Goal: Task Accomplishment & Management: Manage account settings

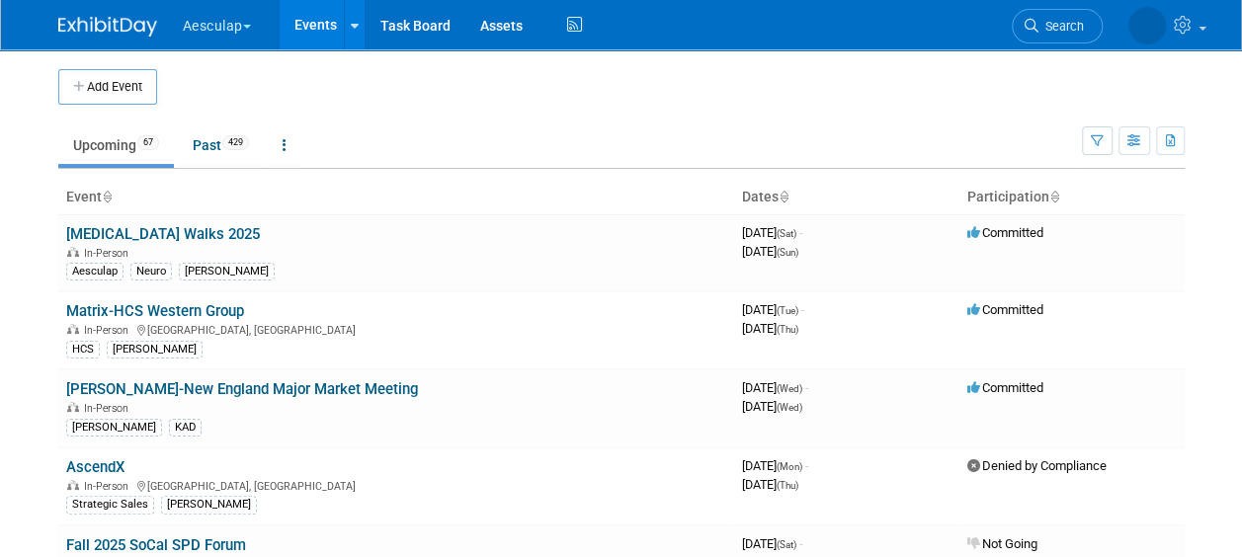
click at [239, 34] on button "Aesculap" at bounding box center [228, 21] width 95 height 43
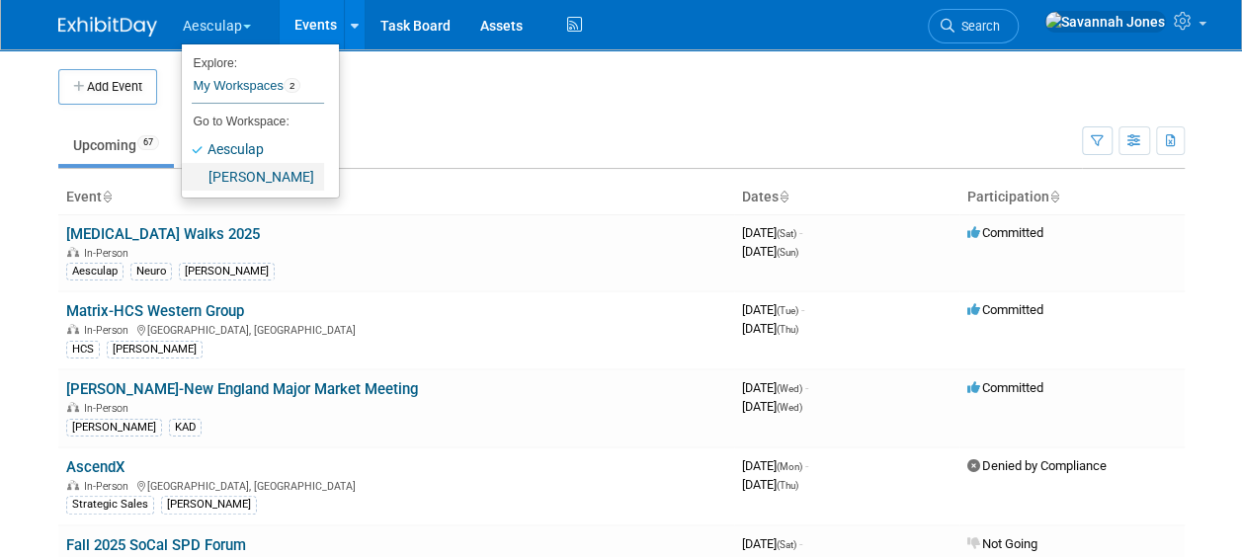
click at [264, 182] on link "[PERSON_NAME]" at bounding box center [253, 177] width 142 height 28
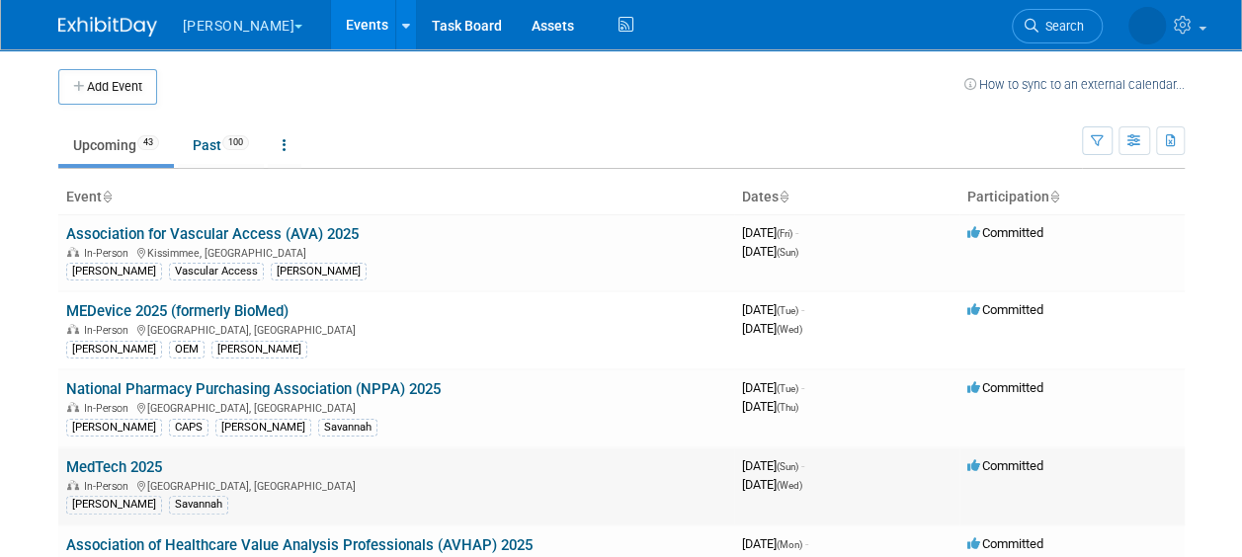
click at [157, 461] on link "MedTech 2025" at bounding box center [114, 468] width 96 height 18
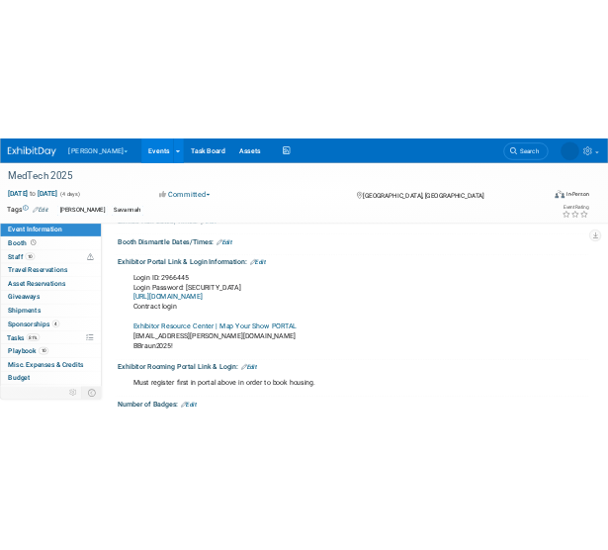
scroll to position [297, 0]
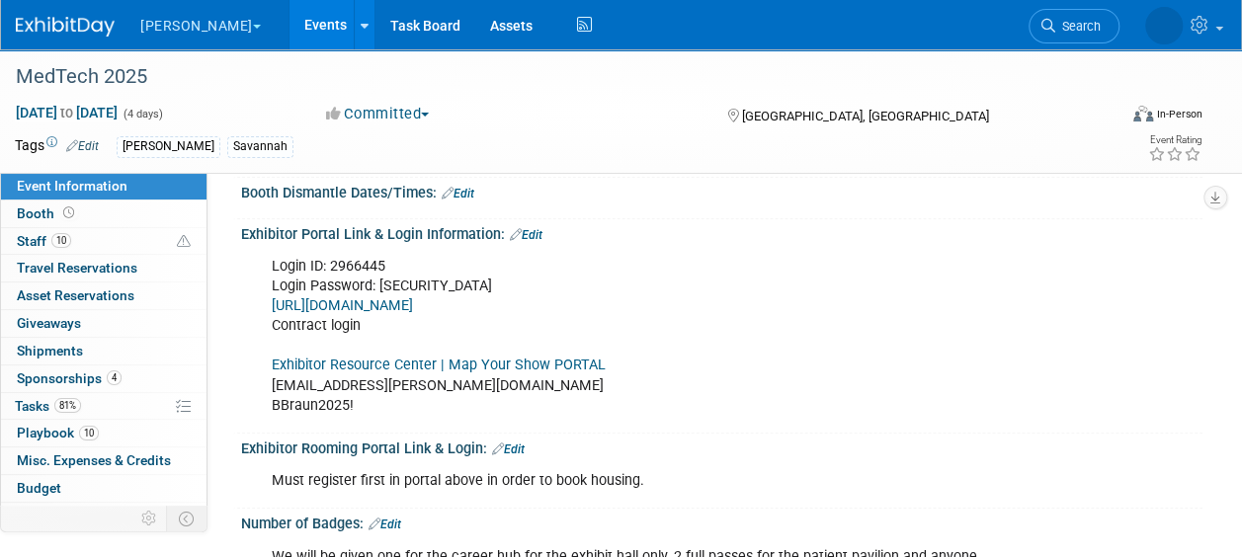
click at [413, 304] on link "https://medtech25.exh.mapyourshow.com/7_0/boothsales/customer_login.cfm" at bounding box center [342, 305] width 141 height 17
drag, startPoint x: 397, startPoint y: 259, endPoint x: 333, endPoint y: 263, distance: 64.4
click at [333, 263] on div "Login ID: 2966445 Login Password: 7Hfv34hr https://medtech25.exh.mapyourshow.co…" at bounding box center [635, 336] width 754 height 179
copy div "2966445"
click at [413, 293] on div "Login ID: 2966445 Login Password: 7Hfv34hr https://medtech25.exh.mapyourshow.co…" at bounding box center [635, 336] width 754 height 179
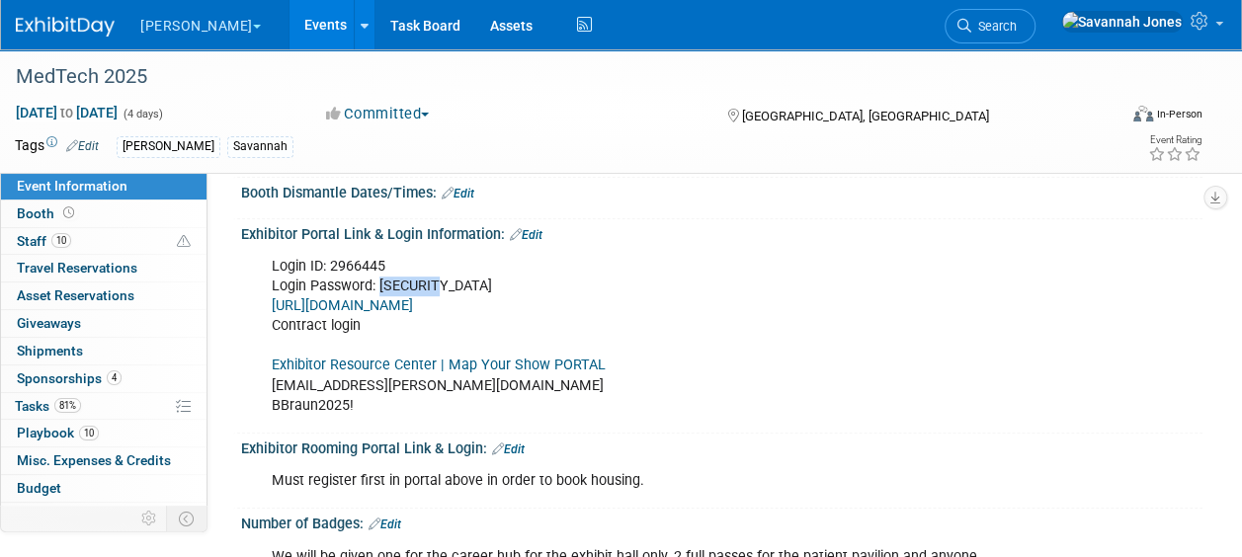
click at [413, 292] on div "Login ID: 2966445 Login Password: 7Hfv34hr https://medtech25.exh.mapyourshow.co…" at bounding box center [635, 336] width 754 height 179
copy div "7Hfv34hr"
click at [432, 364] on link "Exhibitor Resource Center | Map Your Show PORTAL" at bounding box center [439, 365] width 334 height 17
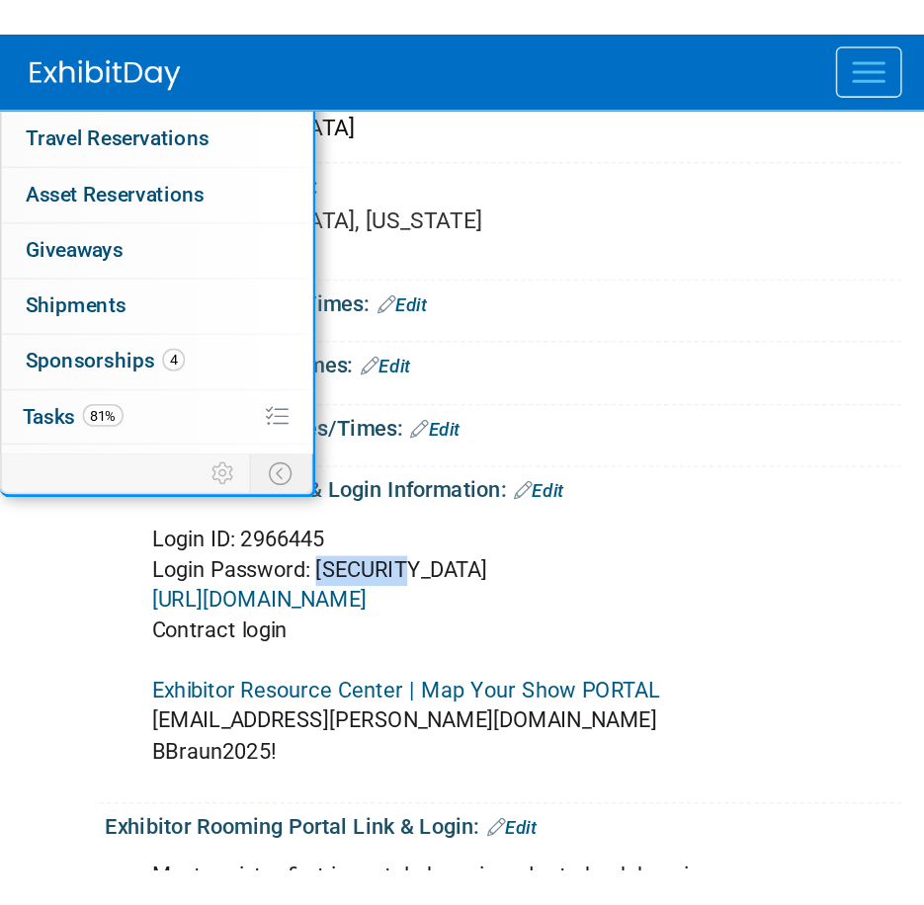
scroll to position [395, 0]
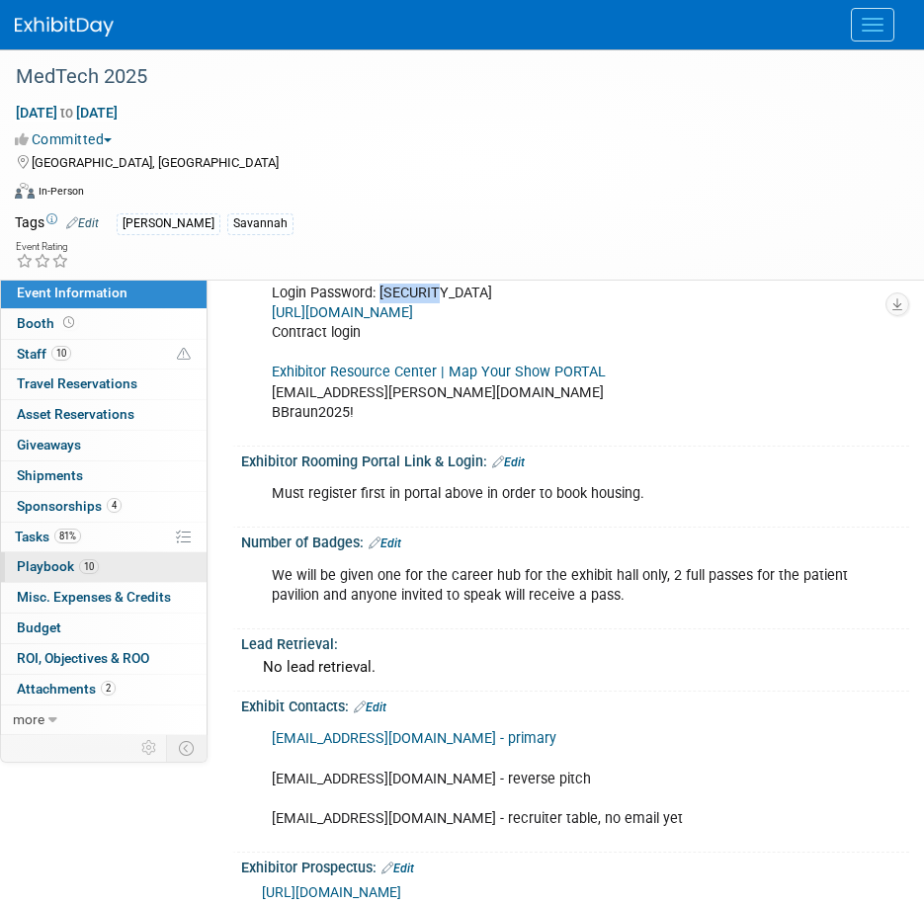
click at [131, 556] on link "10 Playbook 10" at bounding box center [104, 567] width 206 height 30
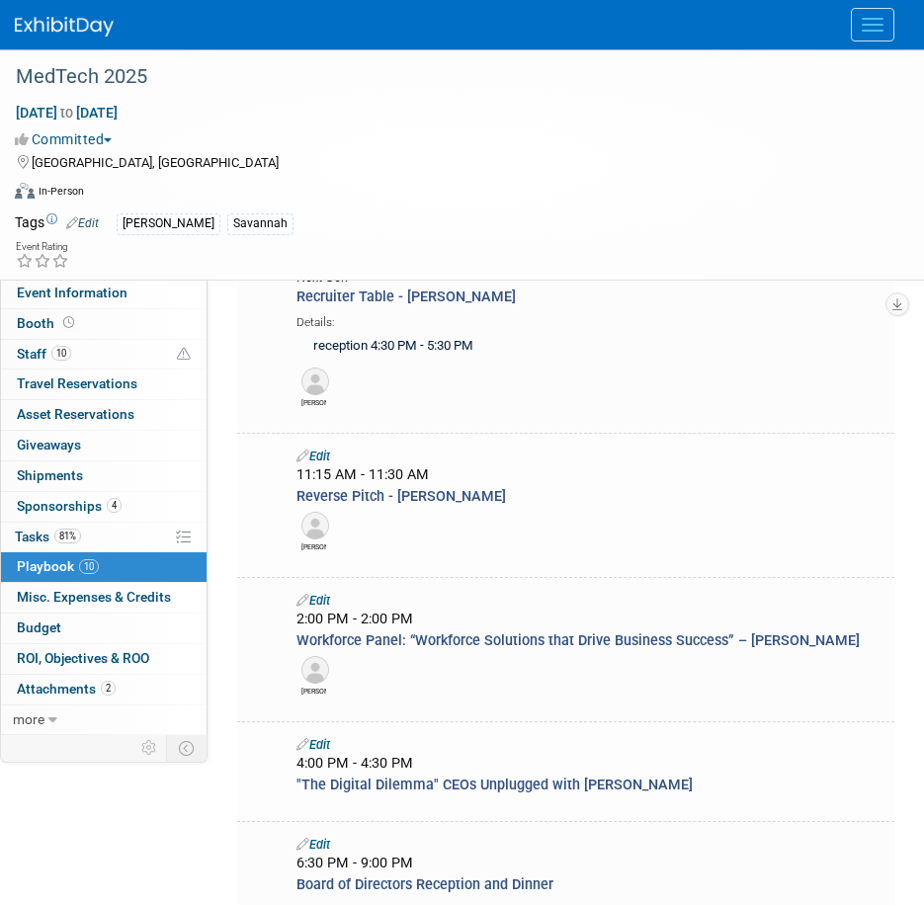
scroll to position [494, 0]
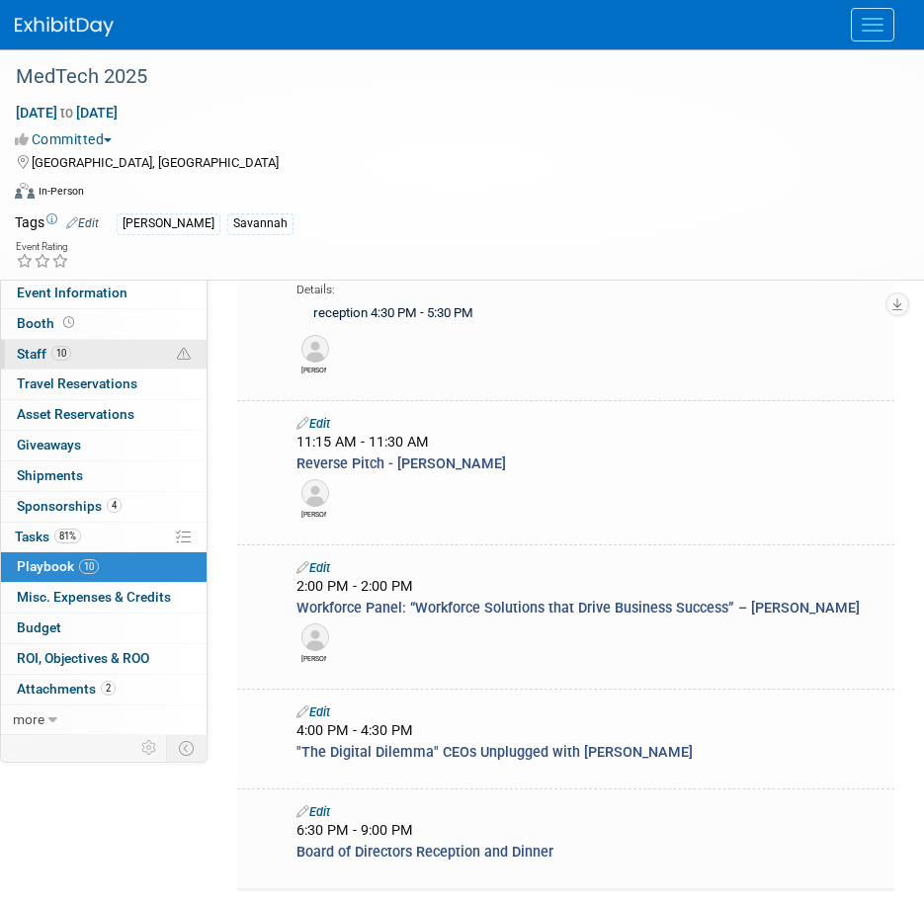
click at [104, 360] on link "10 Staff 10" at bounding box center [104, 355] width 206 height 30
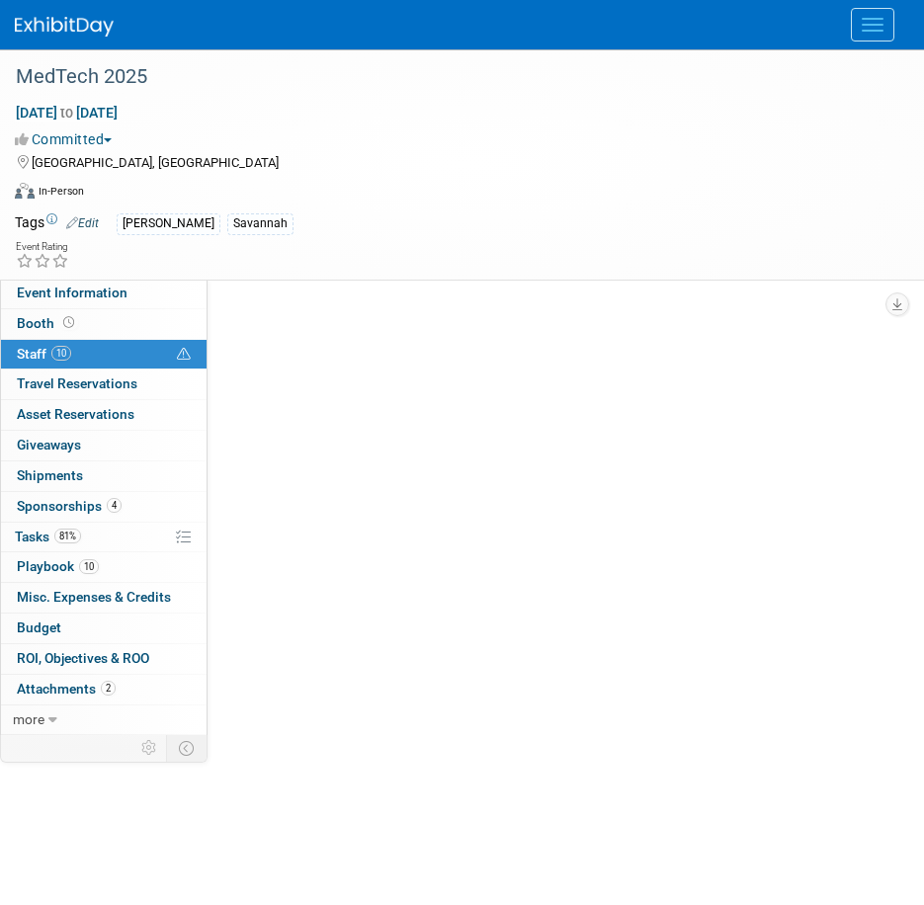
scroll to position [0, 0]
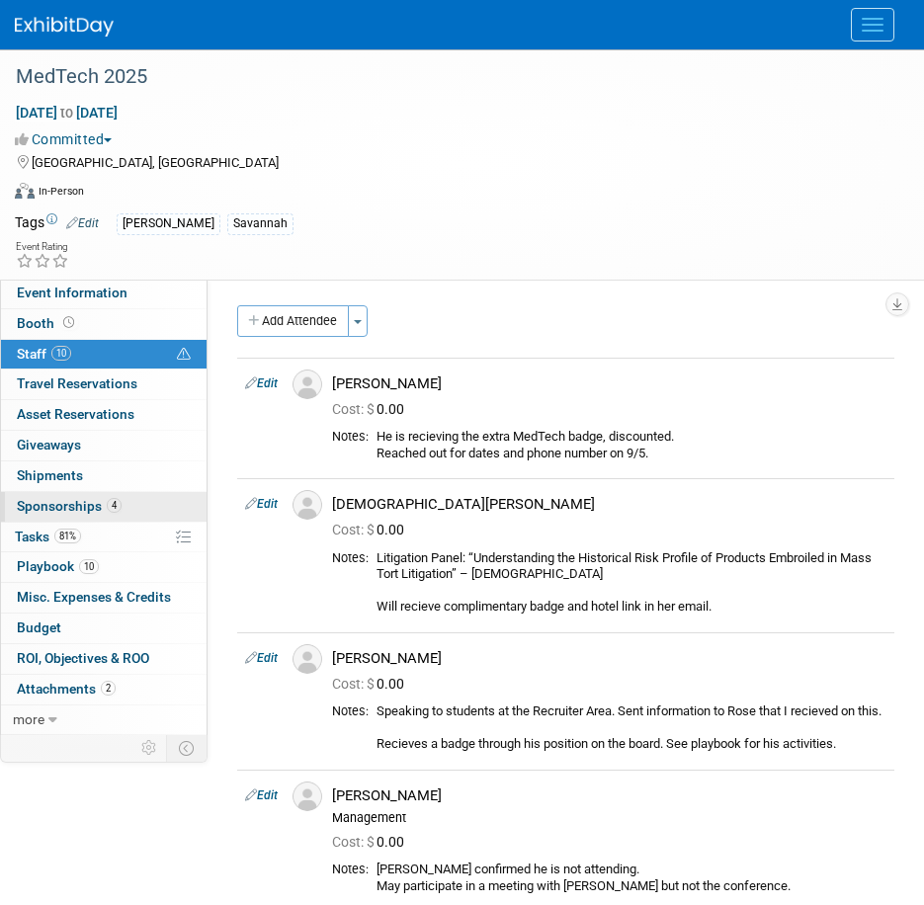
click at [144, 513] on link "4 Sponsorships 4" at bounding box center [104, 507] width 206 height 30
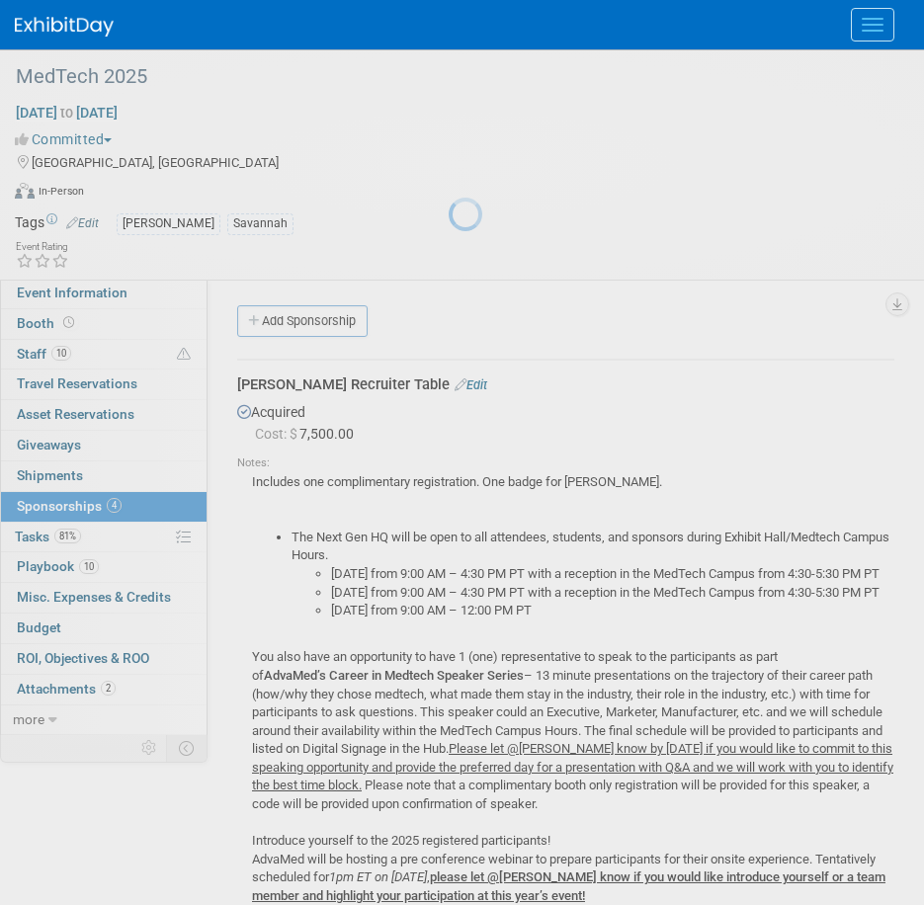
click at [449, 542] on div at bounding box center [463, 452] width 28 height 905
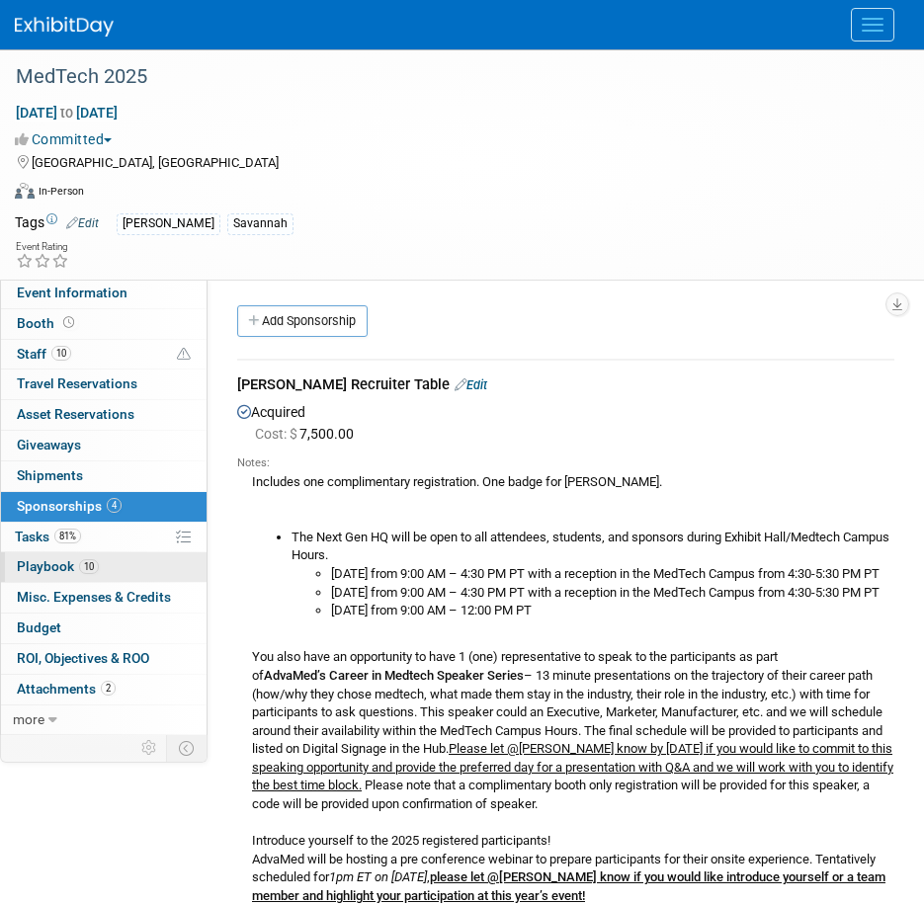
click at [122, 556] on link "10 Playbook 10" at bounding box center [104, 567] width 206 height 30
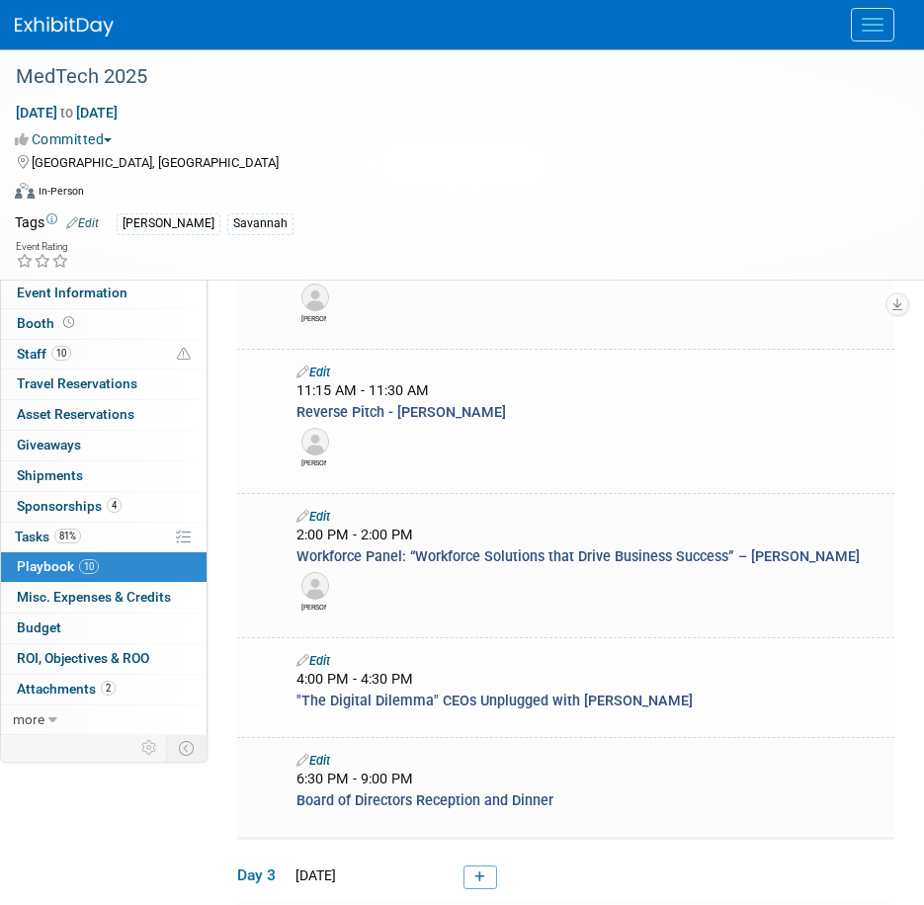
scroll to position [593, 0]
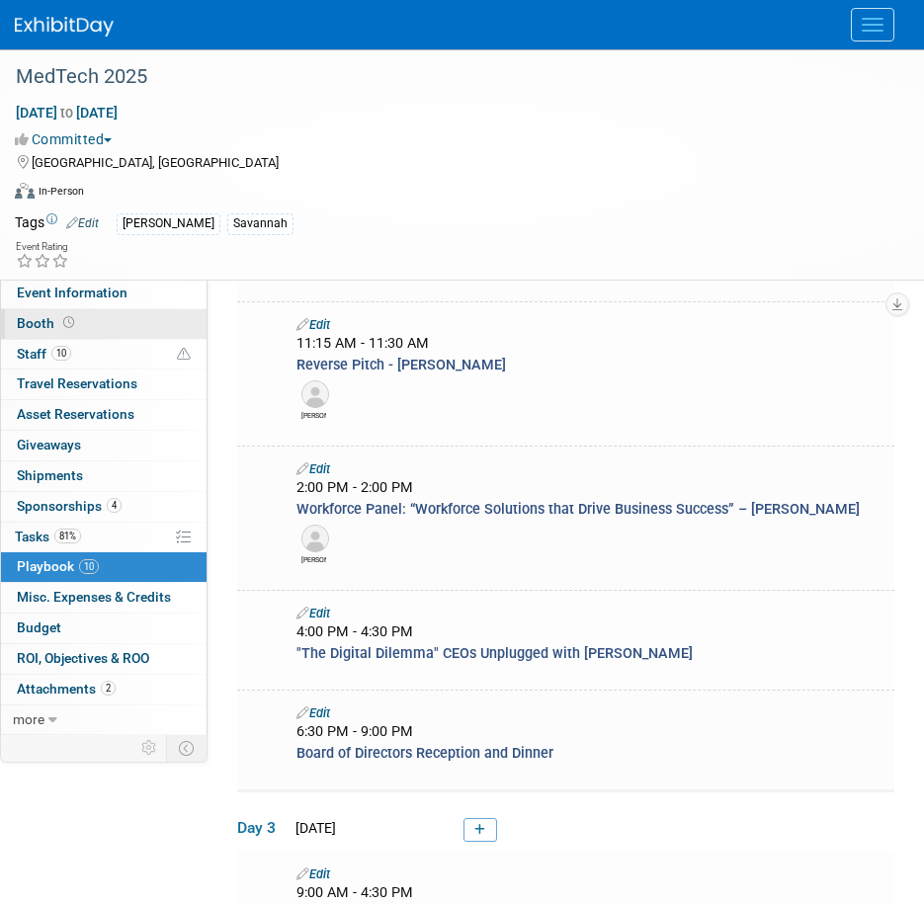
drag, startPoint x: 76, startPoint y: 297, endPoint x: 121, endPoint y: 328, distance: 54.6
click at [76, 297] on span "Event Information" at bounding box center [72, 293] width 111 height 16
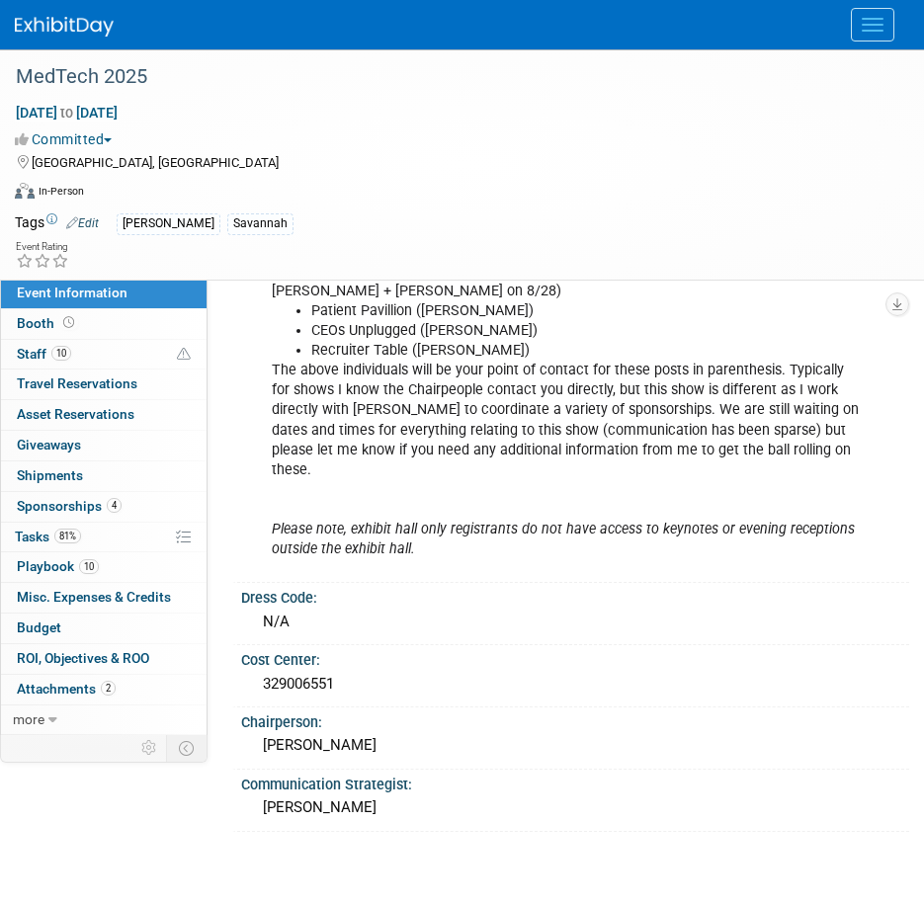
scroll to position [1280, 0]
click at [371, 556] on div "329006551" at bounding box center [575, 683] width 638 height 31
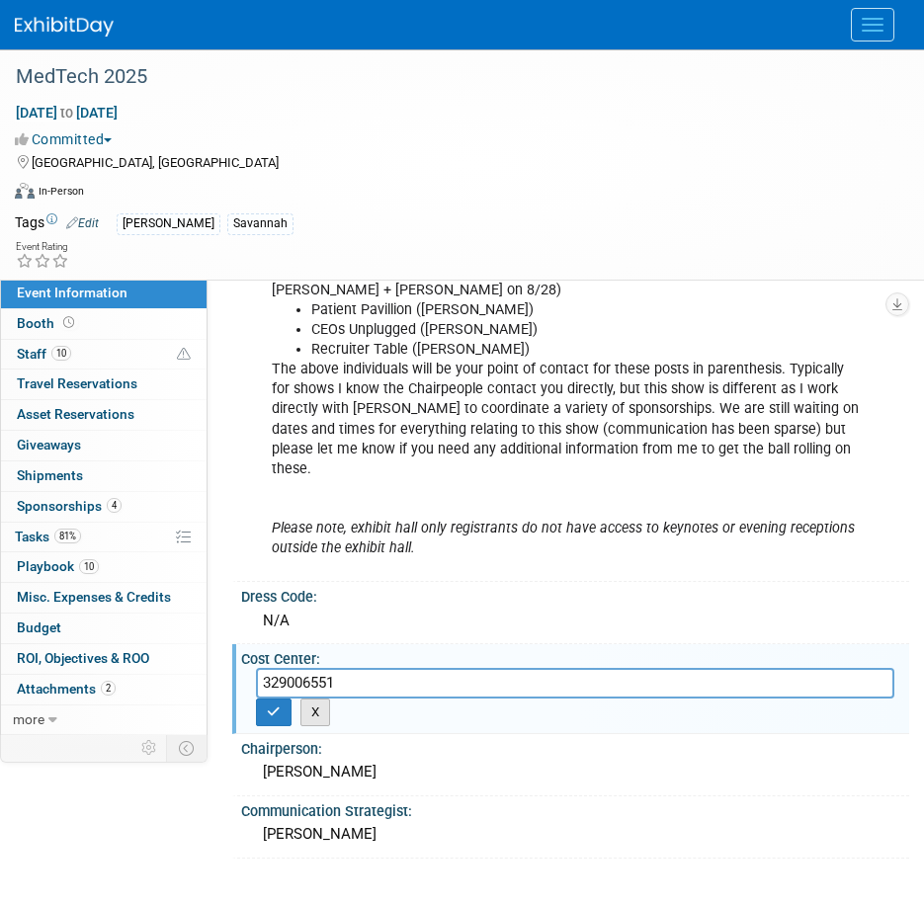
click at [313, 556] on button "X" at bounding box center [315, 713] width 31 height 28
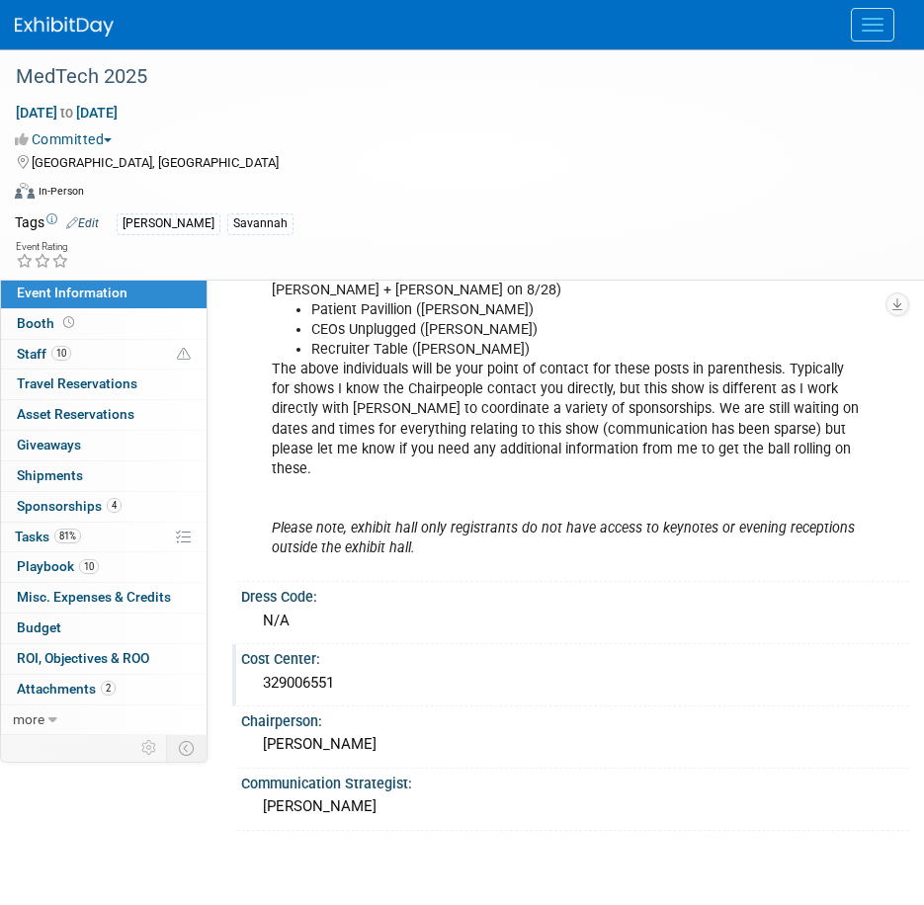
click at [380, 556] on div "329006551" at bounding box center [575, 683] width 638 height 31
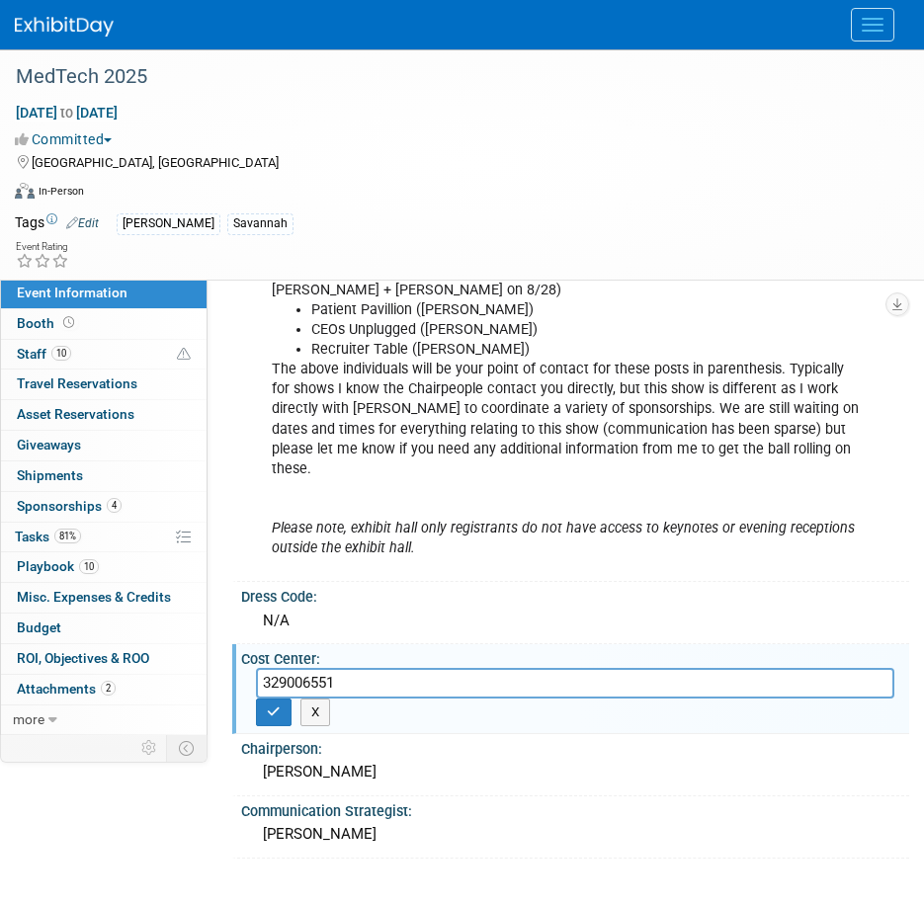
drag, startPoint x: 381, startPoint y: 645, endPoint x: 224, endPoint y: 620, distance: 158.3
click at [286, 556] on button "button" at bounding box center [274, 713] width 36 height 28
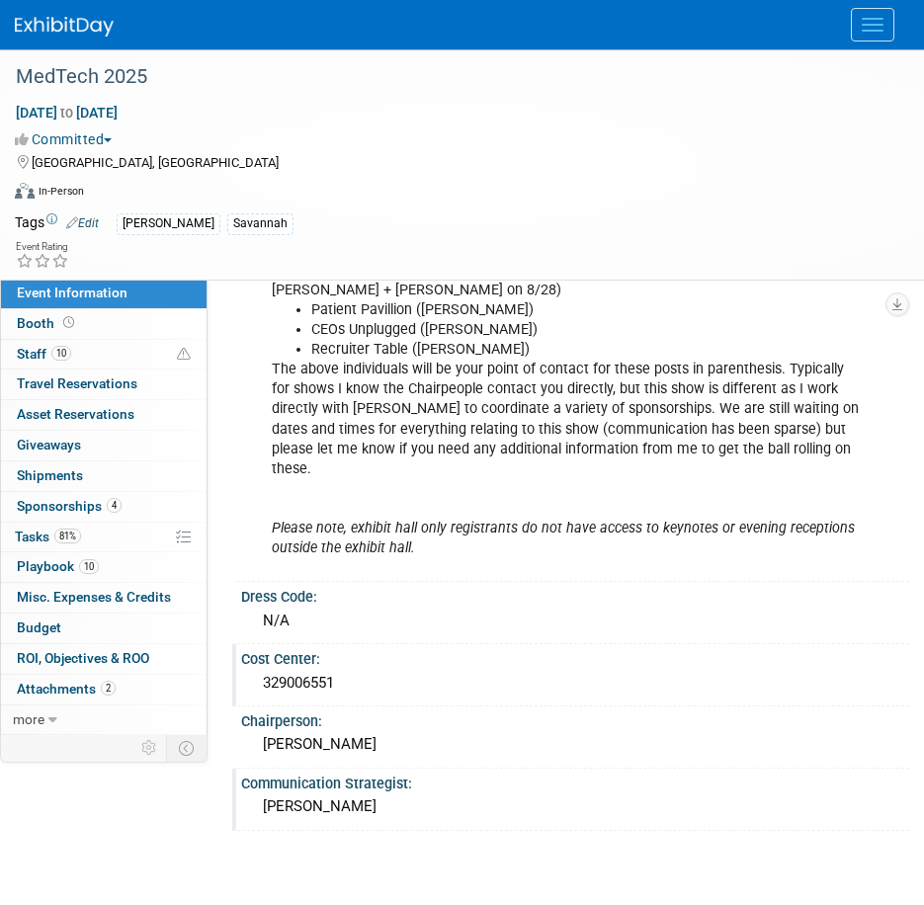
click at [431, 556] on div "Judy Marushak" at bounding box center [575, 807] width 638 height 31
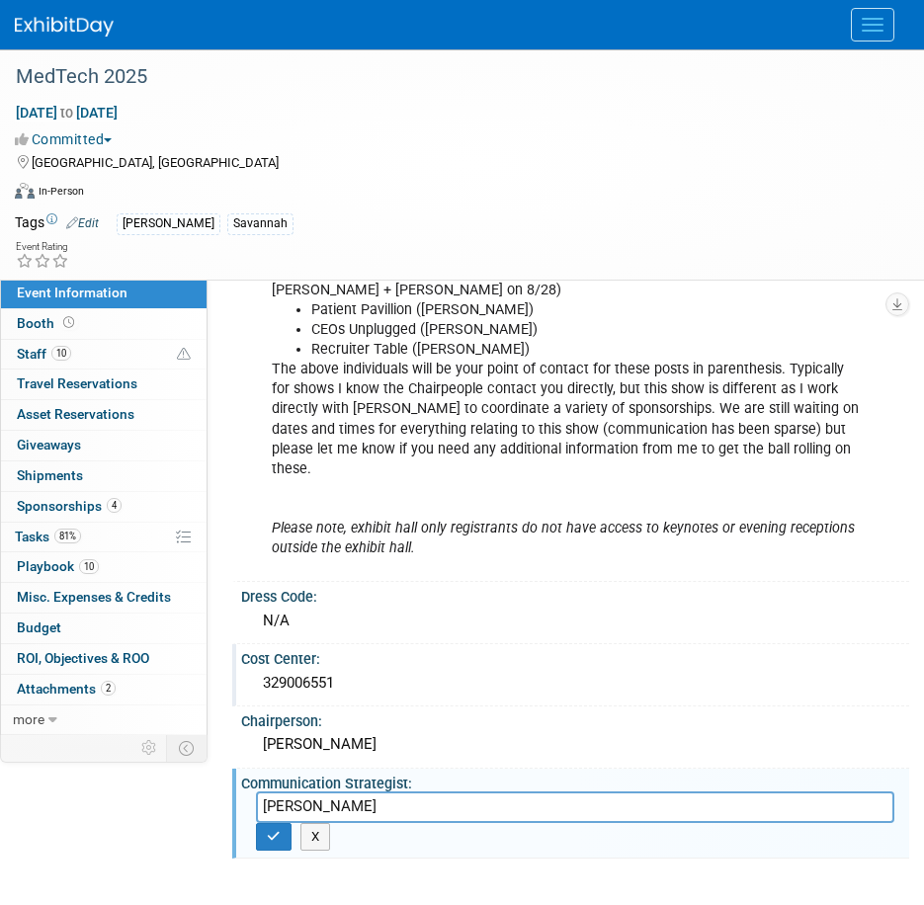
click at [285, 556] on button "button" at bounding box center [274, 837] width 36 height 28
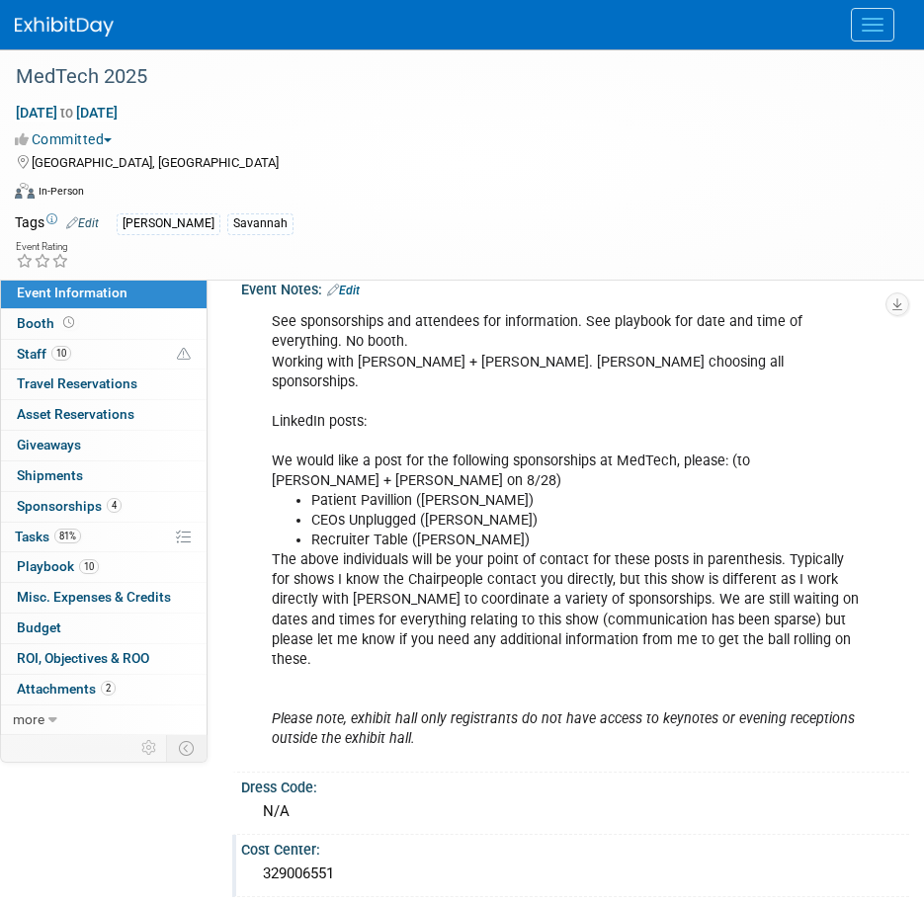
scroll to position [1181, 0]
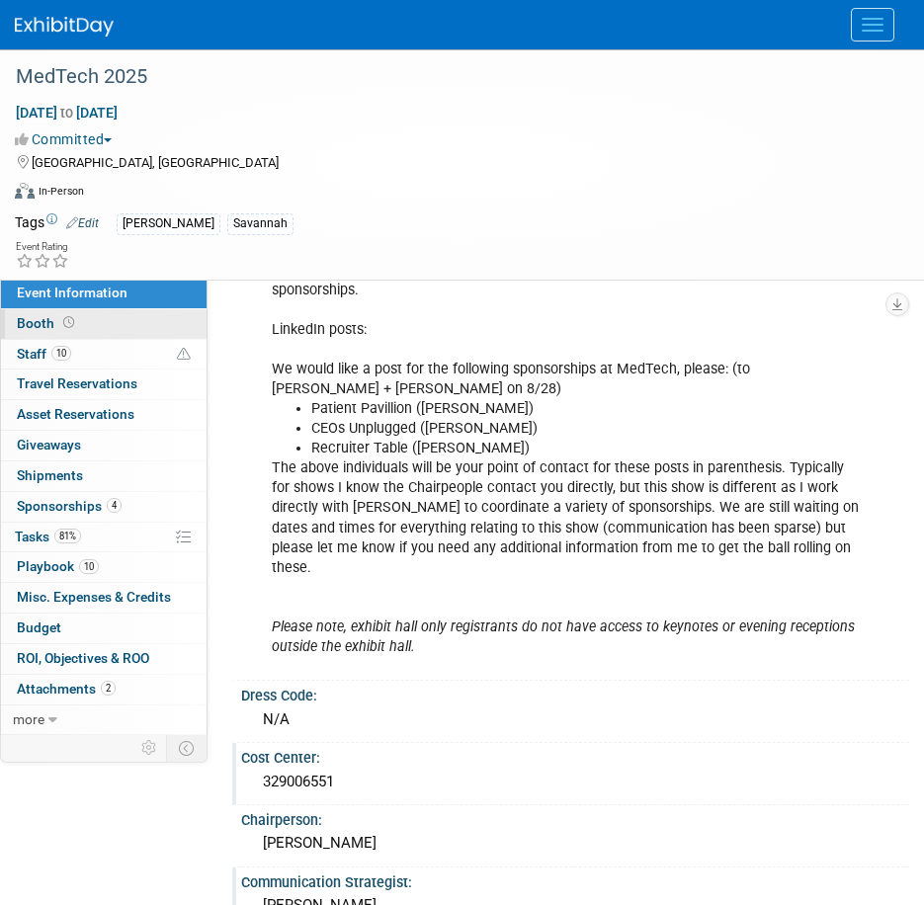
click at [155, 321] on link "Booth" at bounding box center [104, 324] width 206 height 30
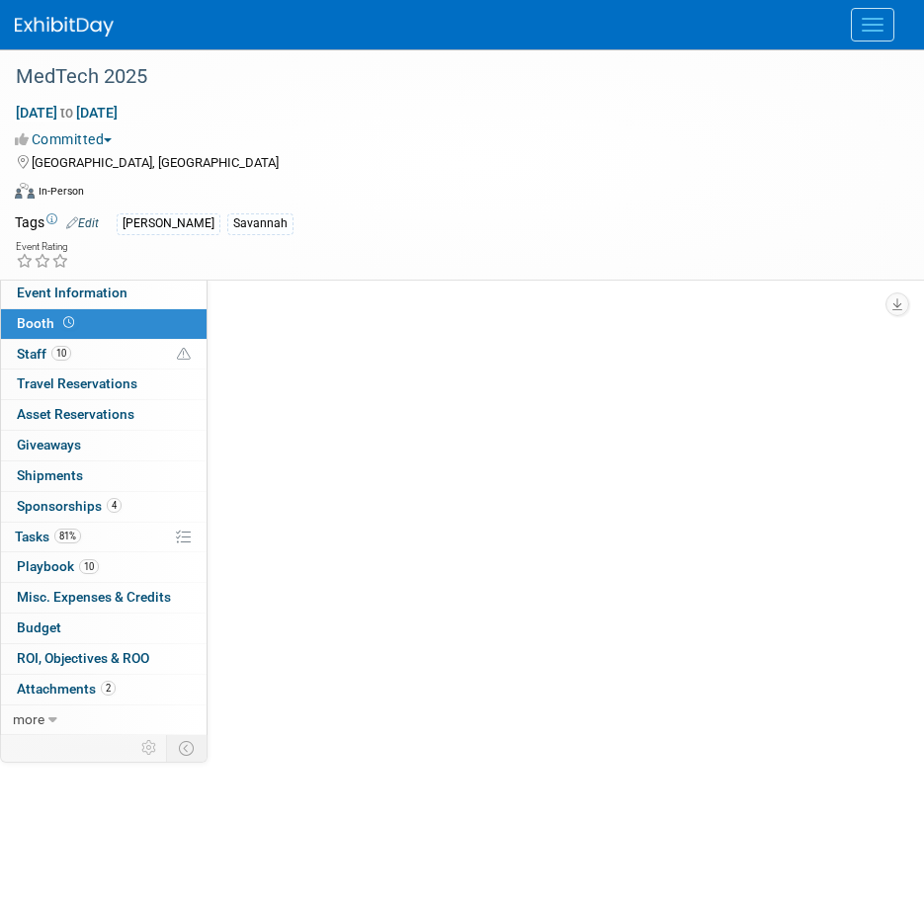
scroll to position [0, 0]
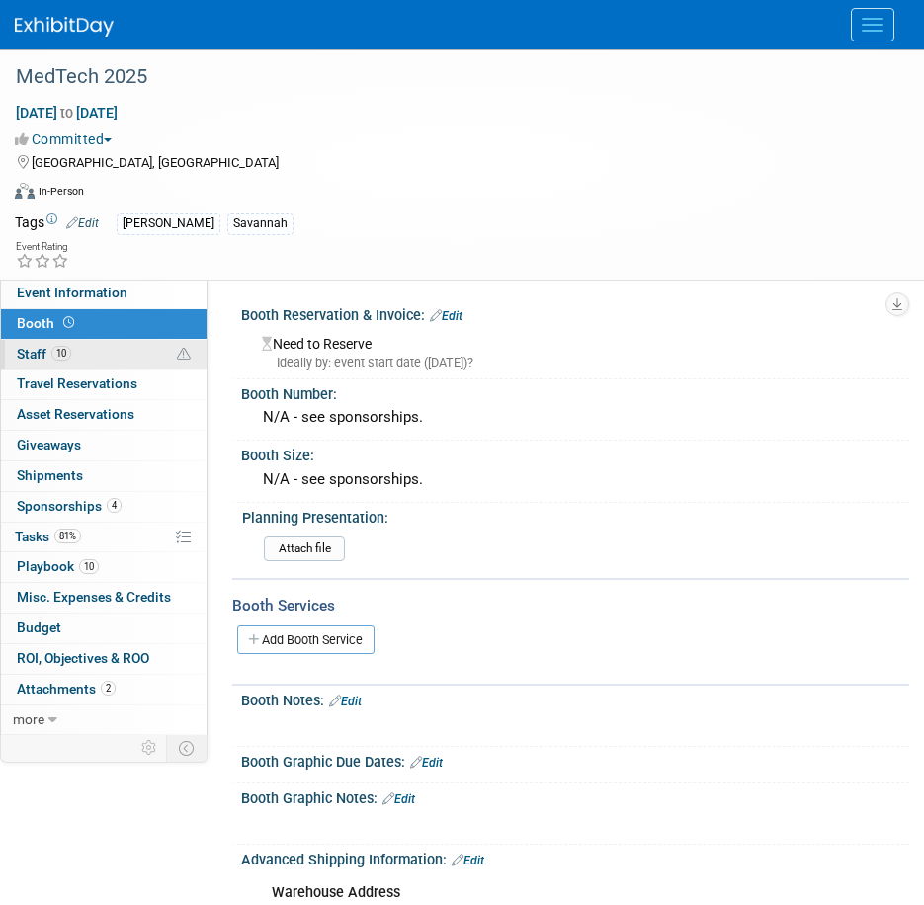
click at [138, 345] on link "10 Staff 10" at bounding box center [104, 355] width 206 height 30
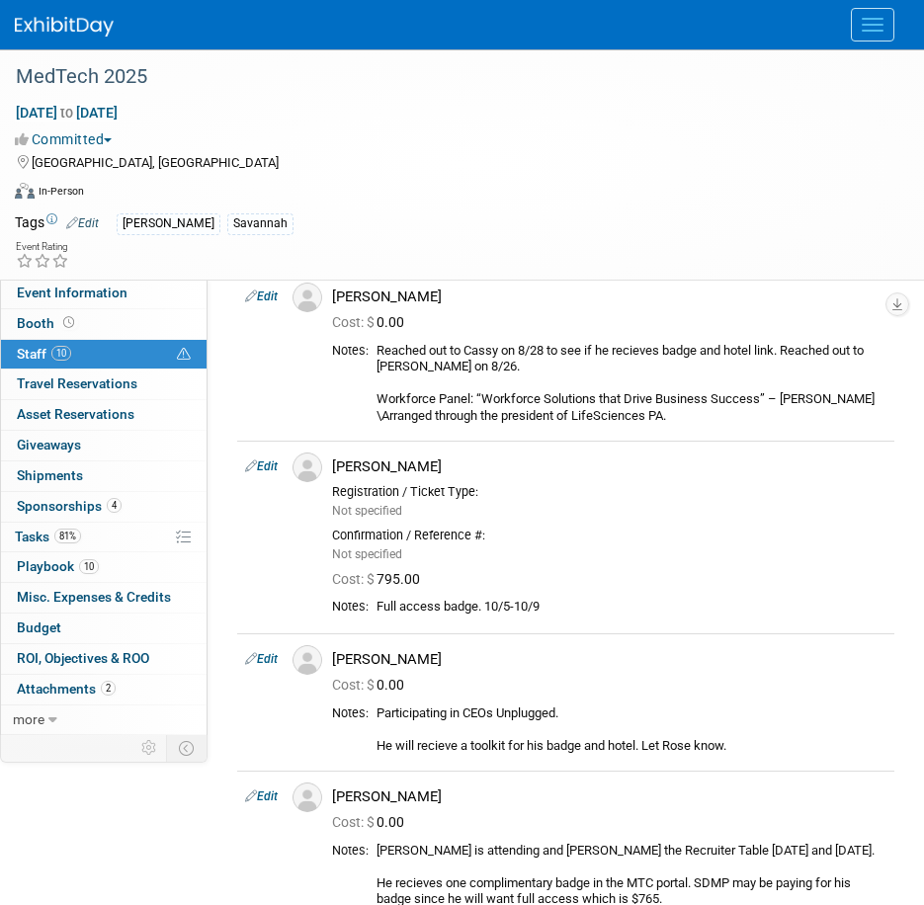
scroll to position [692, 0]
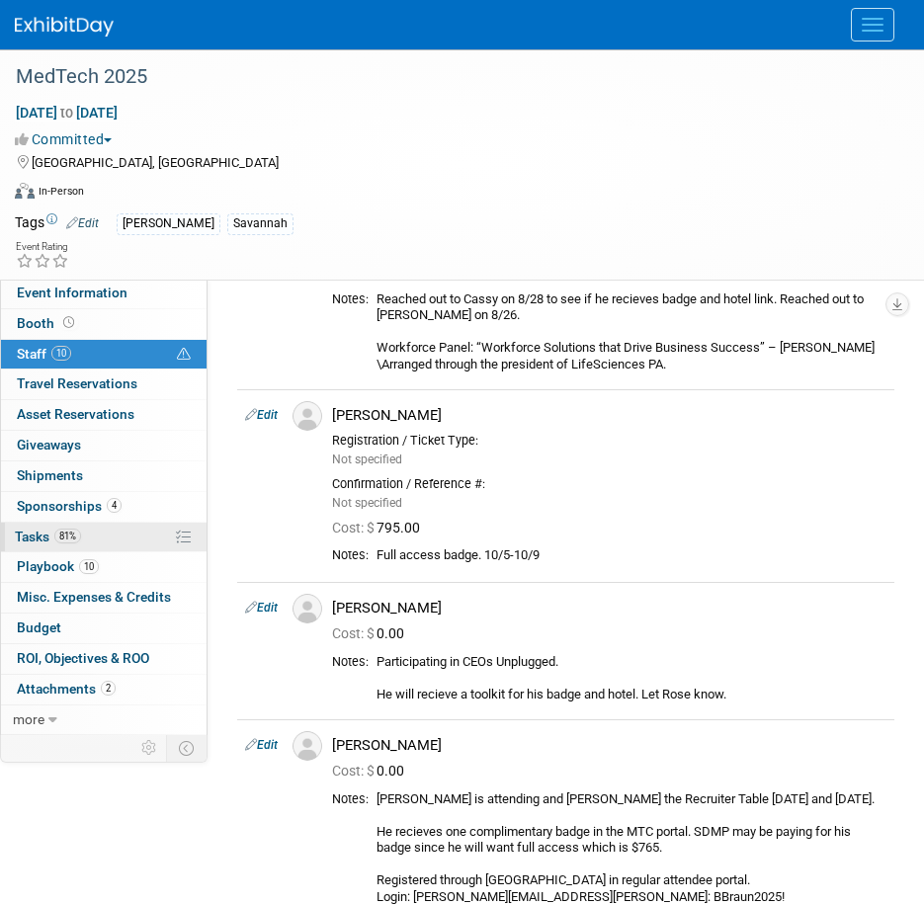
click at [59, 524] on link "81% Tasks 81%" at bounding box center [104, 538] width 206 height 30
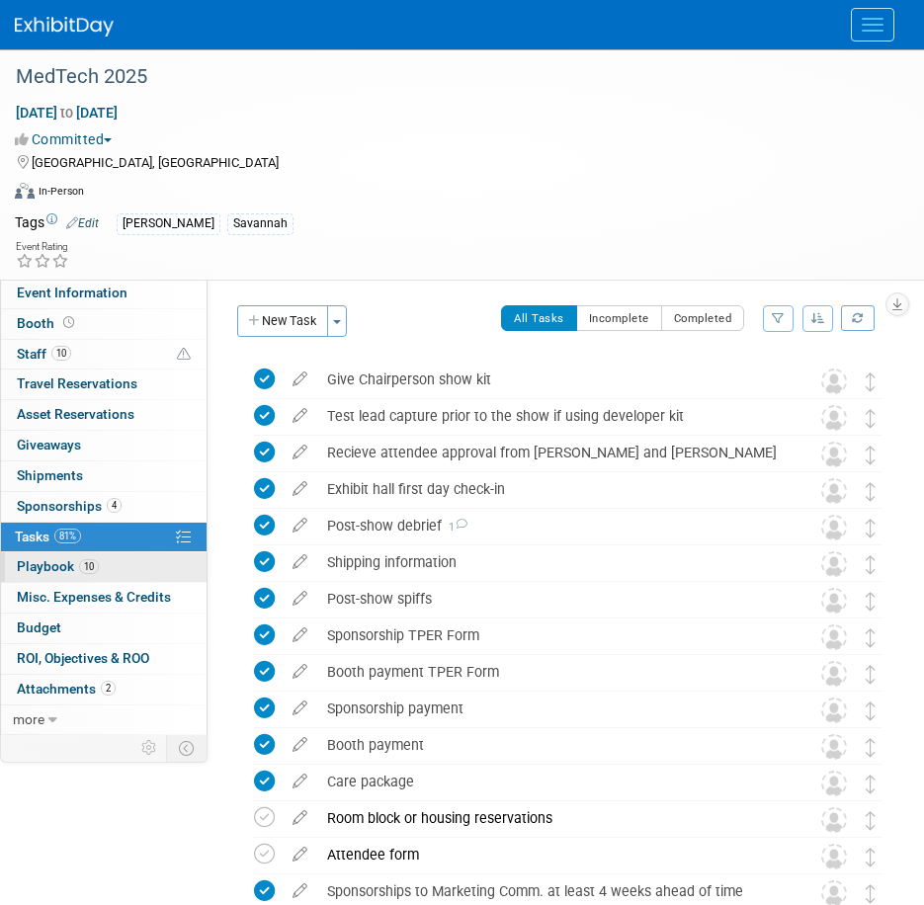
click at [100, 556] on link "10 Playbook 10" at bounding box center [104, 567] width 206 height 30
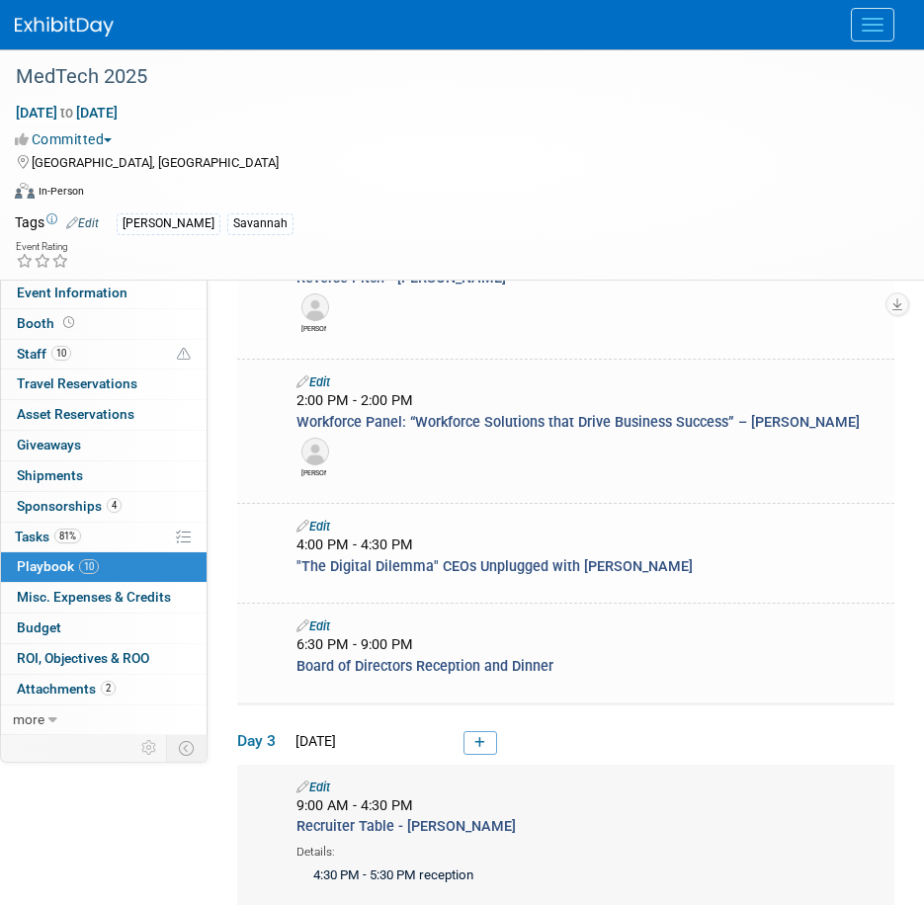
scroll to position [639, 0]
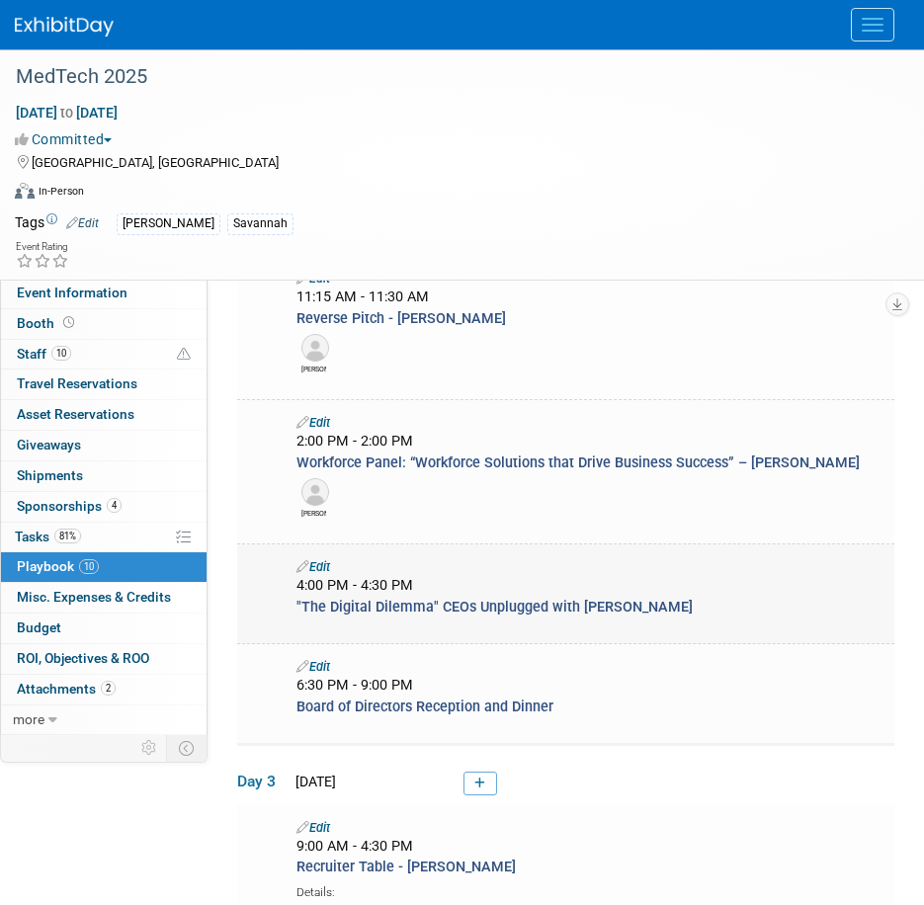
drag, startPoint x: 691, startPoint y: 614, endPoint x: 679, endPoint y: 611, distance: 12.2
click at [679, 556] on div ""The Digital Dilemma" CEOs Unplugged with Rob Albert" at bounding box center [591, 607] width 618 height 21
click at [317, 556] on link "Edit" at bounding box center [314, 566] width 34 height 15
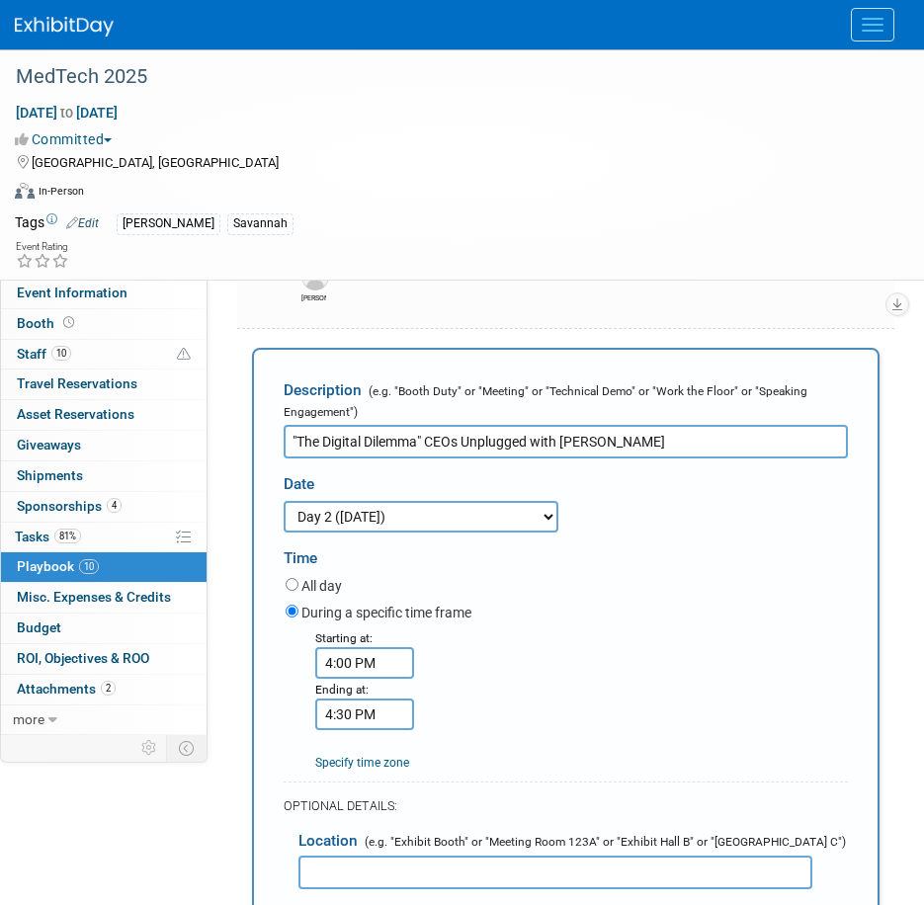
scroll to position [0, 0]
click at [417, 429] on input ""The Digital Dilemma" CEOs Unplugged with Rob Albert" at bounding box center [566, 442] width 564 height 34
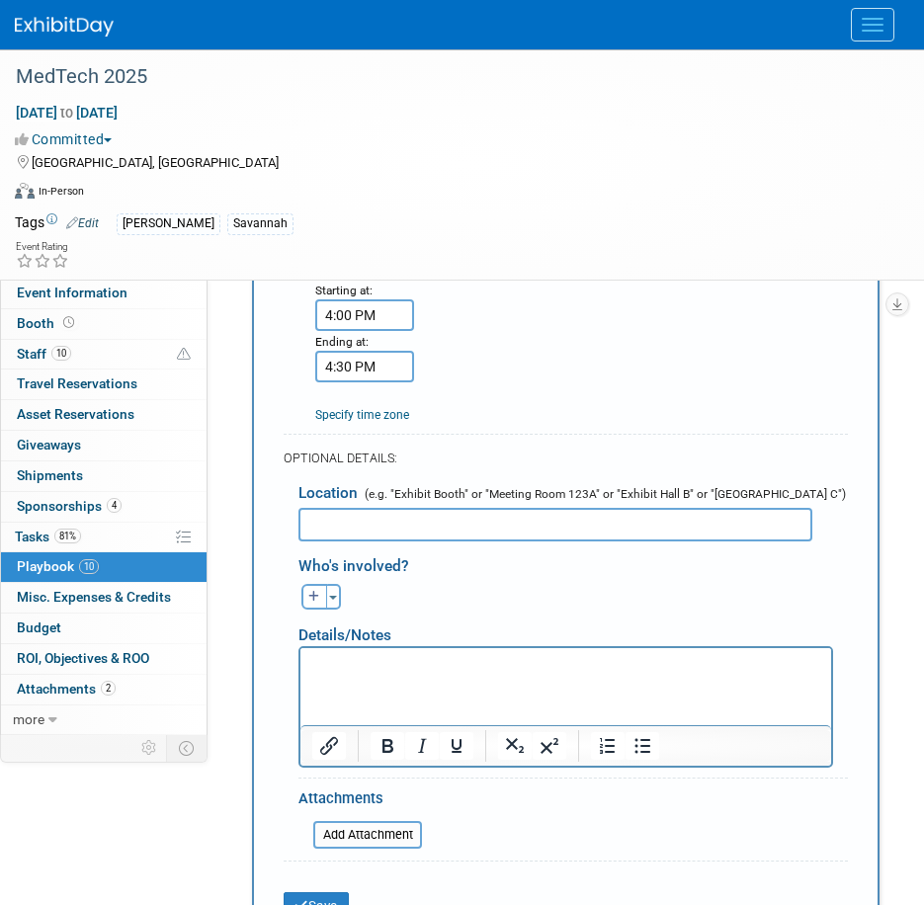
scroll to position [1445, 0]
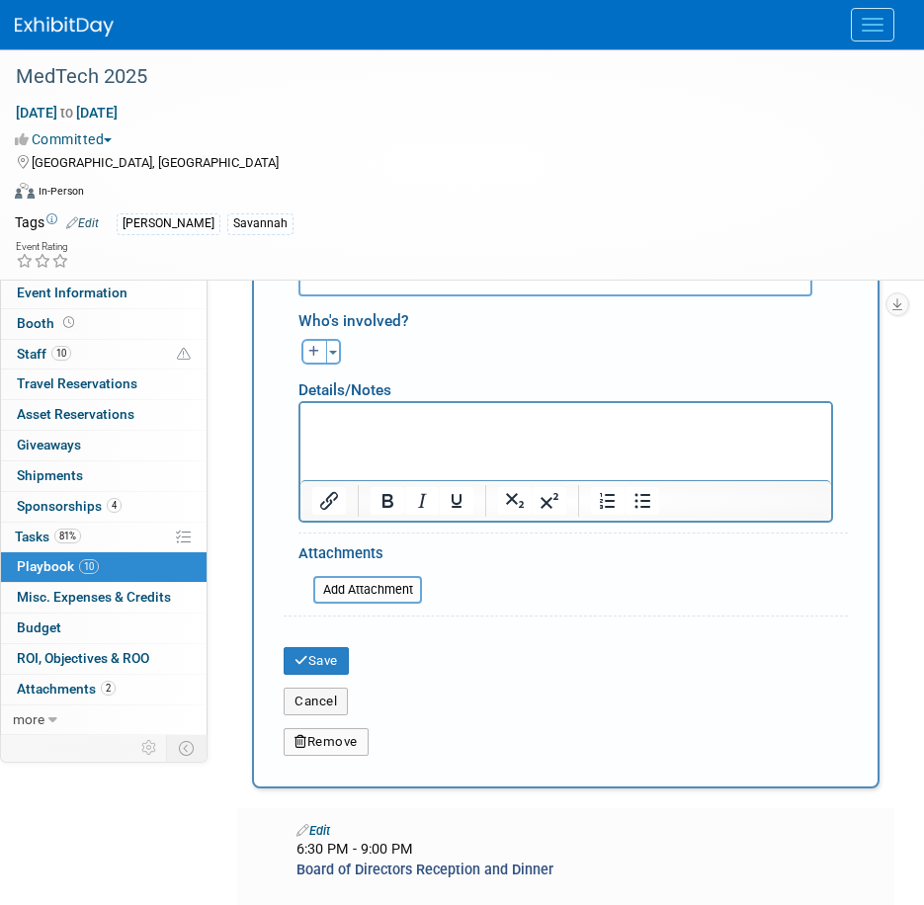
type input ""The Digital Dilemma when Data Becomes the Product" CEOs Unplugged with Rob Alb…"
click at [356, 556] on div "Cancel" at bounding box center [566, 695] width 594 height 41
click at [347, 556] on button "Save" at bounding box center [316, 661] width 65 height 28
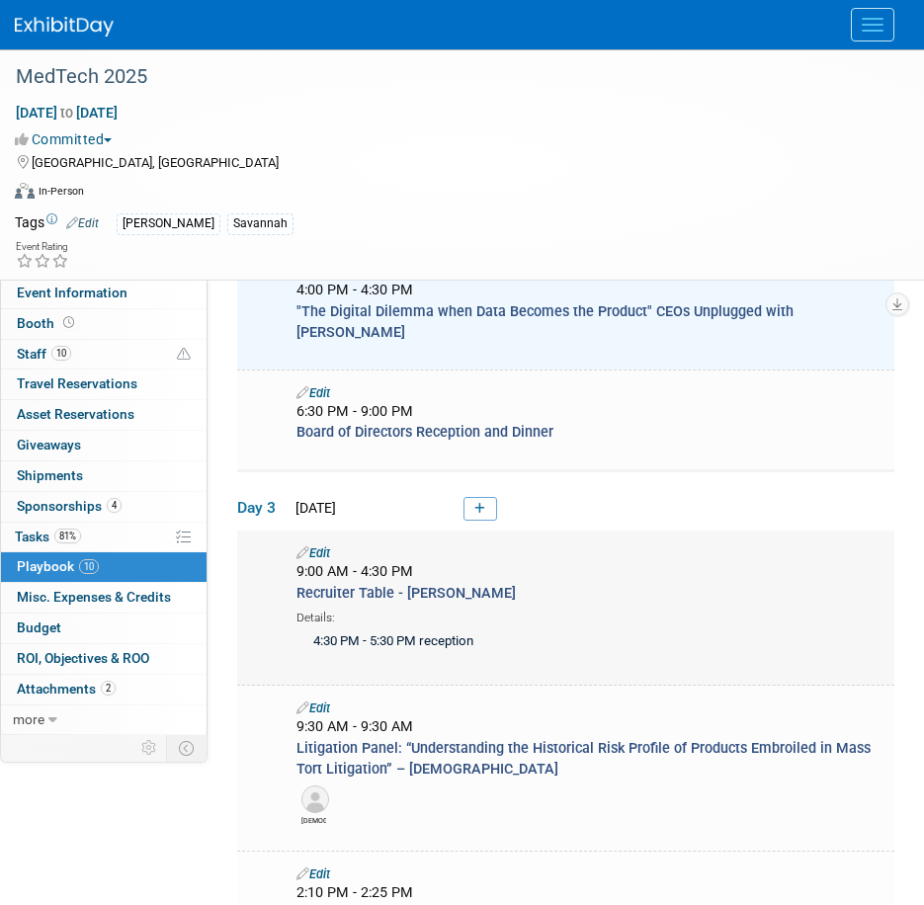
scroll to position [836, 0]
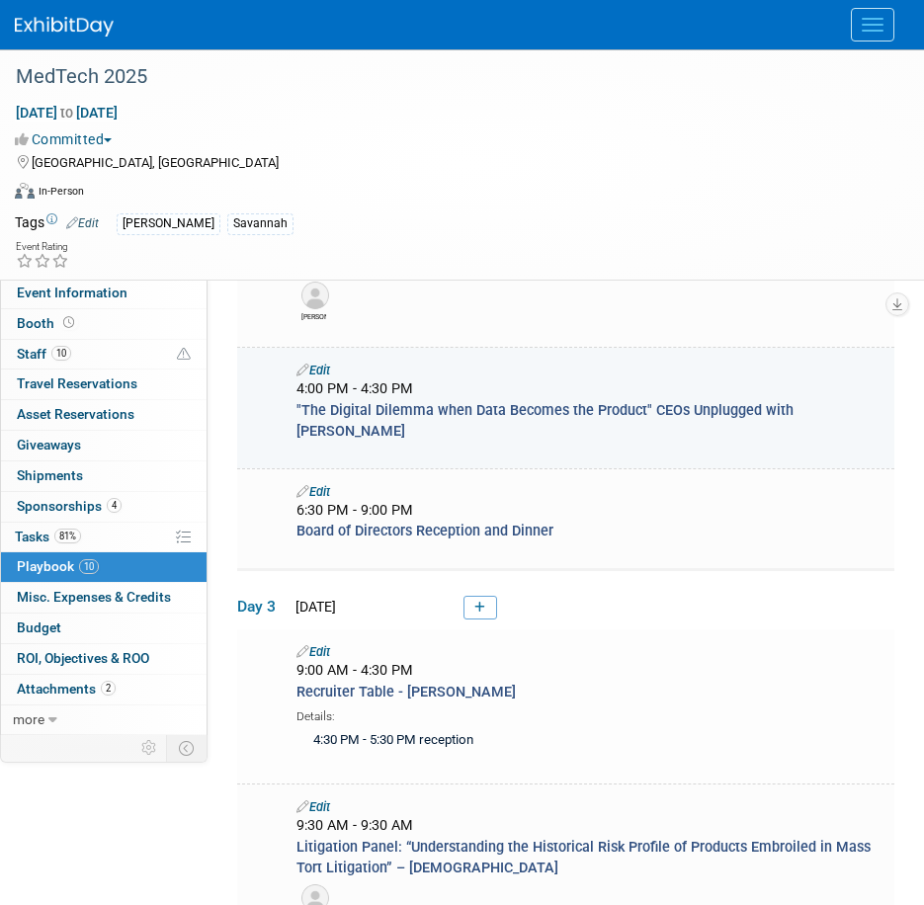
click at [301, 364] on icon at bounding box center [303, 370] width 13 height 13
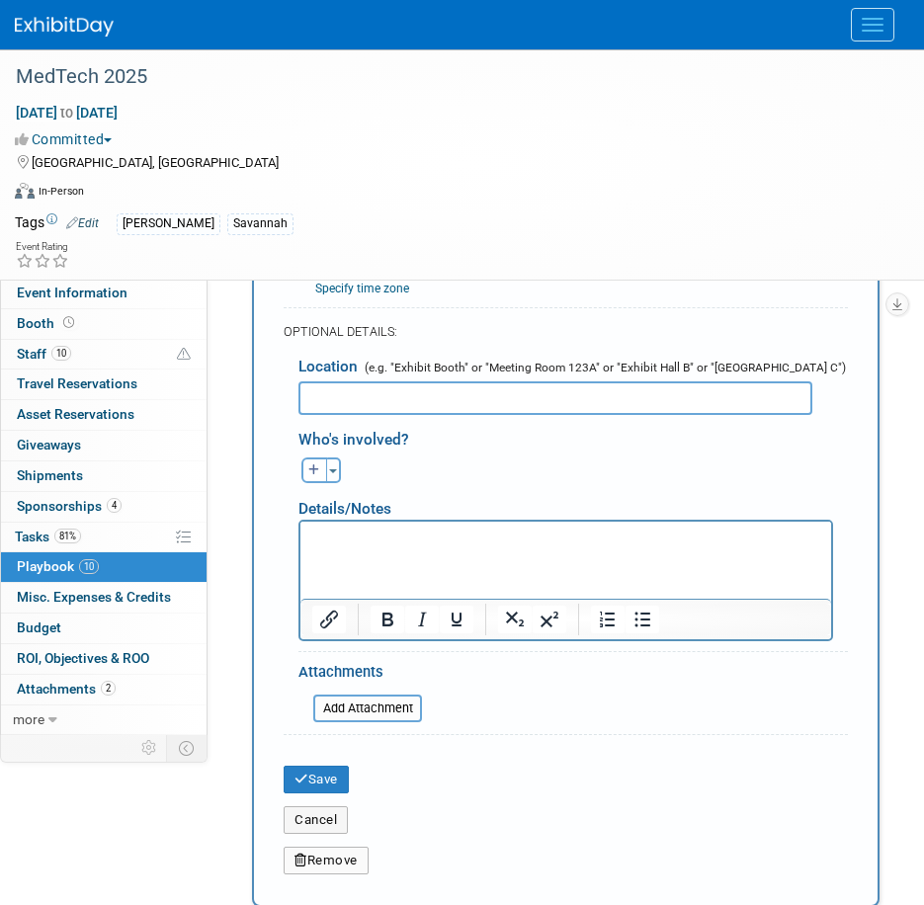
scroll to position [1346, 0]
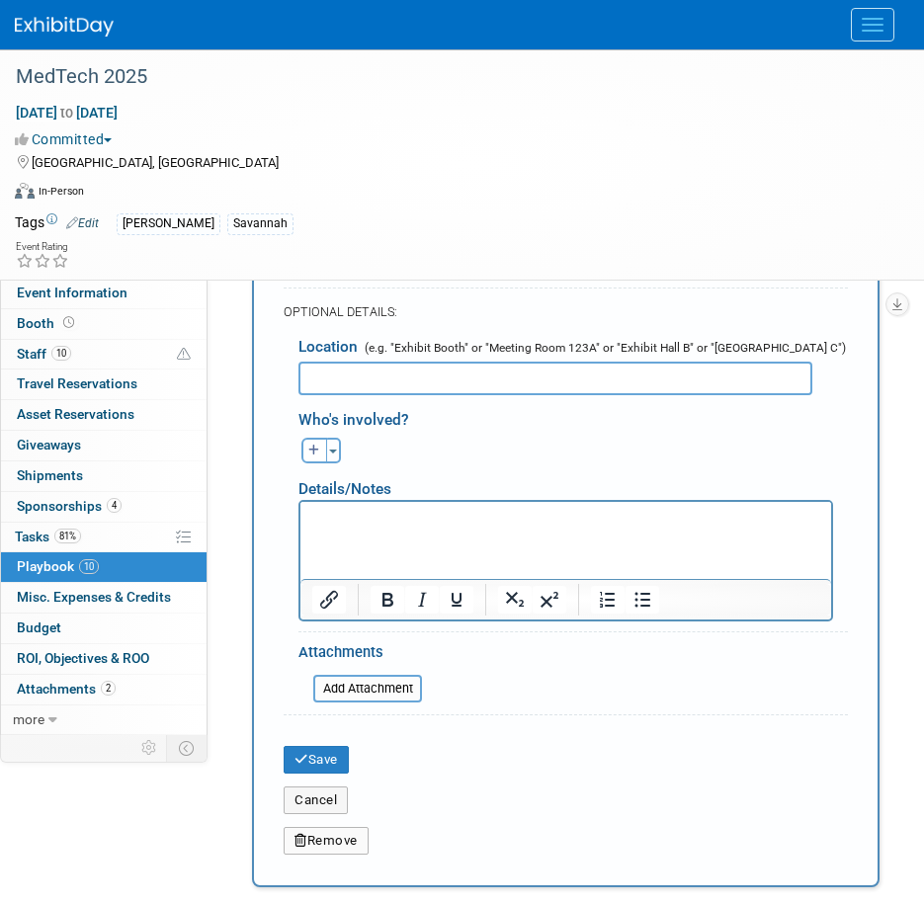
click at [543, 529] on html at bounding box center [565, 515] width 531 height 28
click at [290, 556] on button "Save" at bounding box center [316, 760] width 65 height 28
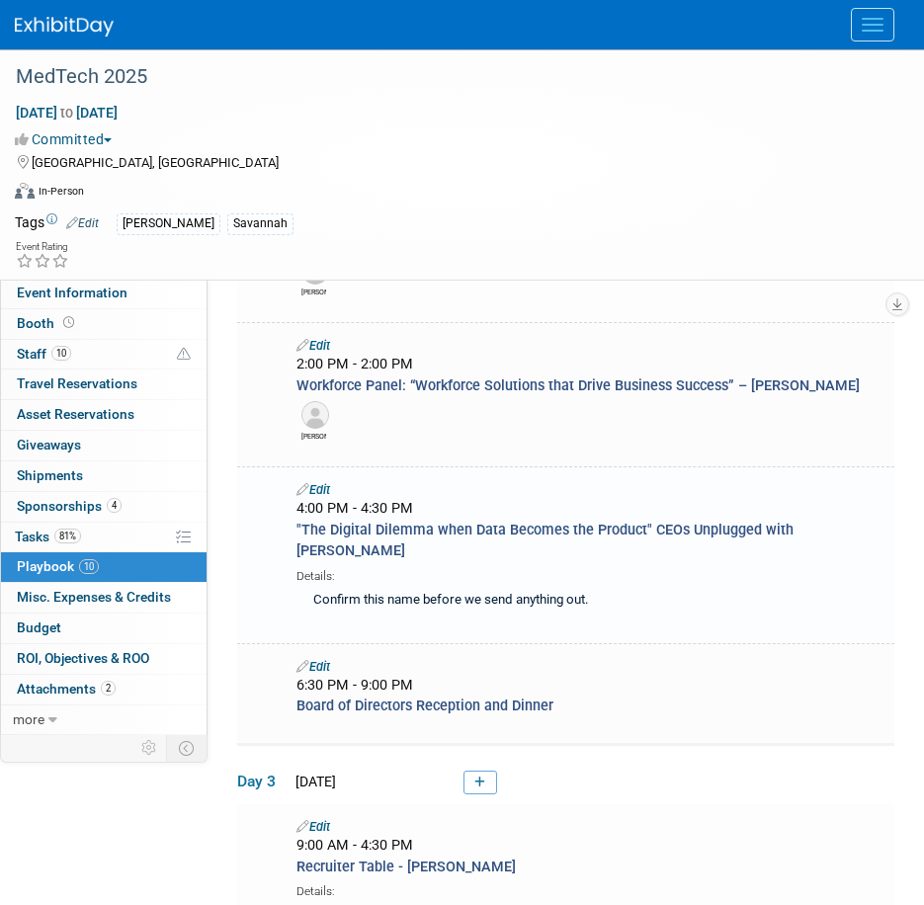
scroll to position [935, 0]
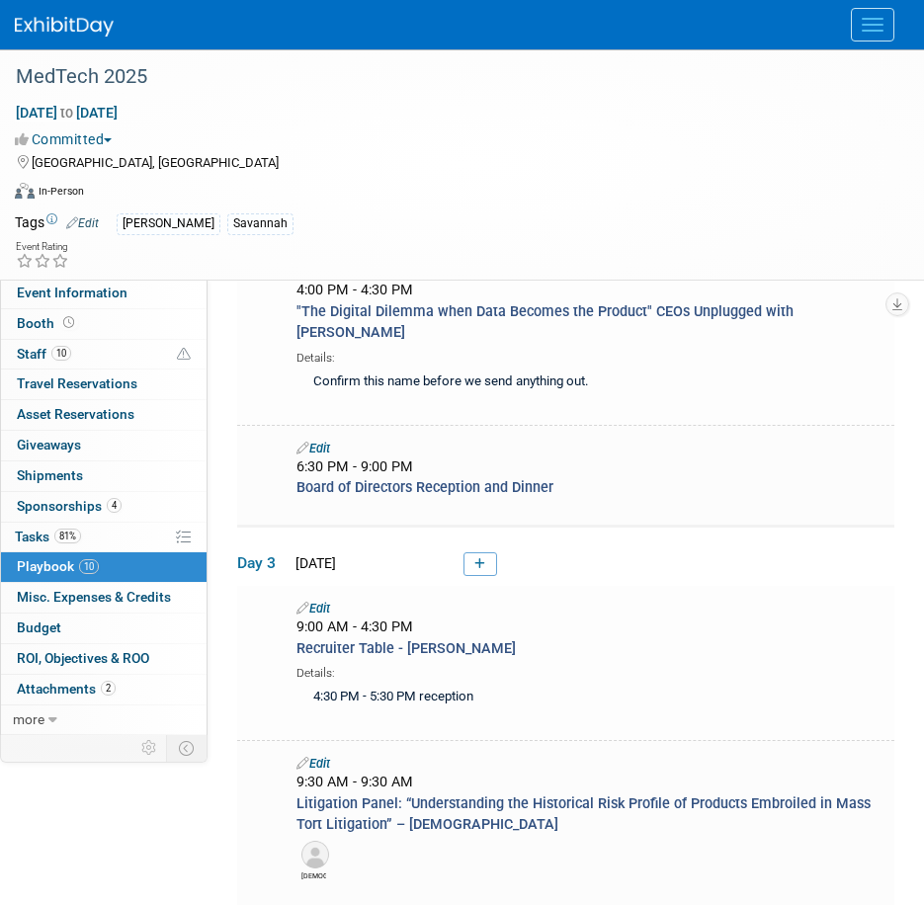
click at [547, 176] on div "Oct 5, 2025 to Oct 8, 2025 (4 days) Oct 5, 2025 to Oct 8, 2025 Committed Commit…" at bounding box center [449, 156] width 899 height 107
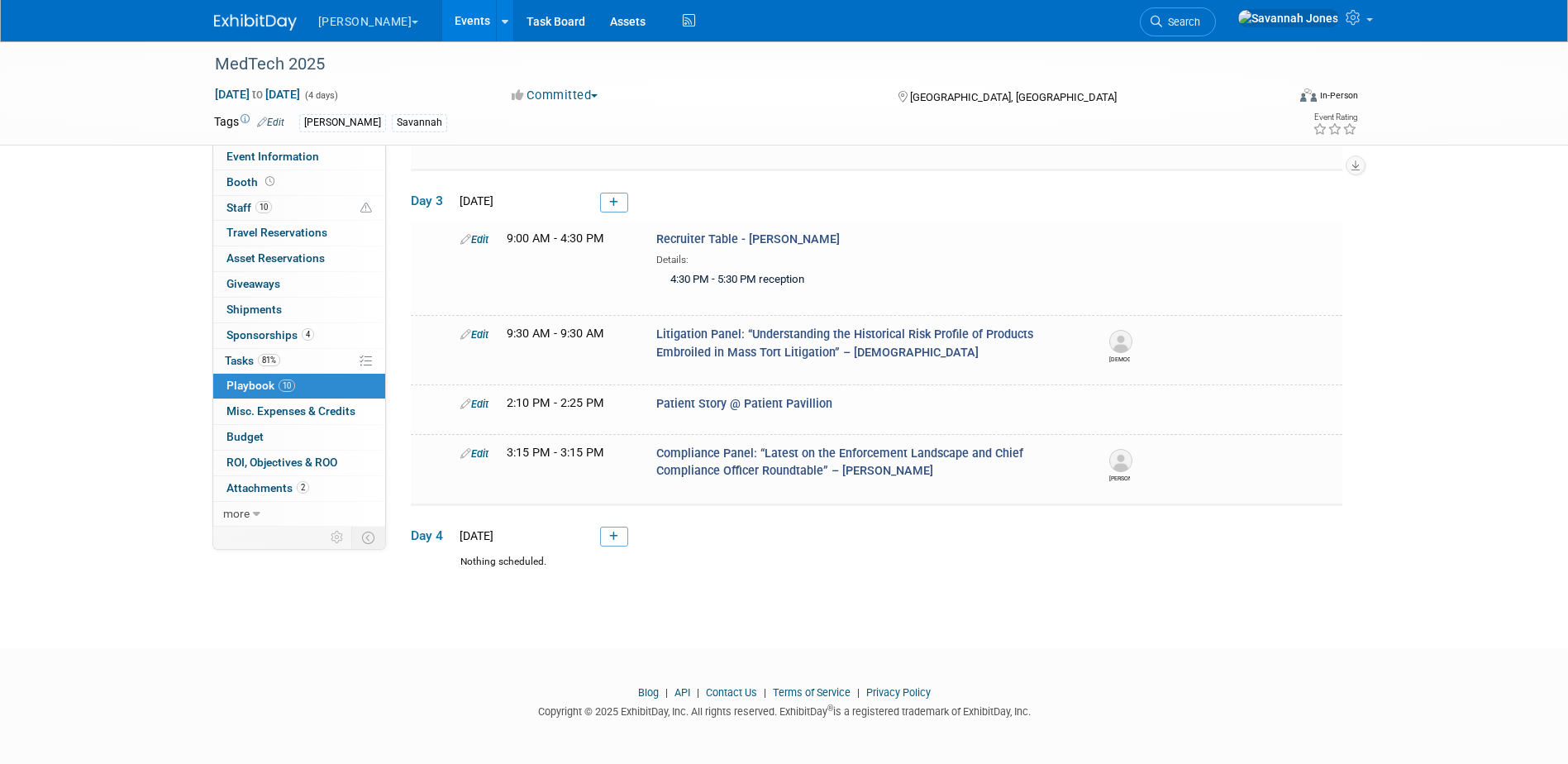
scroll to position [634, 0]
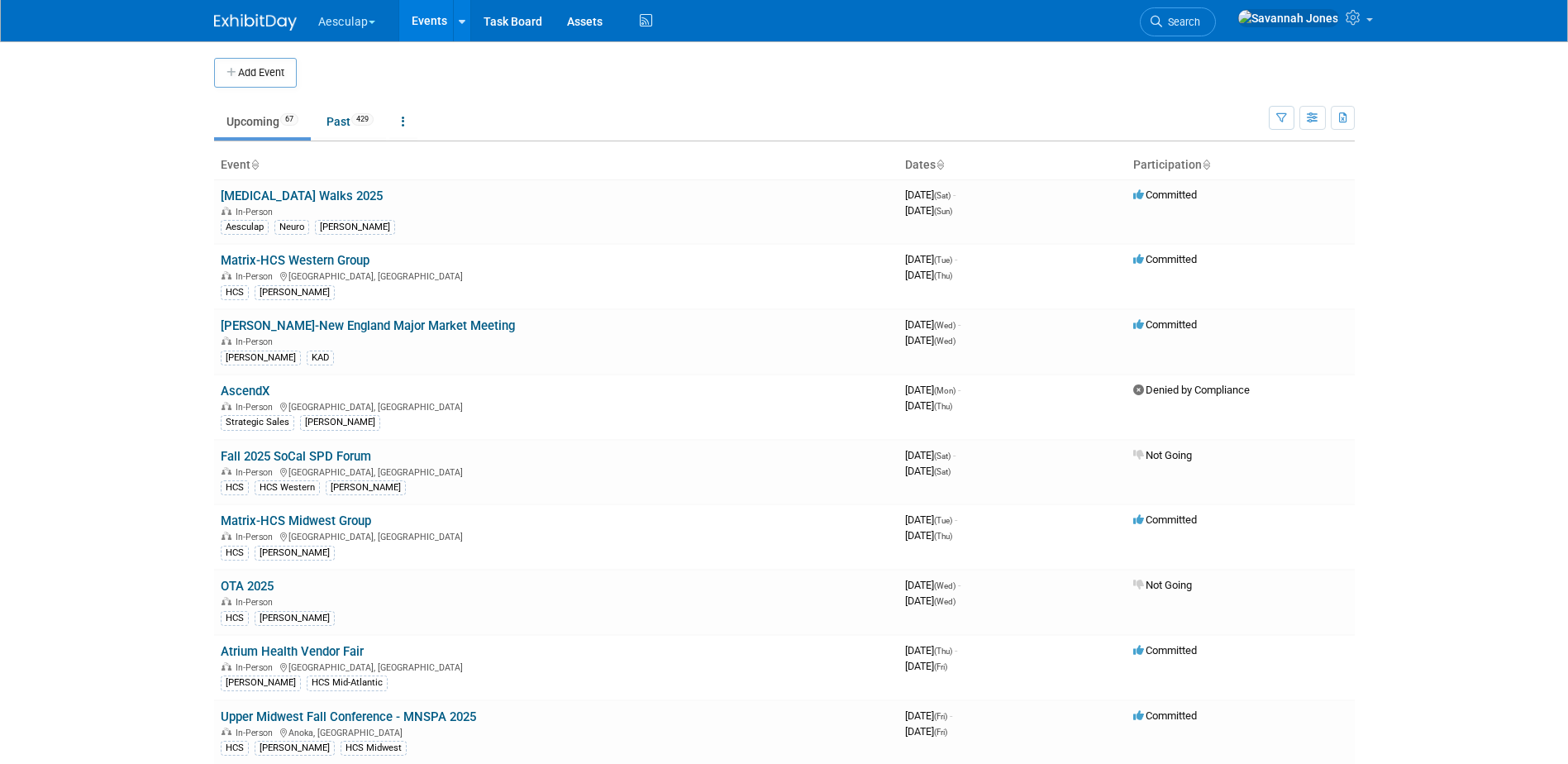
drag, startPoint x: 355, startPoint y: 17, endPoint x: 357, endPoint y: 25, distance: 8.2
click at [355, 17] on button "Aesculap" at bounding box center [356, 18] width 79 height 36
click at [384, 151] on link "[PERSON_NAME]" at bounding box center [377, 148] width 119 height 23
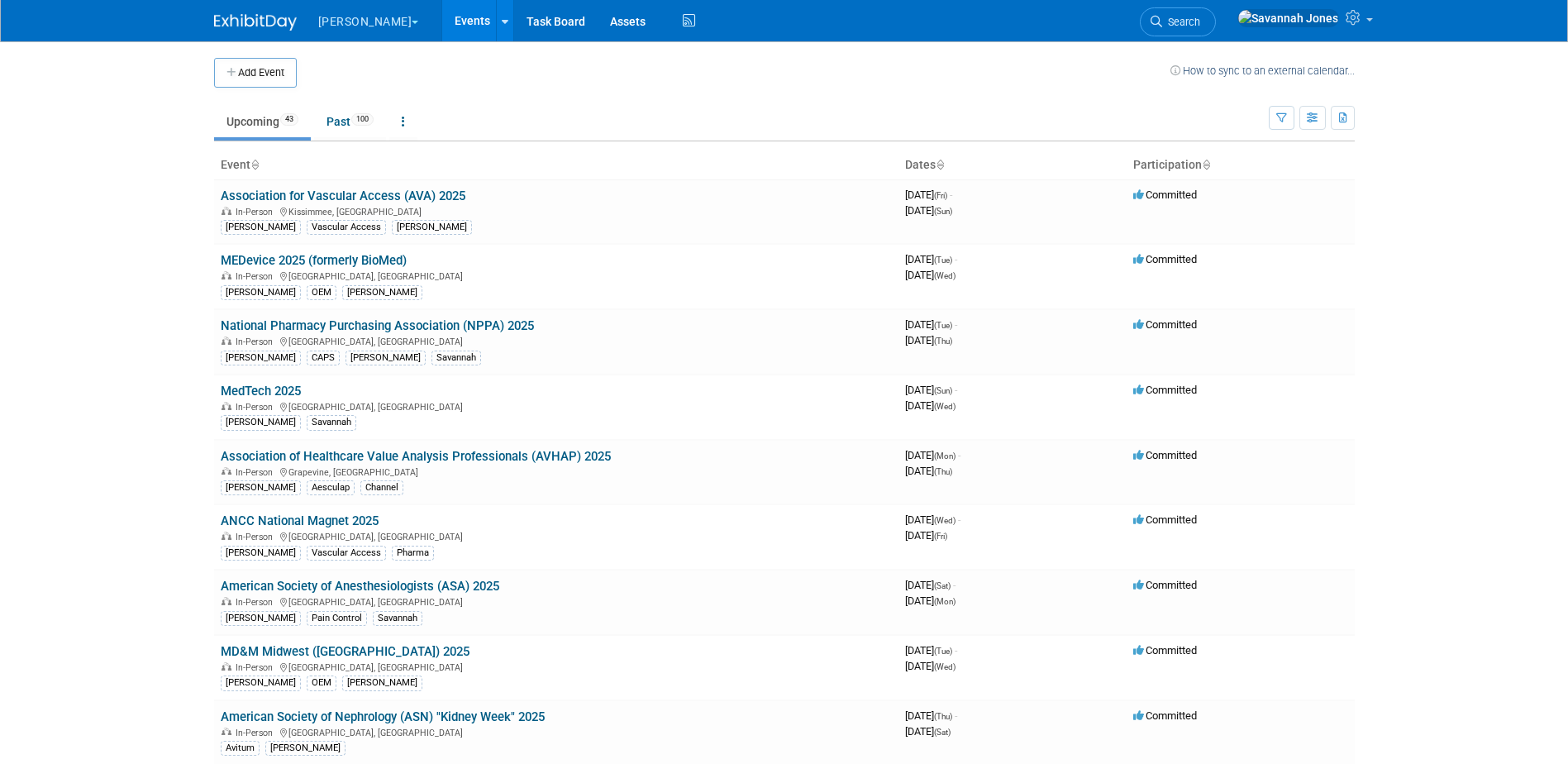
scroll to position [1424, 0]
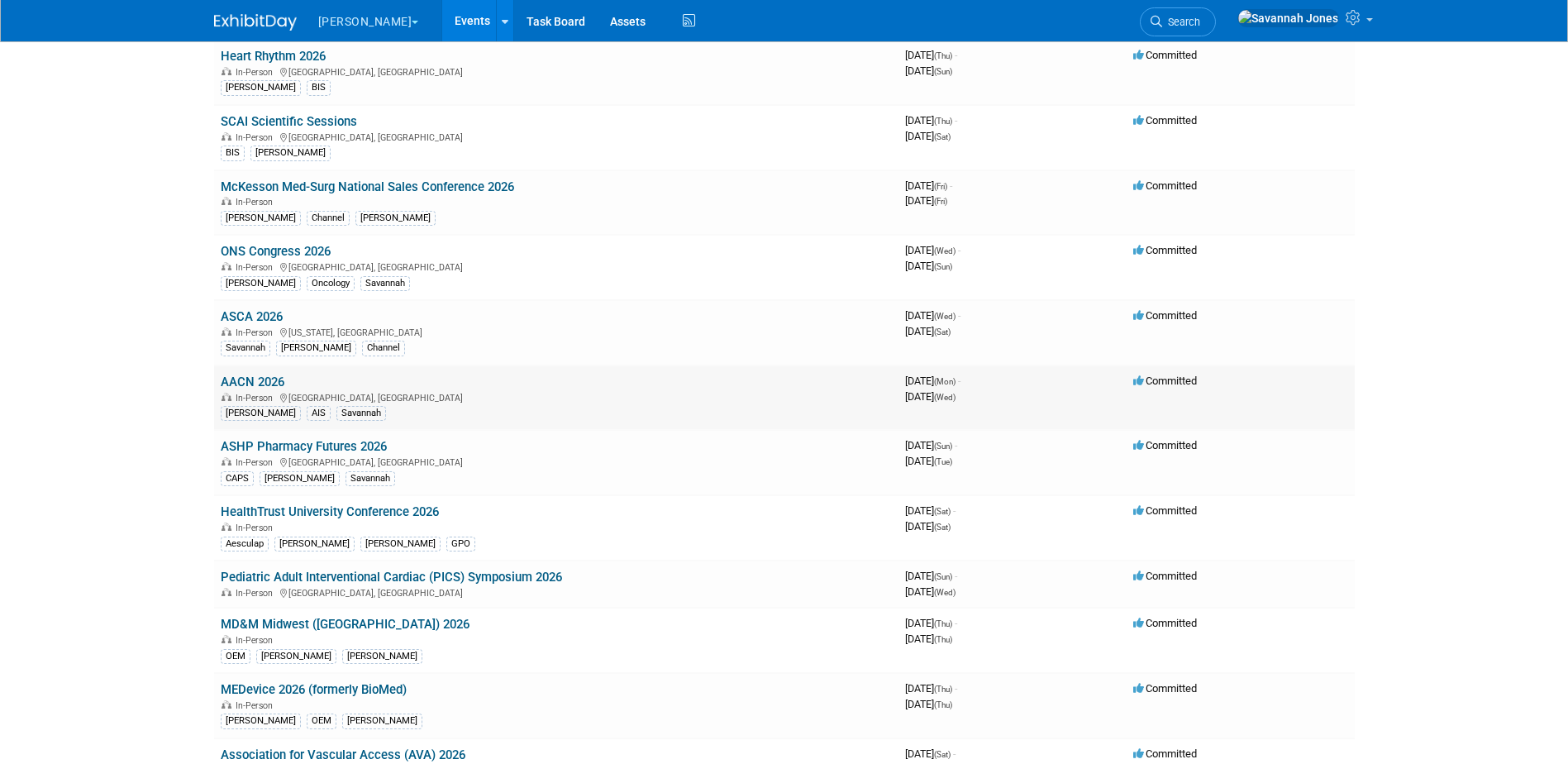
click at [276, 383] on link "AACN 2026" at bounding box center [253, 382] width 64 height 15
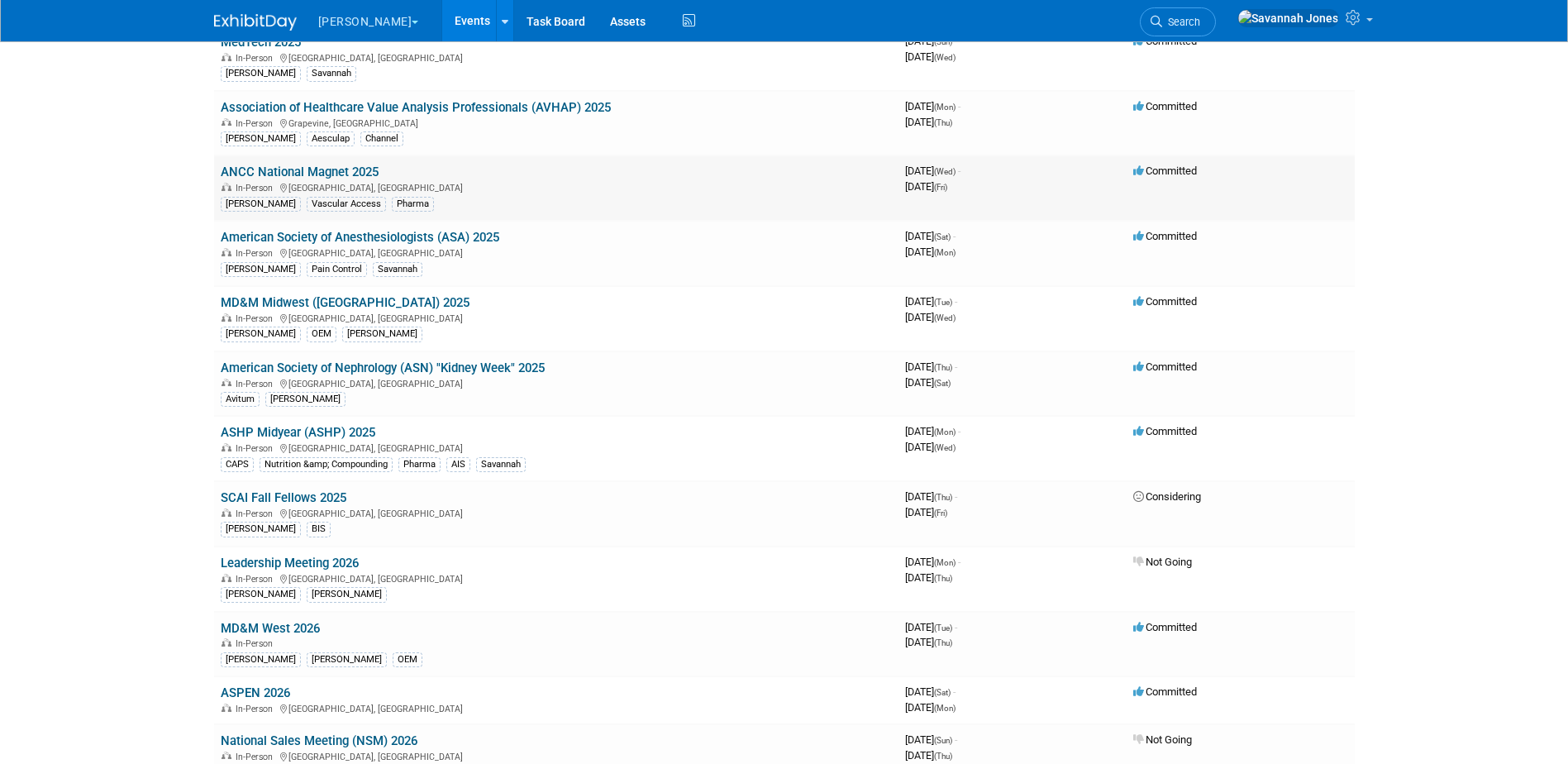
scroll to position [0, 0]
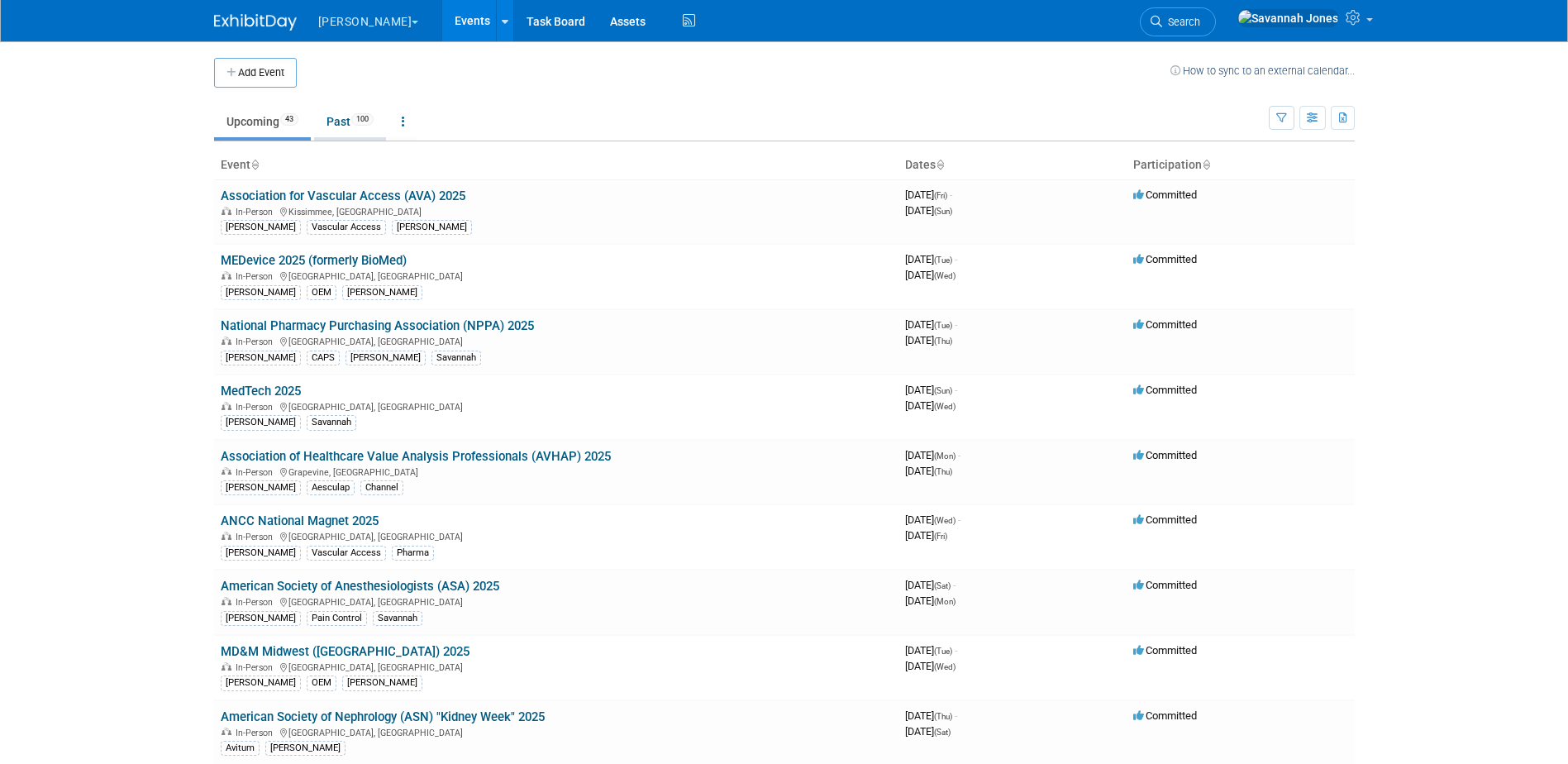
click at [344, 131] on link "Past 100" at bounding box center [350, 122] width 72 height 32
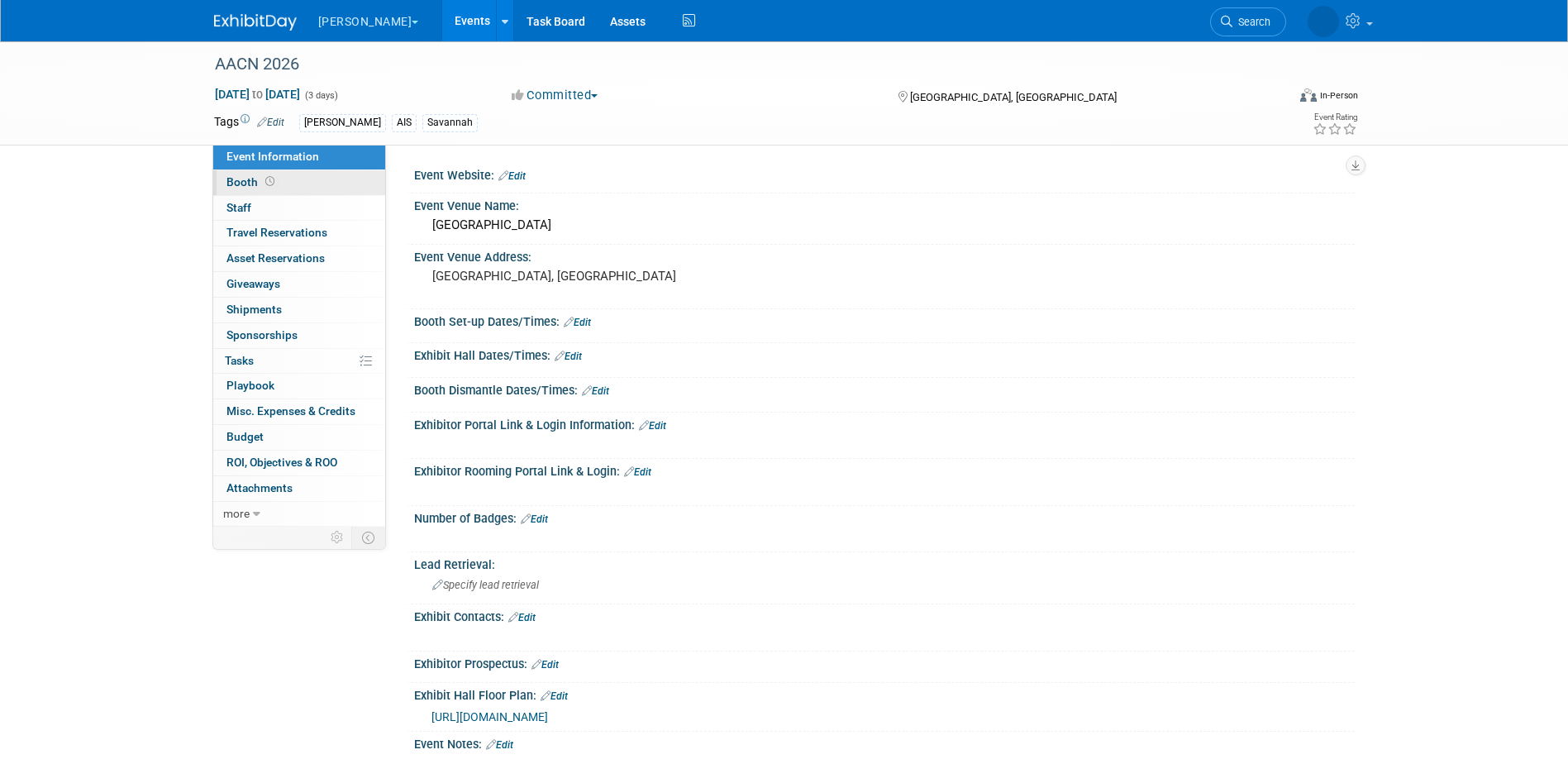
click at [314, 194] on link "Booth" at bounding box center [299, 183] width 172 height 25
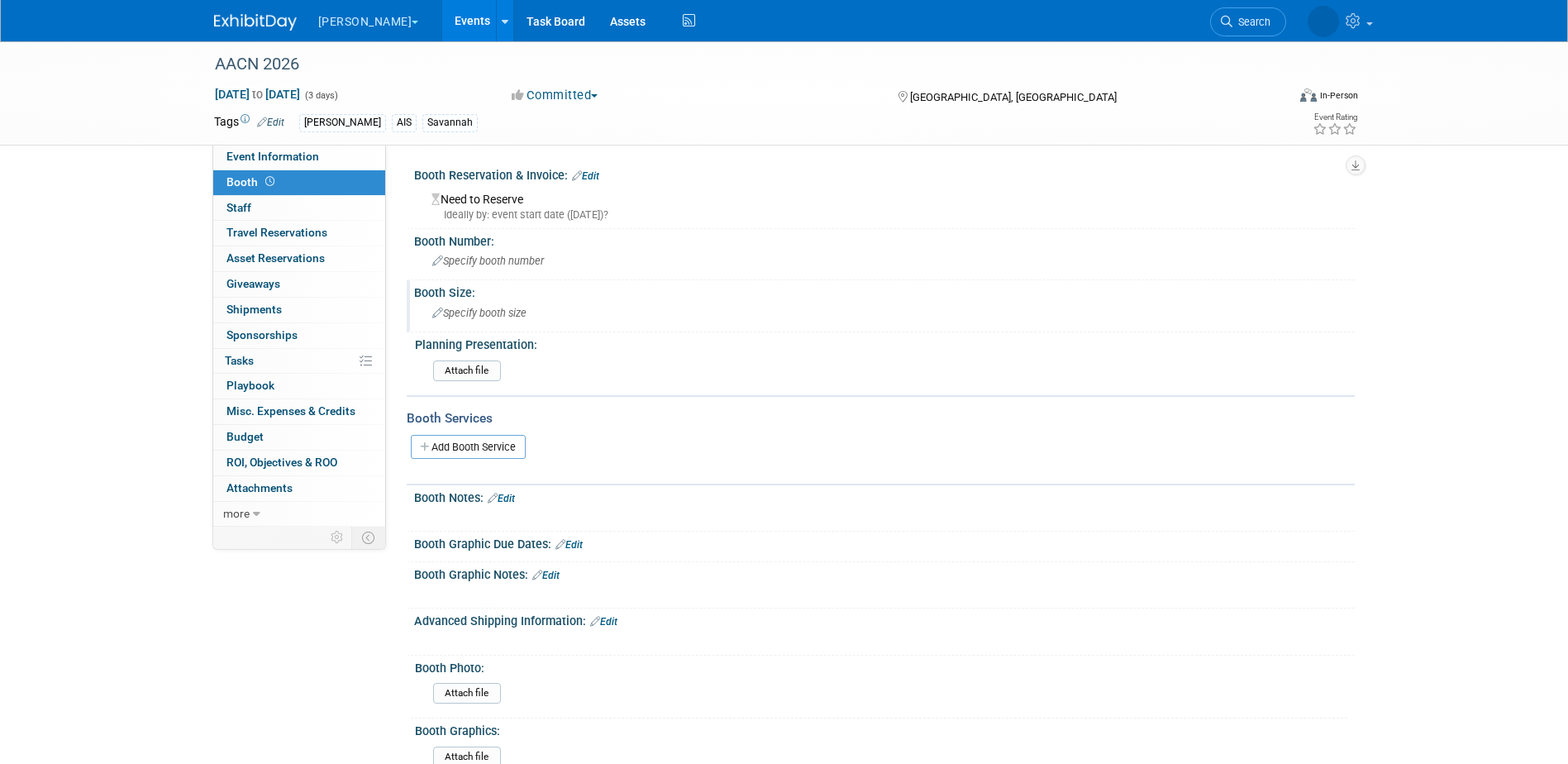
click at [474, 326] on div "Specify booth size" at bounding box center [884, 314] width 941 height 28
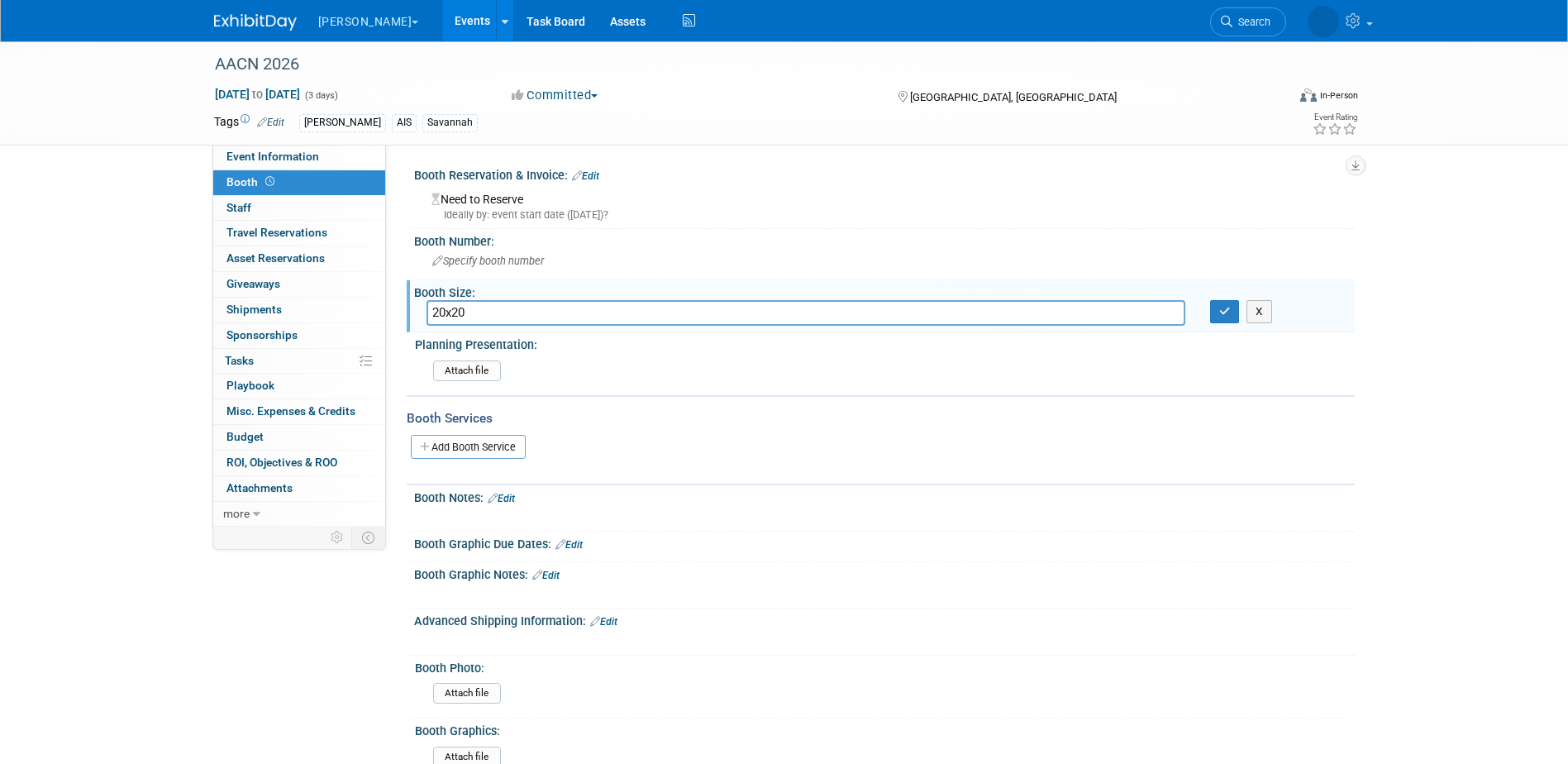
type input "20x20"
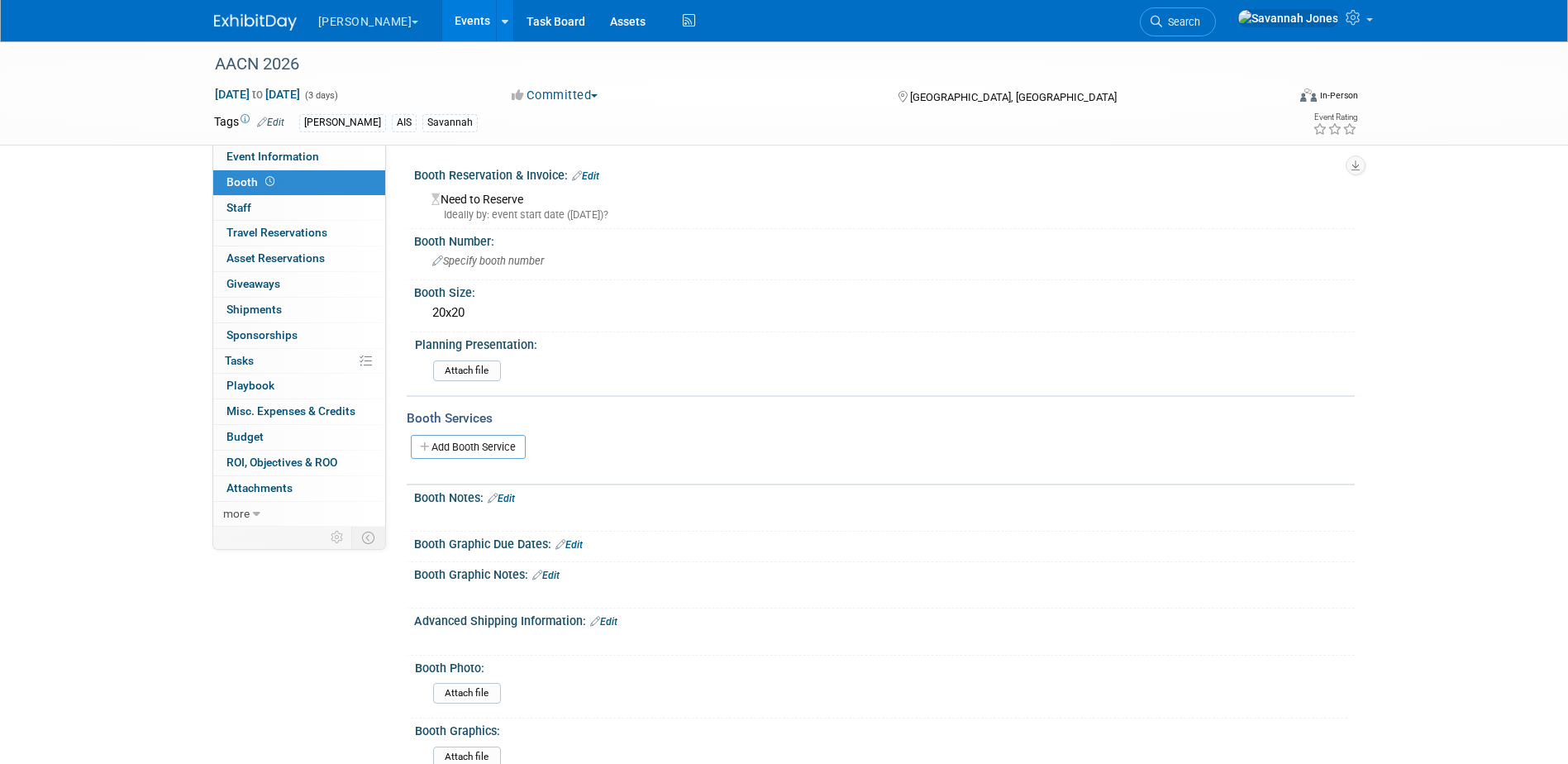
click at [515, 495] on link "Edit" at bounding box center [501, 499] width 28 height 12
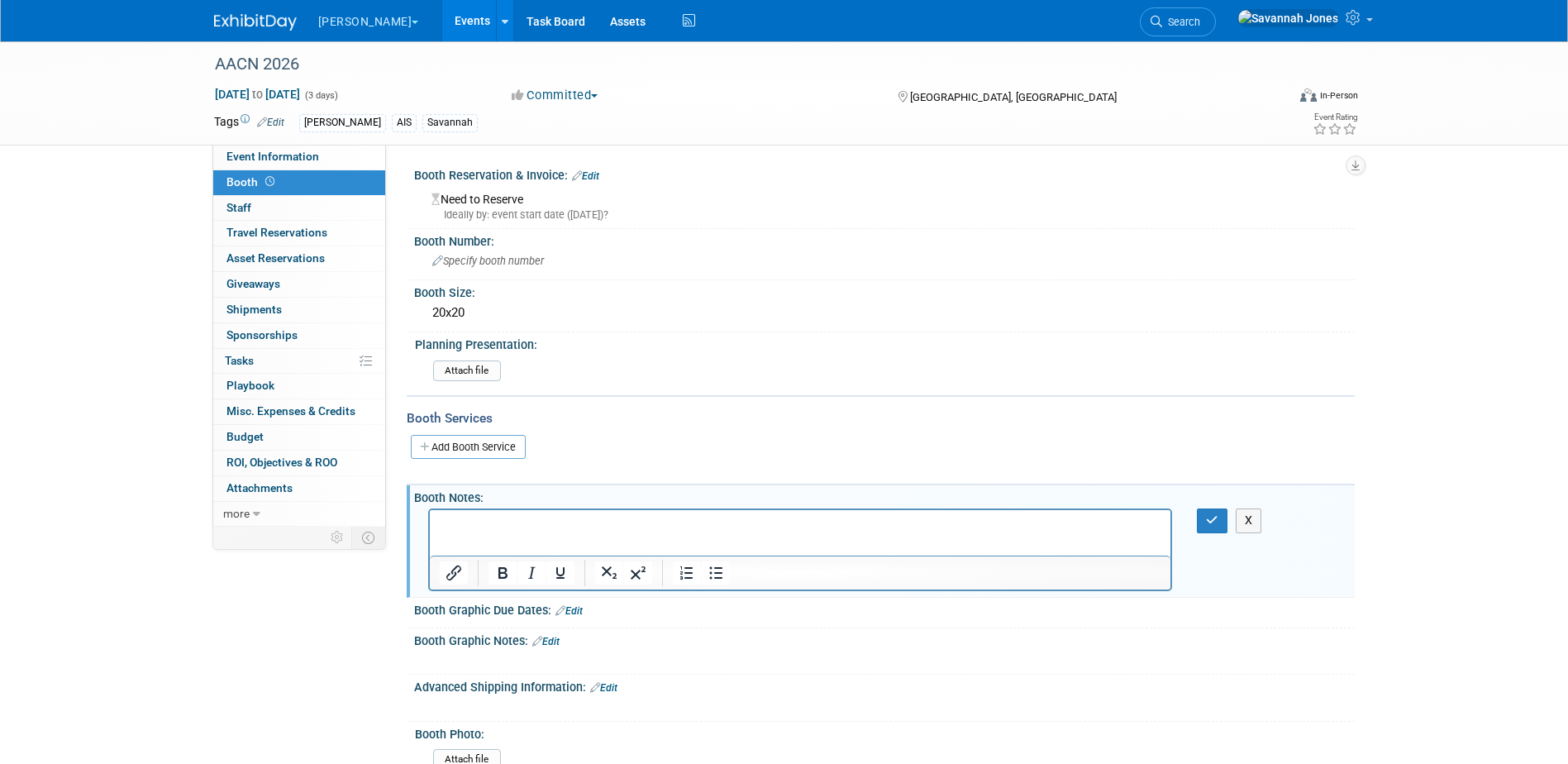
click at [509, 520] on p "Rich Text Area. Press ALT-0 for help." at bounding box center [800, 526] width 723 height 17
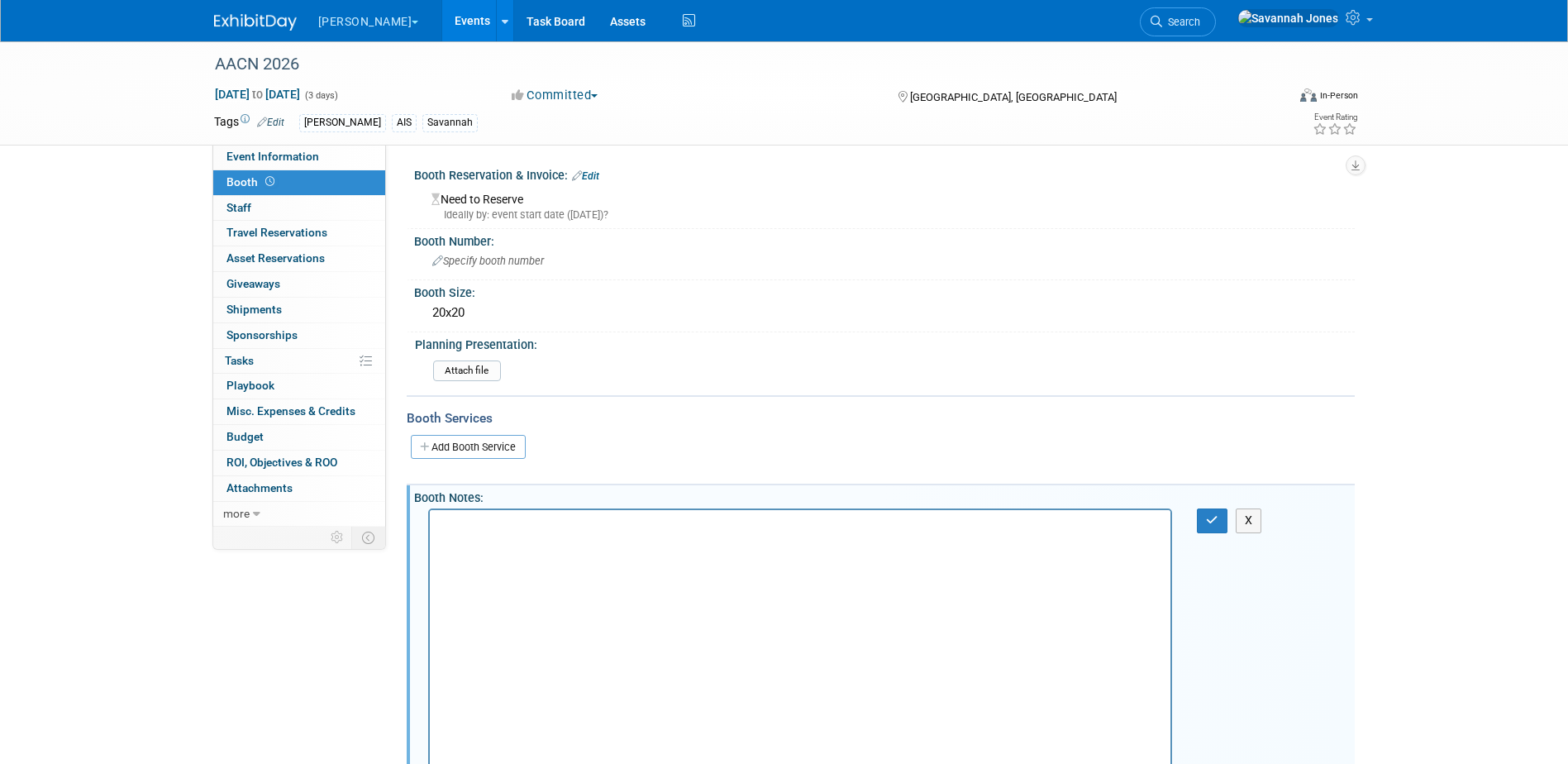
scroll to position [86, 0]
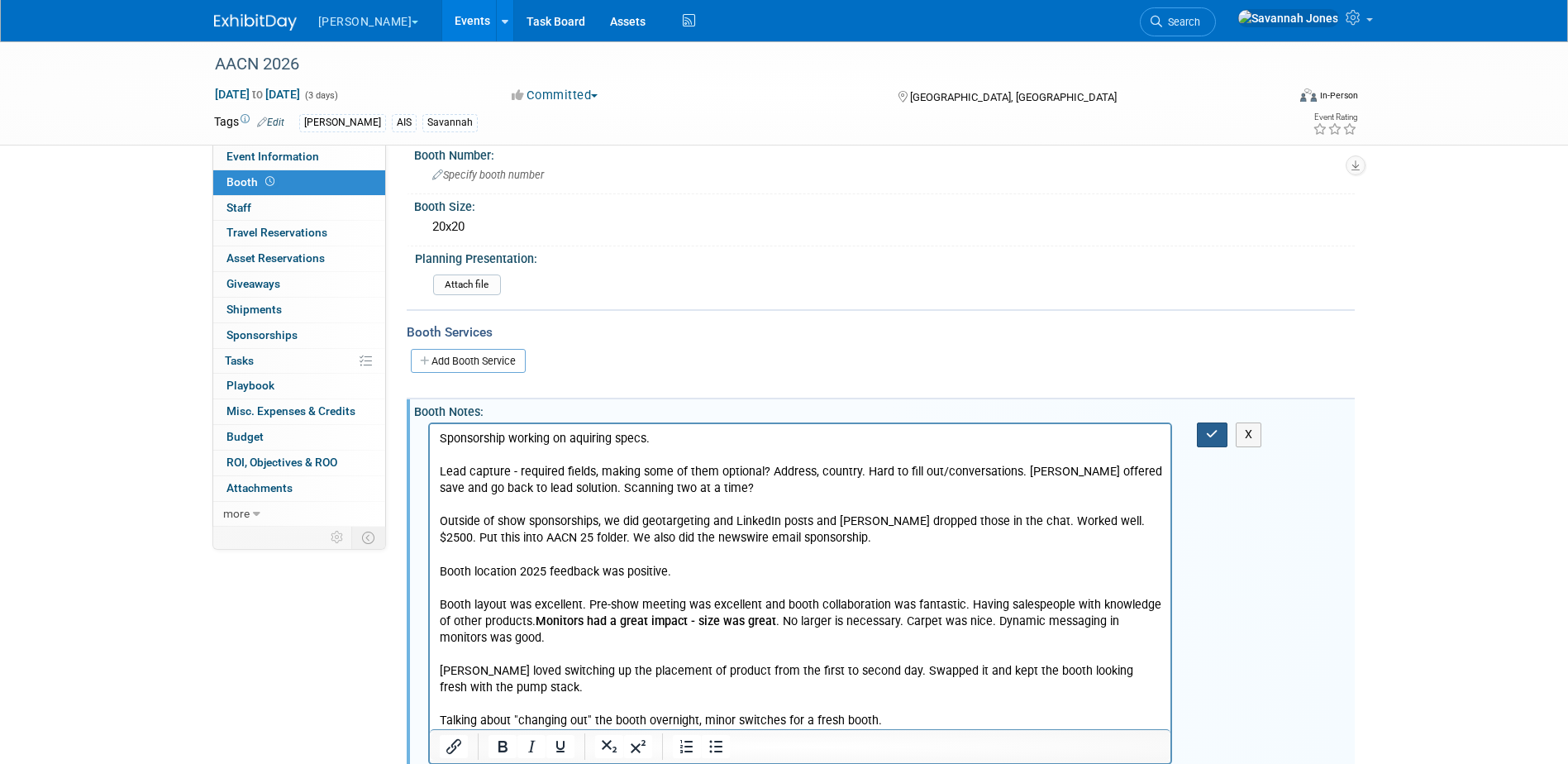
click at [1205, 429] on button "button" at bounding box center [1212, 434] width 31 height 24
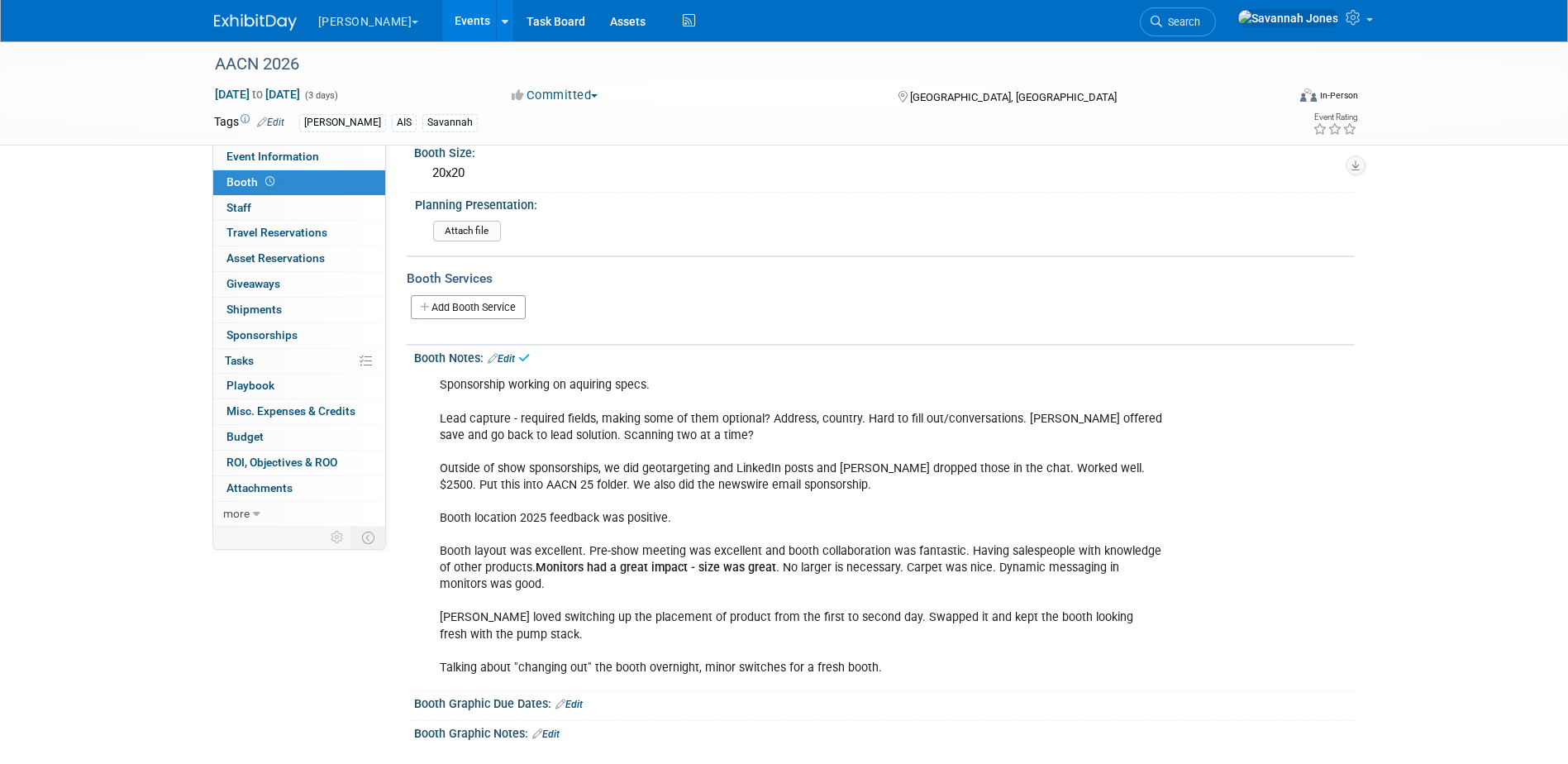
scroll to position [169, 0]
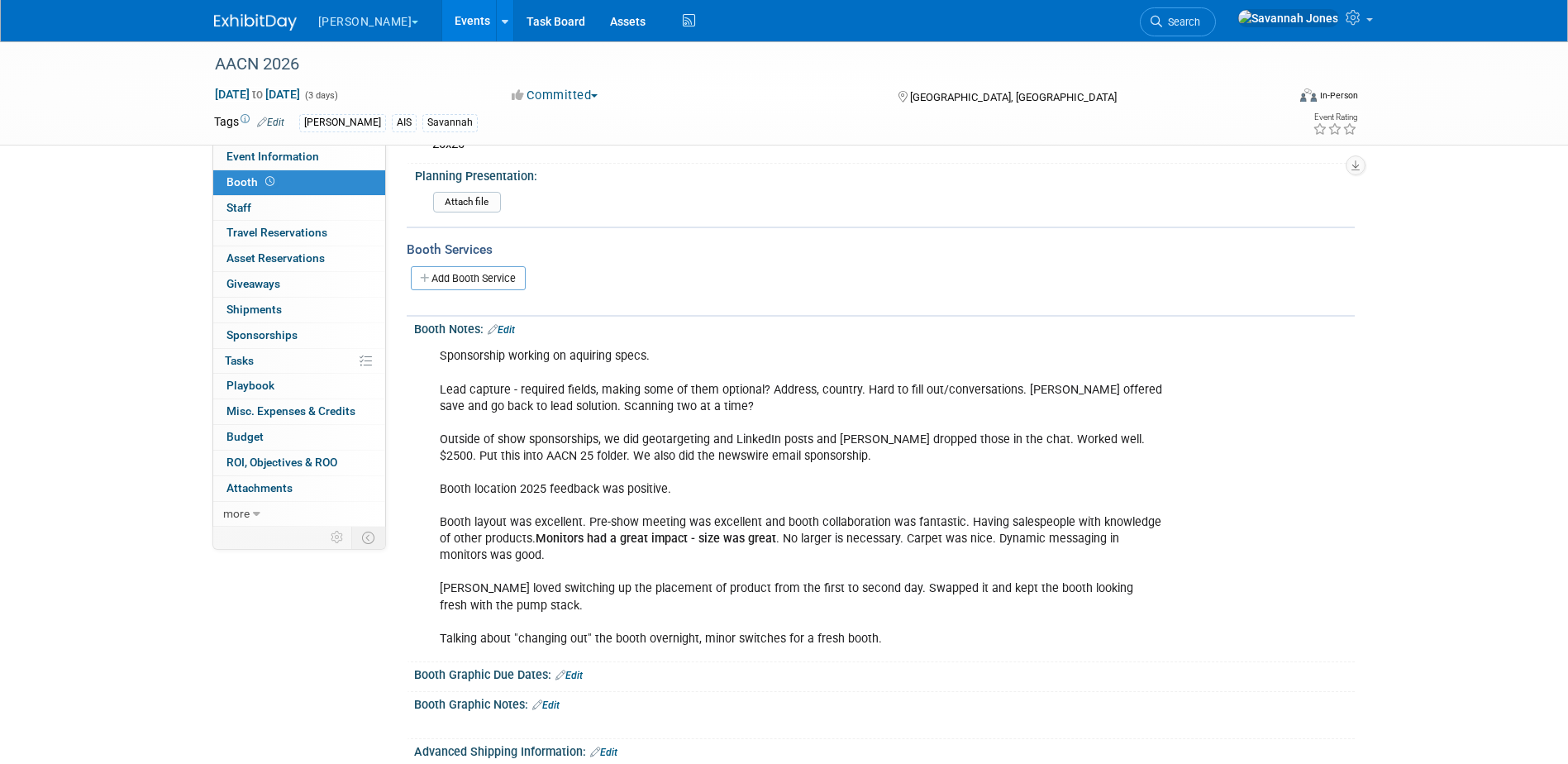
drag, startPoint x: 548, startPoint y: 486, endPoint x: 691, endPoint y: 487, distance: 143.0
click at [691, 487] on div "Sponsorship working on aquiring specs. Lead capture - required fields, making s…" at bounding box center [800, 497] width 744 height 315
drag, startPoint x: 691, startPoint y: 487, endPoint x: 600, endPoint y: 481, distance: 91.2
click at [600, 481] on div "Sponsorship working on aquiring specs. Lead capture - required fields, making s…" at bounding box center [800, 497] width 744 height 315
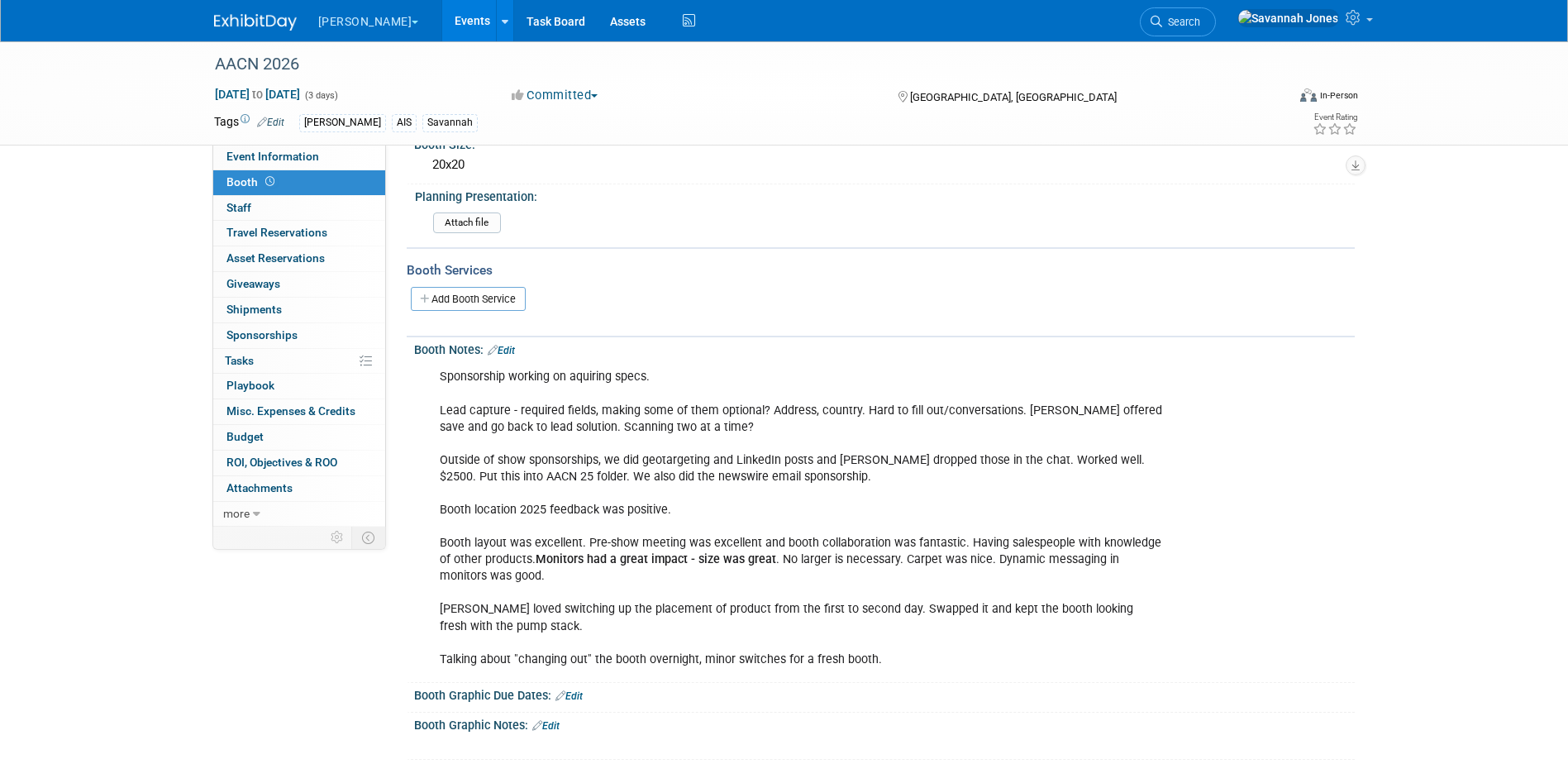
scroll to position [166, 0]
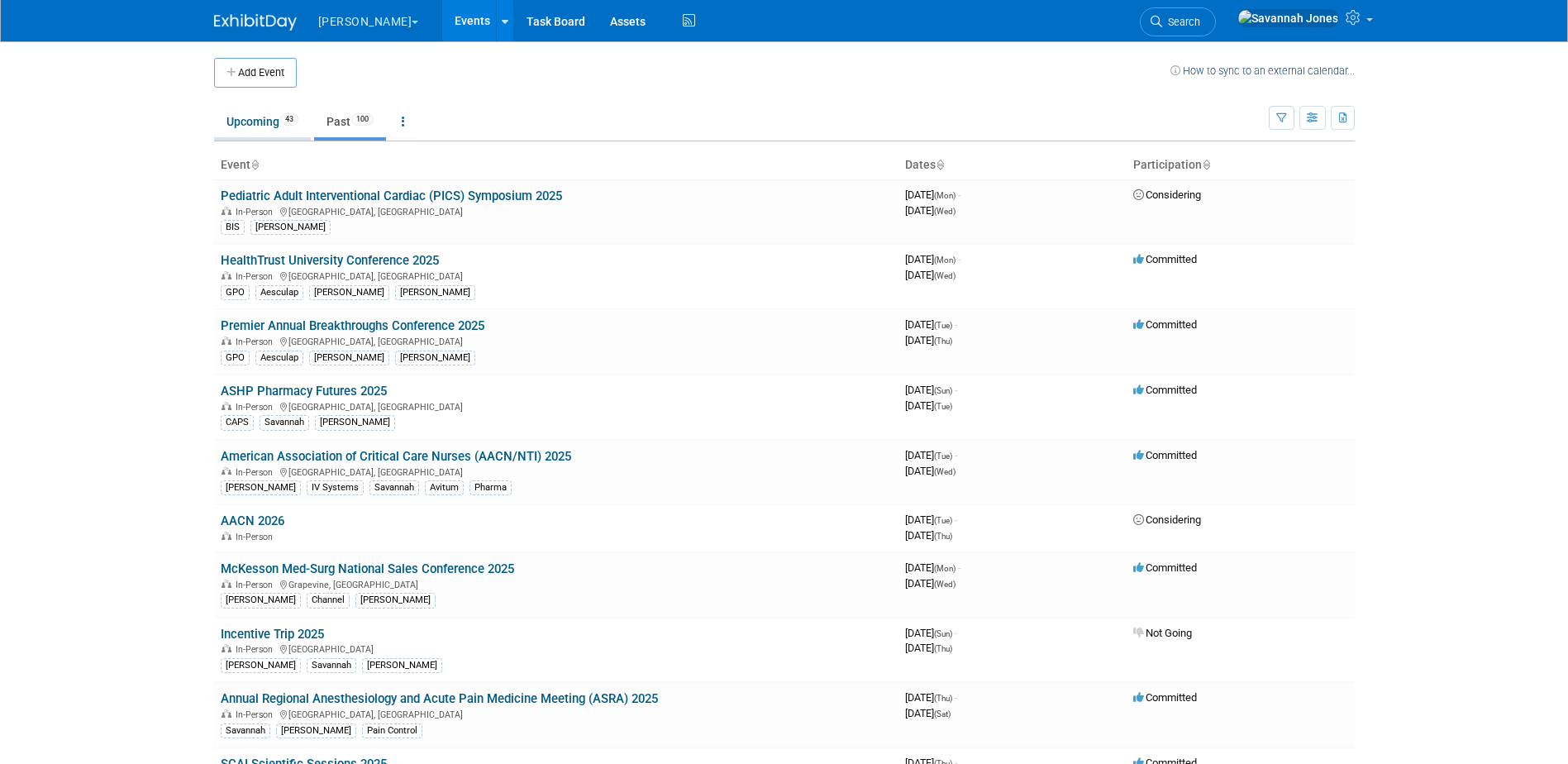
click at [281, 120] on link "Upcoming 43" at bounding box center [263, 122] width 97 height 32
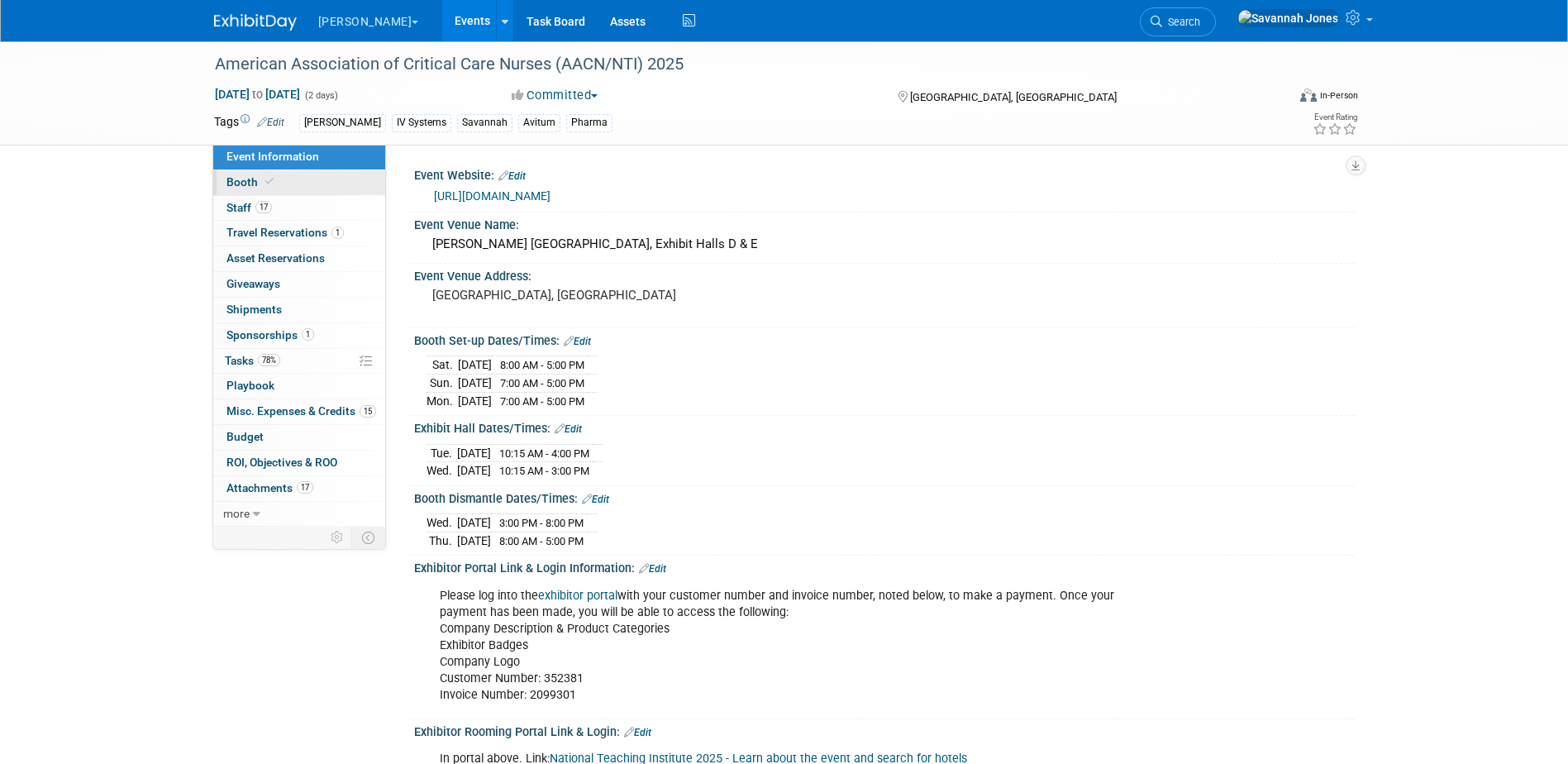
click at [290, 189] on link "Booth" at bounding box center [299, 183] width 172 height 25
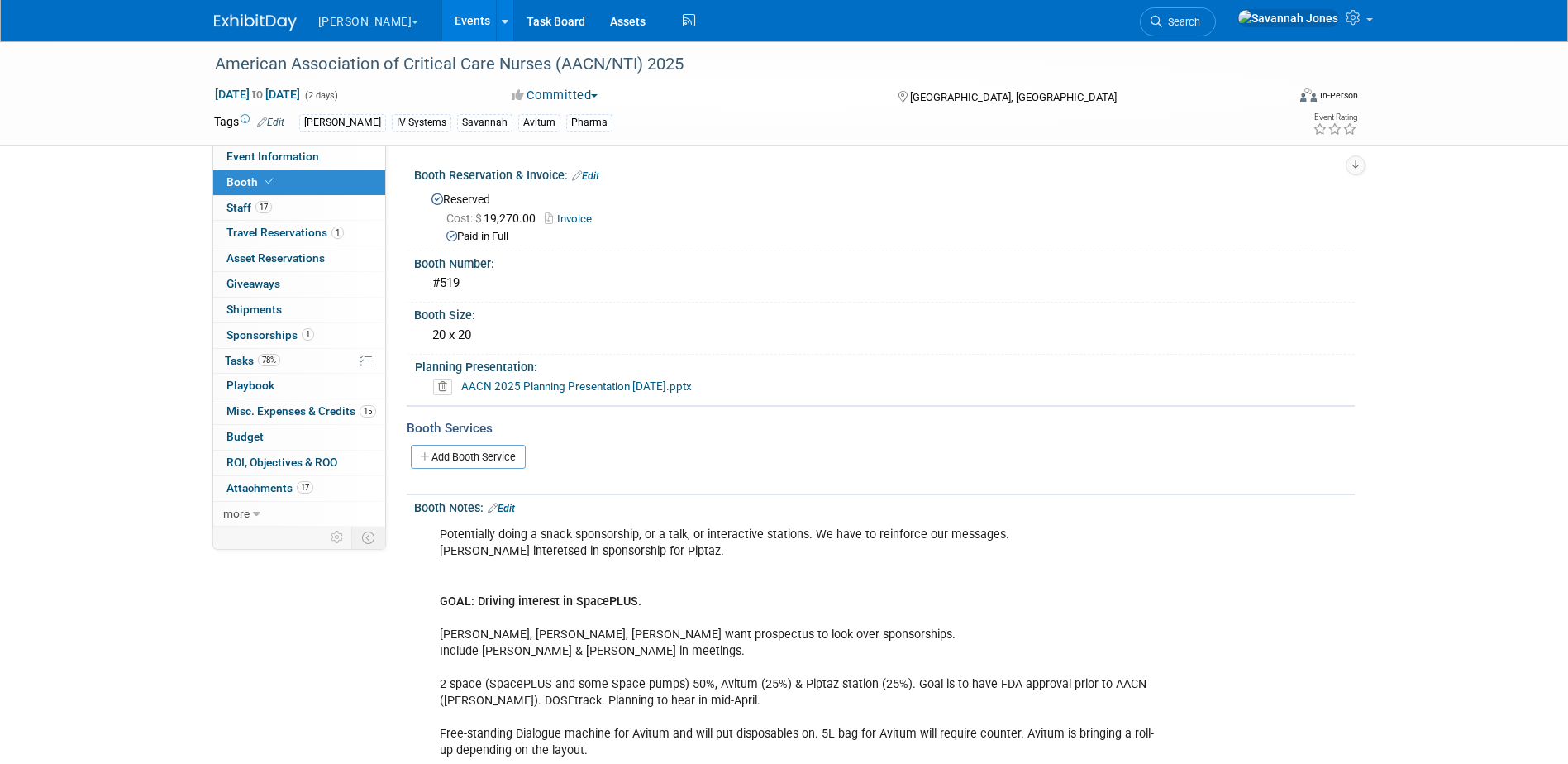
click at [442, 18] on link "Events" at bounding box center [472, 20] width 60 height 41
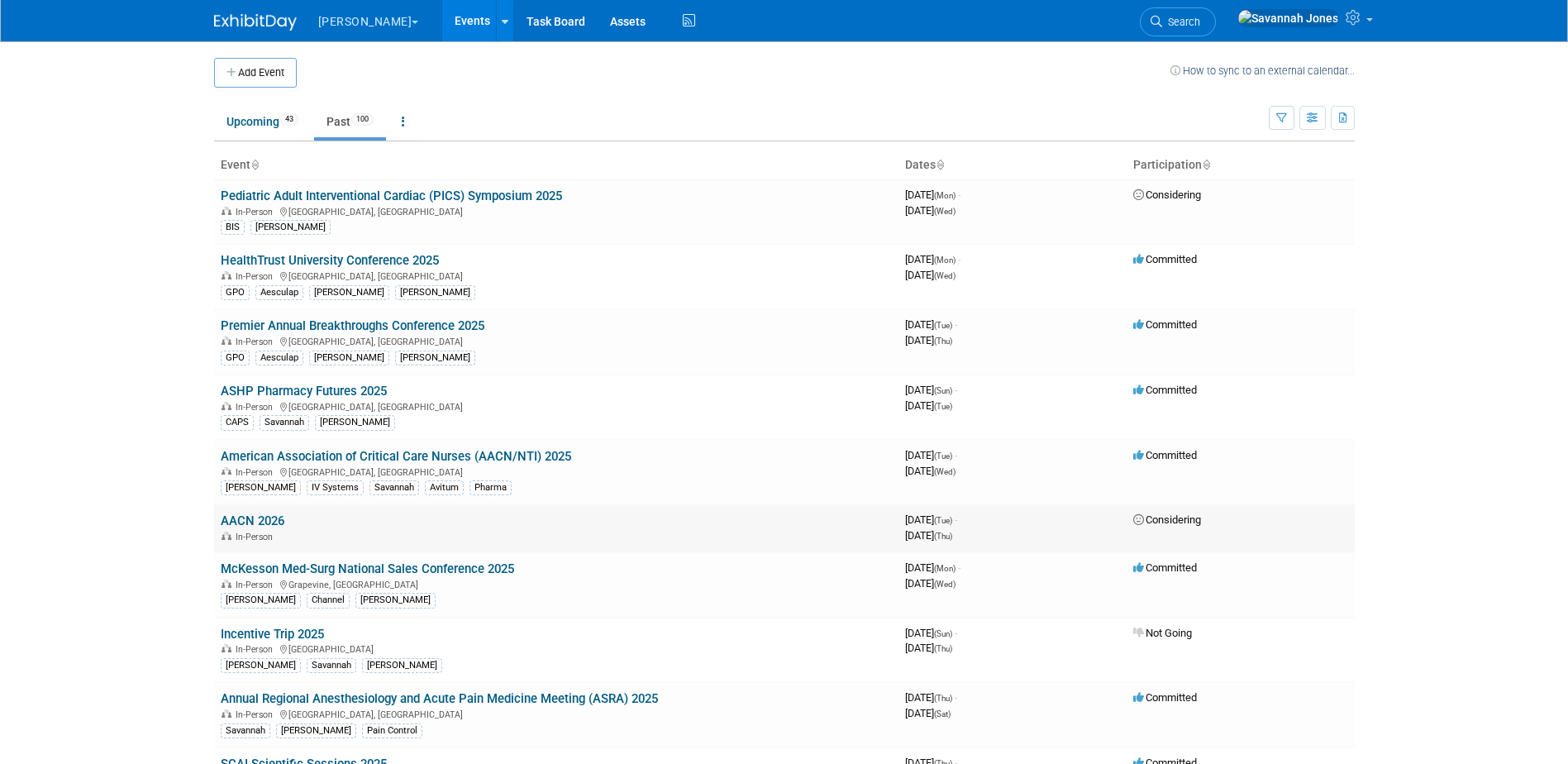
click at [271, 515] on link "AACN 2026" at bounding box center [253, 521] width 64 height 15
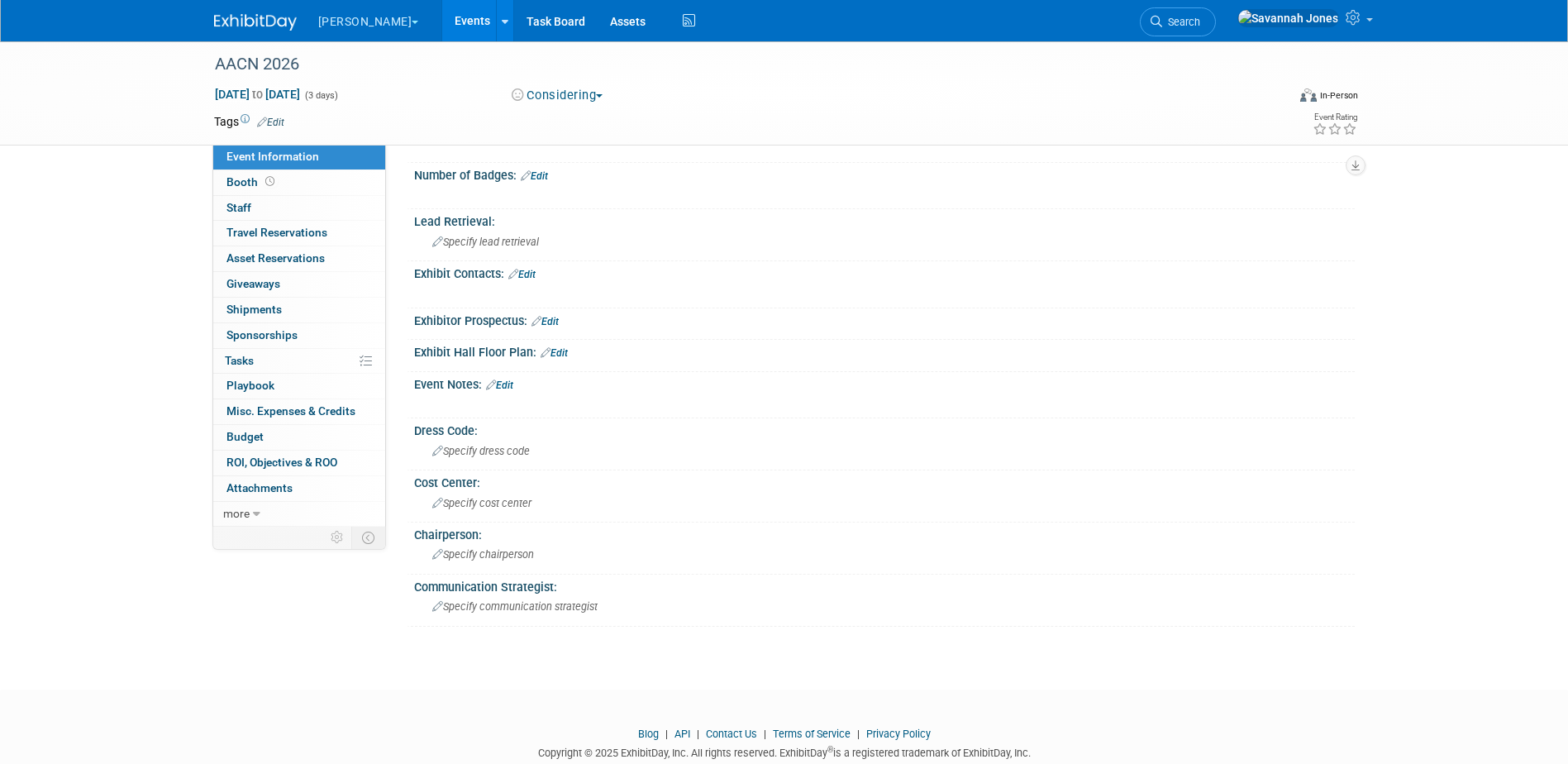
scroll to position [384, 0]
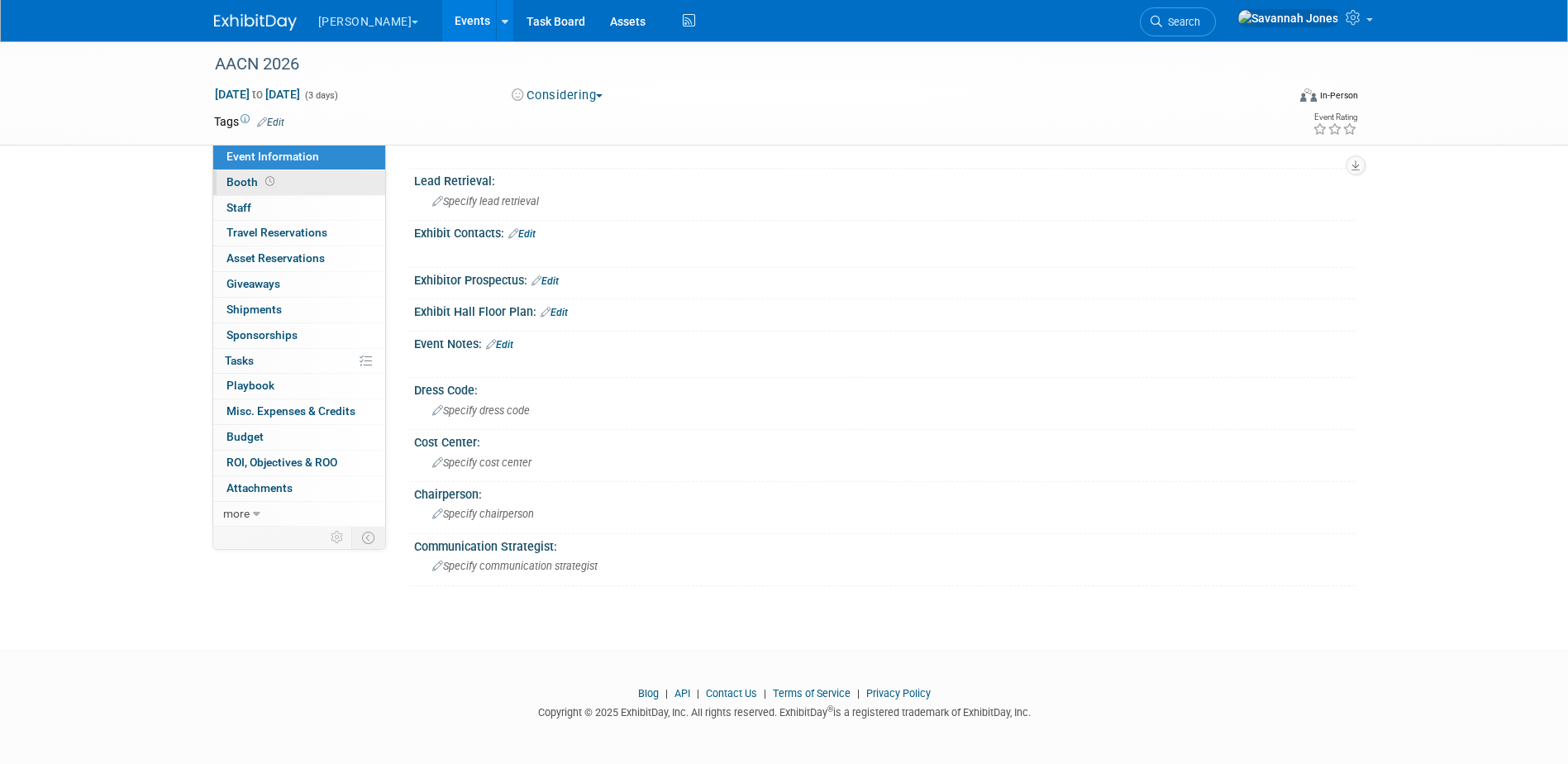
click at [297, 177] on link "Booth" at bounding box center [299, 183] width 172 height 25
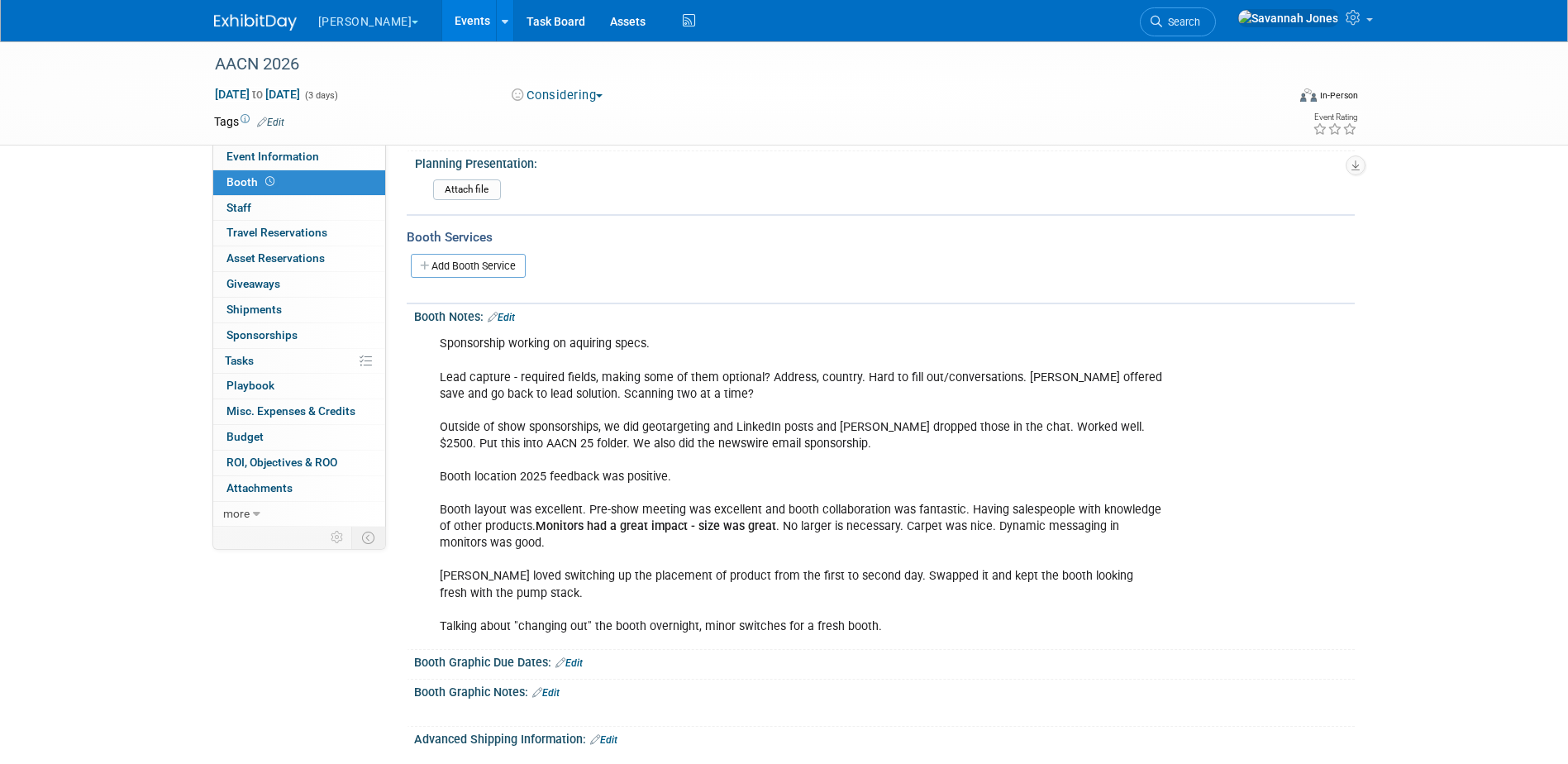
scroll to position [166, 0]
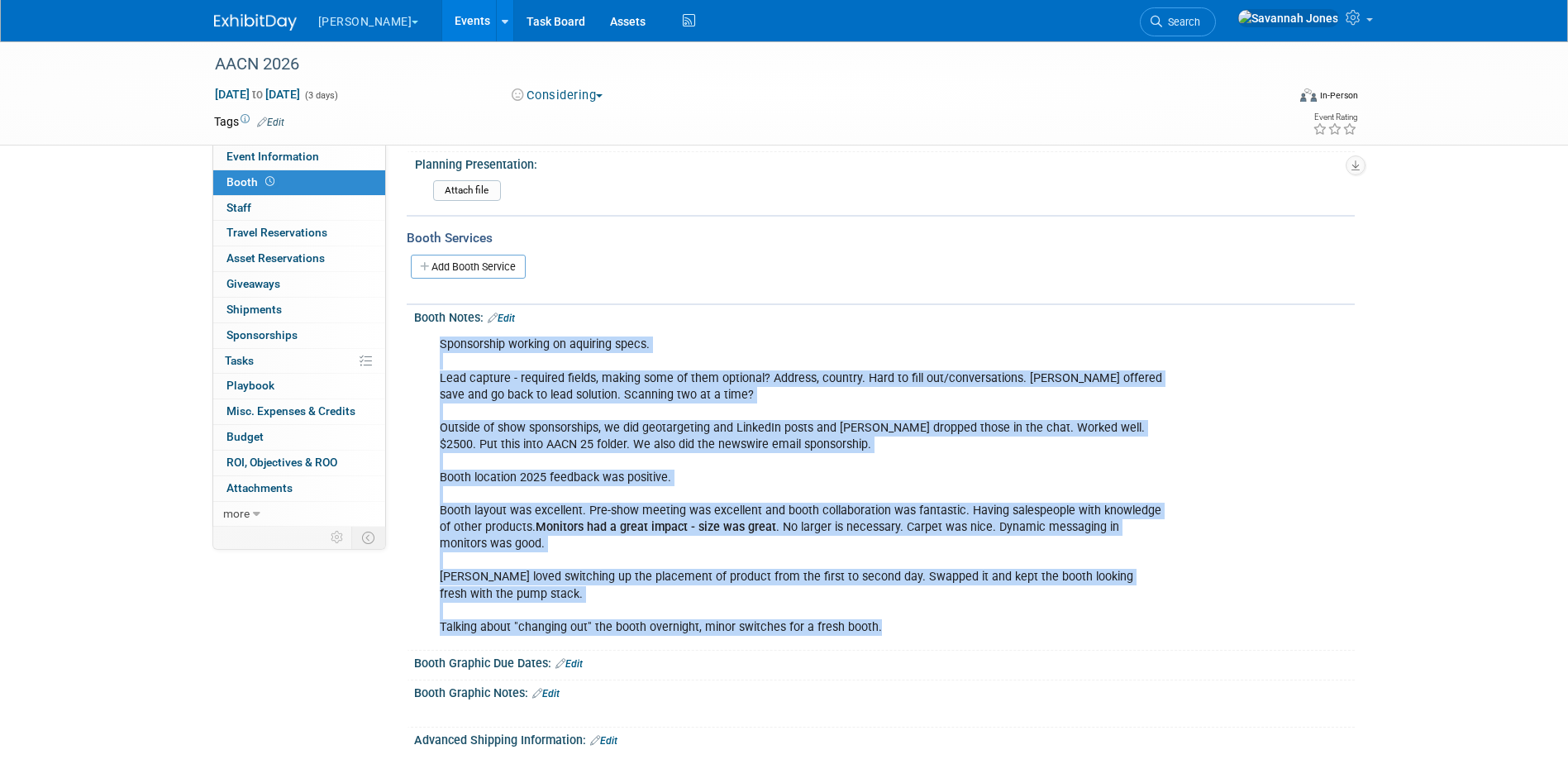
drag, startPoint x: 881, startPoint y: 630, endPoint x: 432, endPoint y: 336, distance: 536.7
click at [432, 336] on div "Sponsorship working on aquiring specs. Lead capture - required fields, making s…" at bounding box center [800, 485] width 744 height 315
copy div "Sponsorship working on aquiring specs. Lead capture - required fields, making s…"
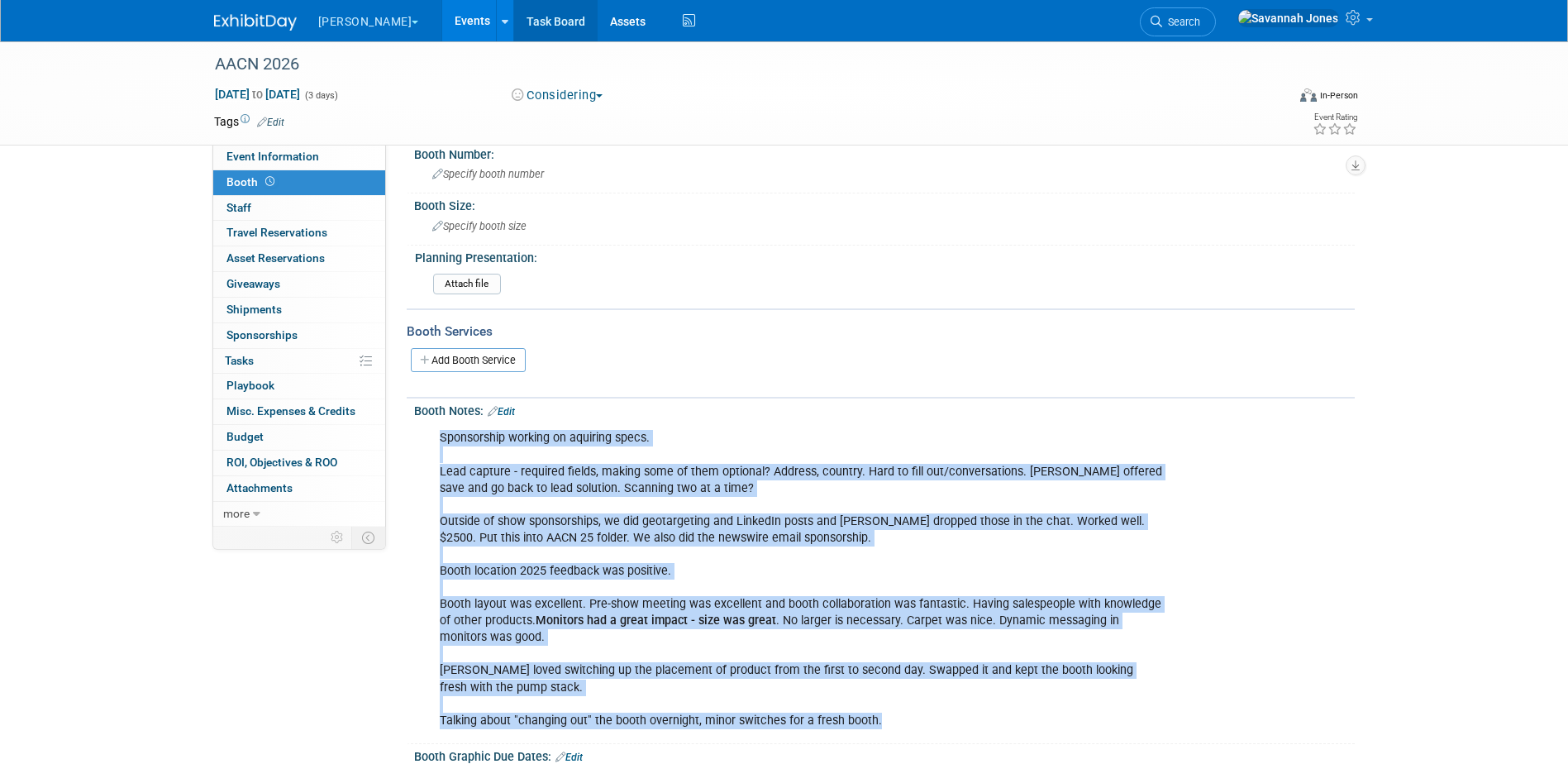
scroll to position [0, 0]
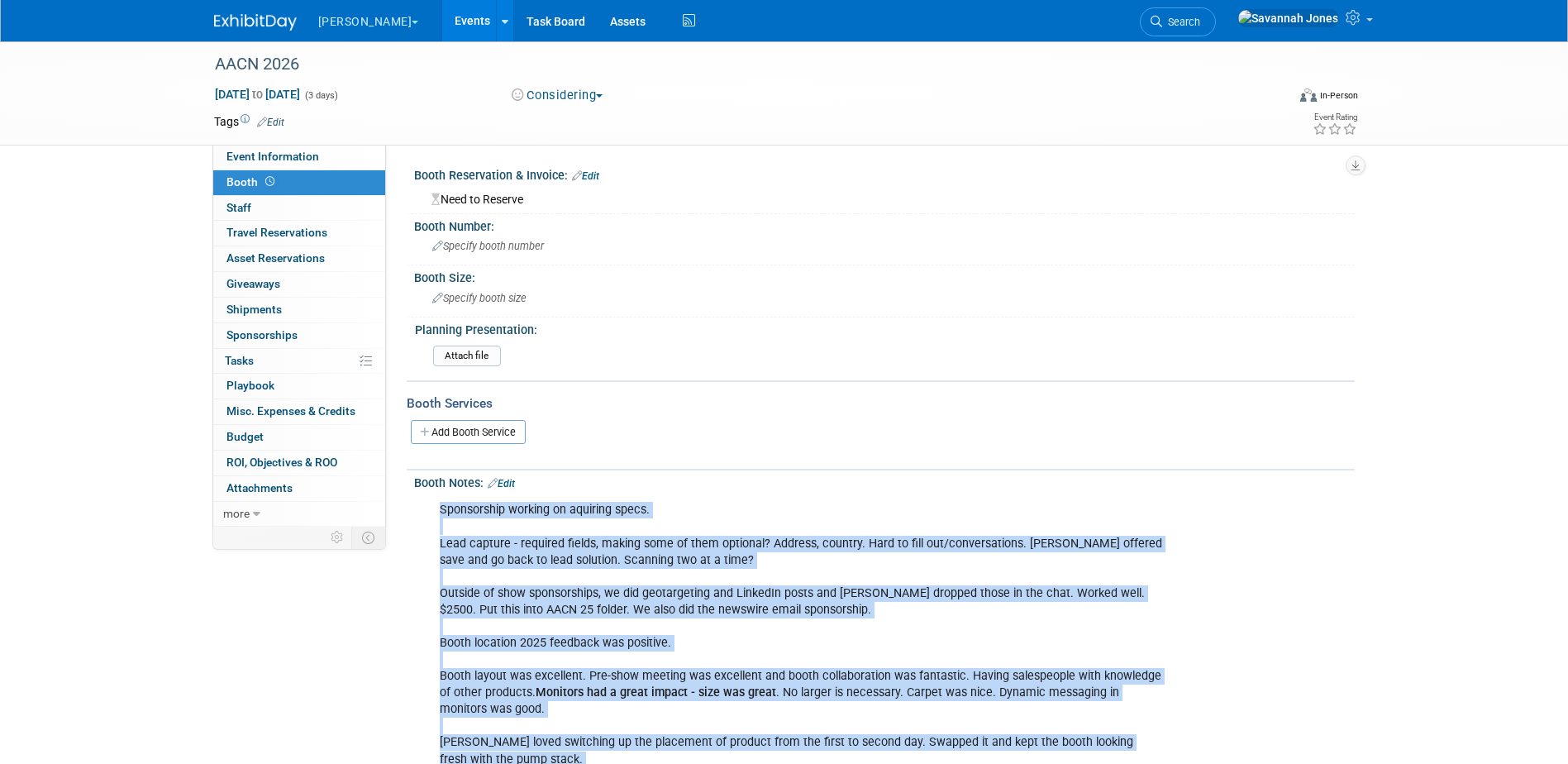
click at [442, 14] on link "Events" at bounding box center [472, 20] width 60 height 41
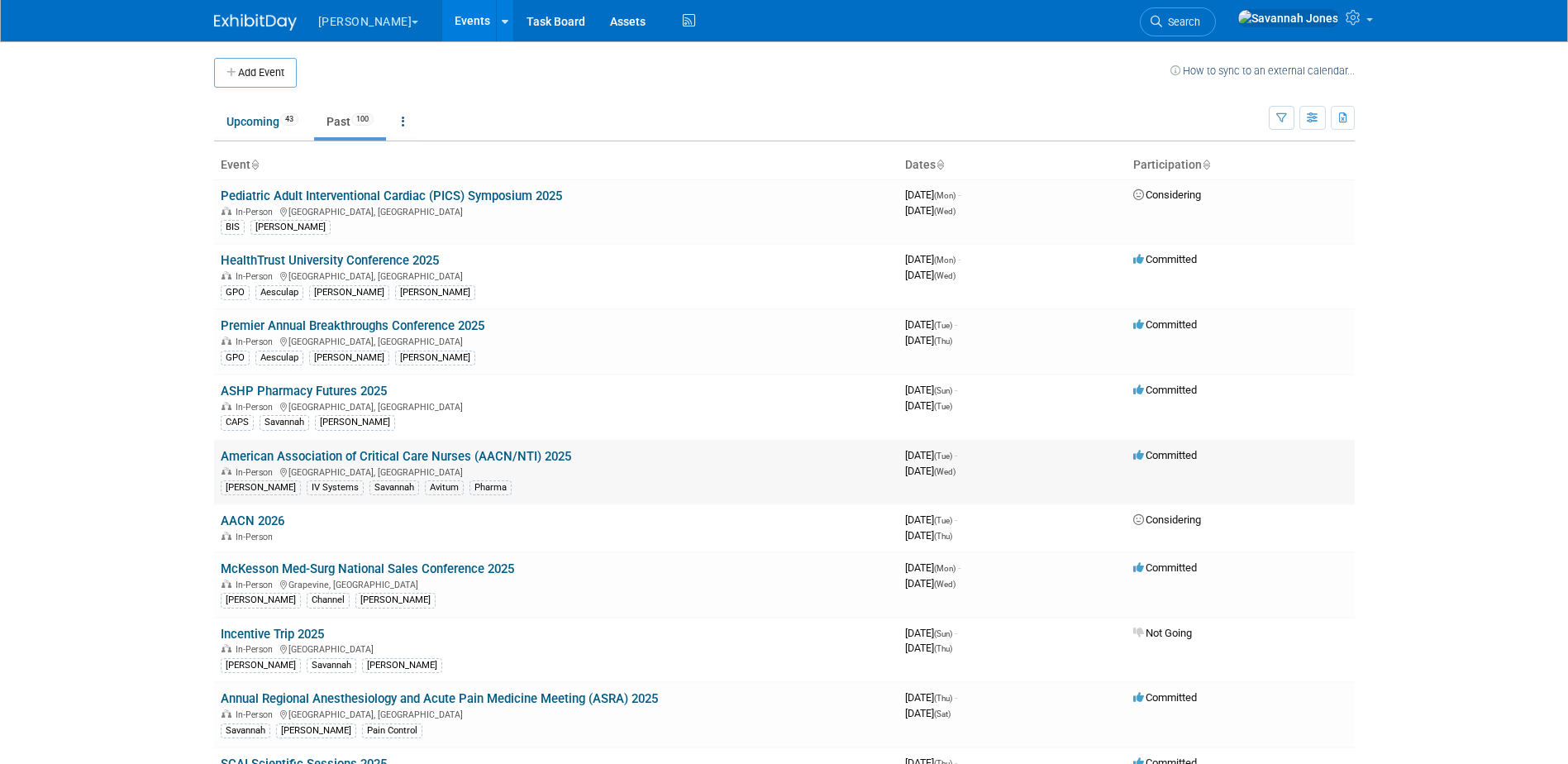
click at [521, 449] on link "American Association of Critical Care Nurses (AACN/NTI) 2025" at bounding box center [396, 457] width 350 height 15
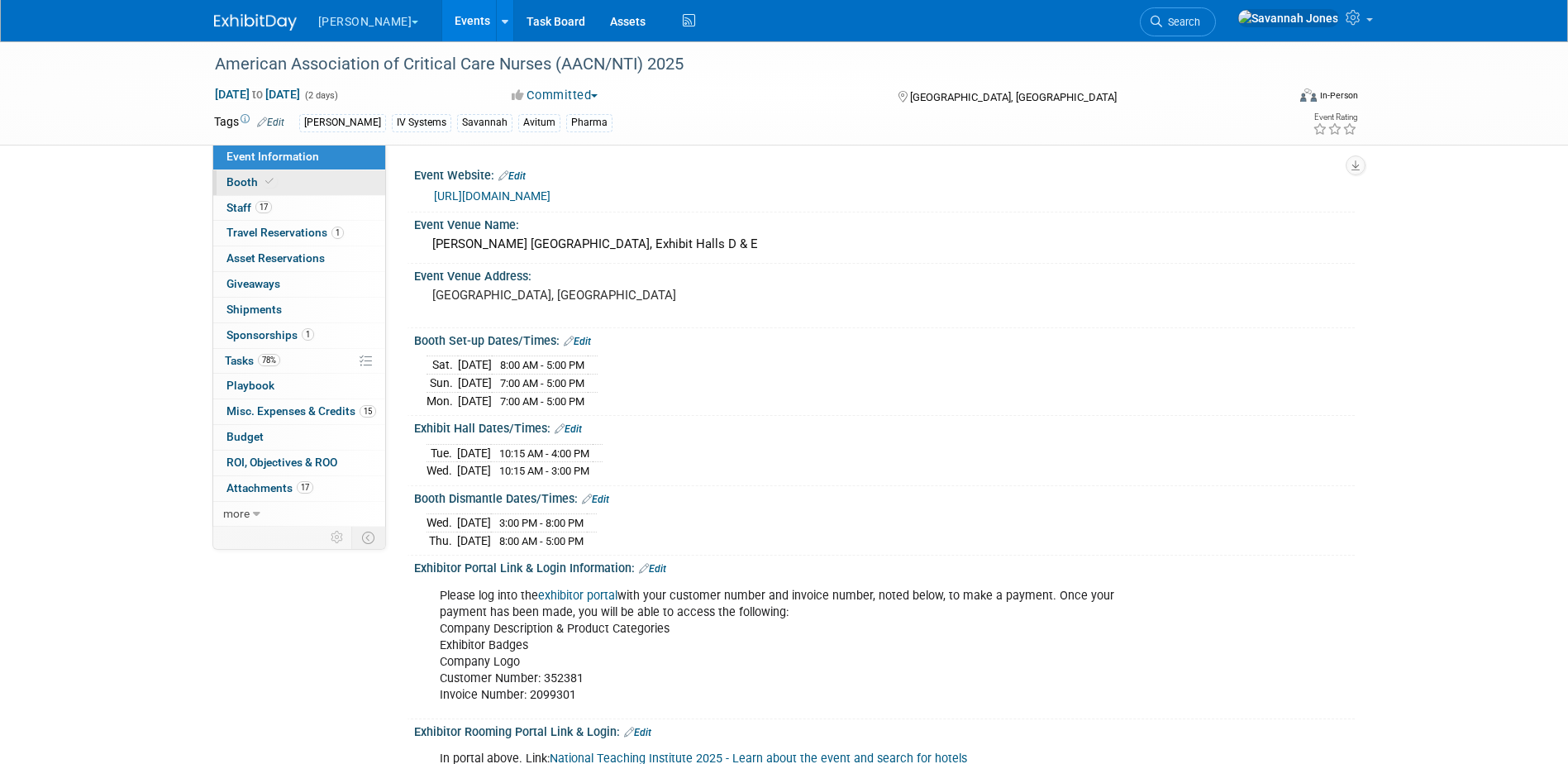
click at [356, 180] on link "Booth" at bounding box center [299, 183] width 172 height 25
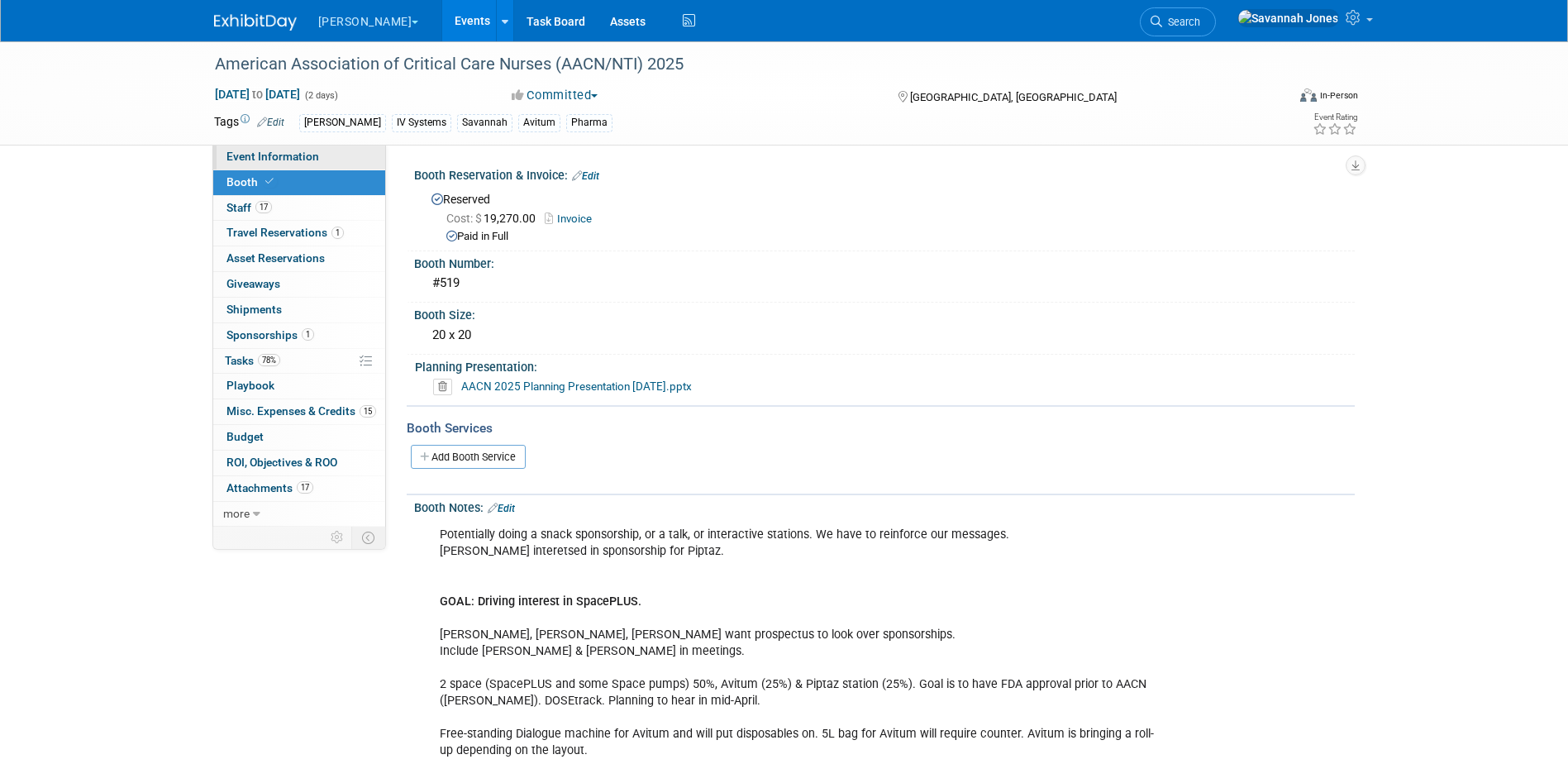
click at [348, 157] on link "Event Information" at bounding box center [299, 157] width 172 height 25
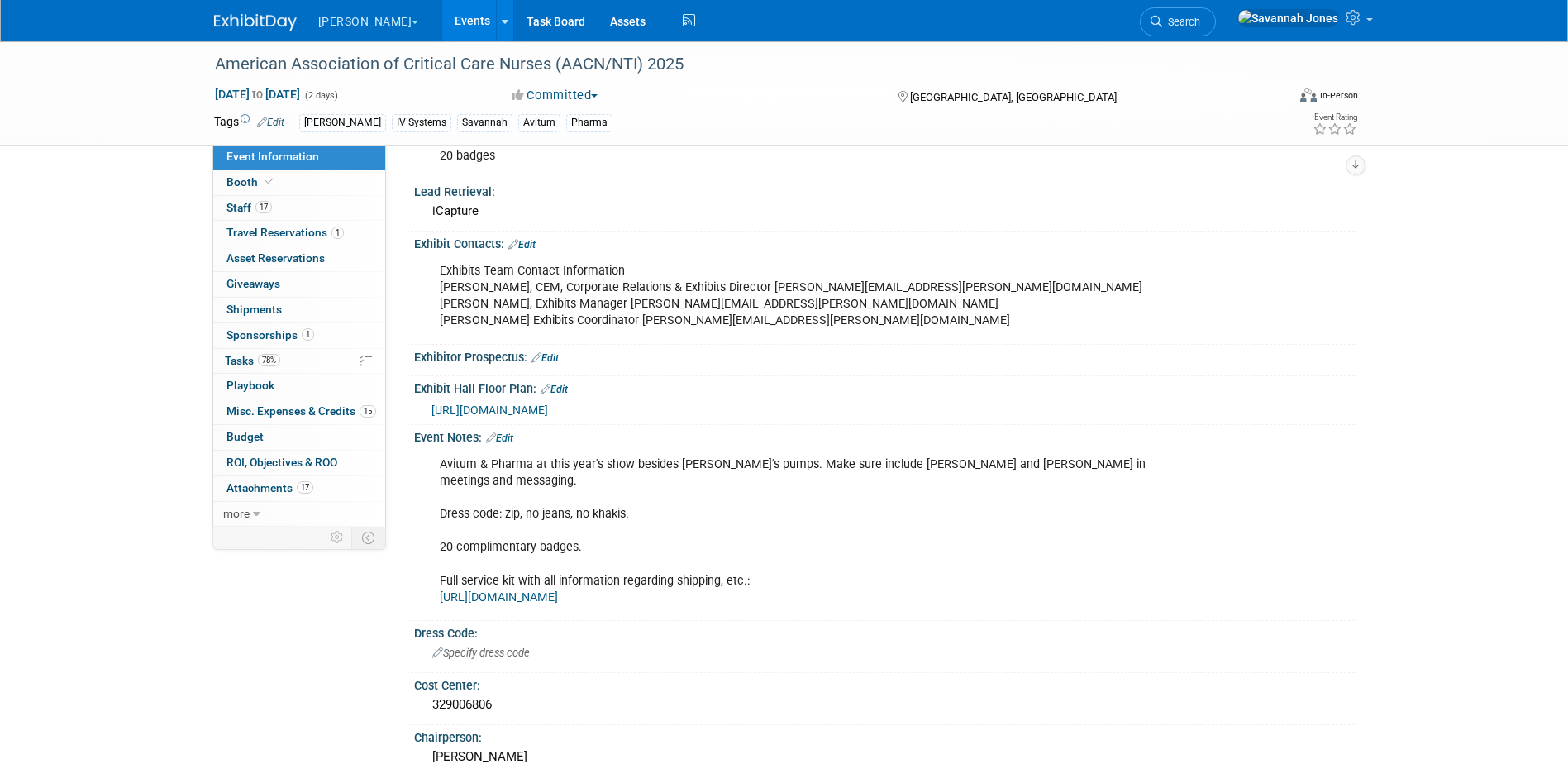
scroll to position [745, 0]
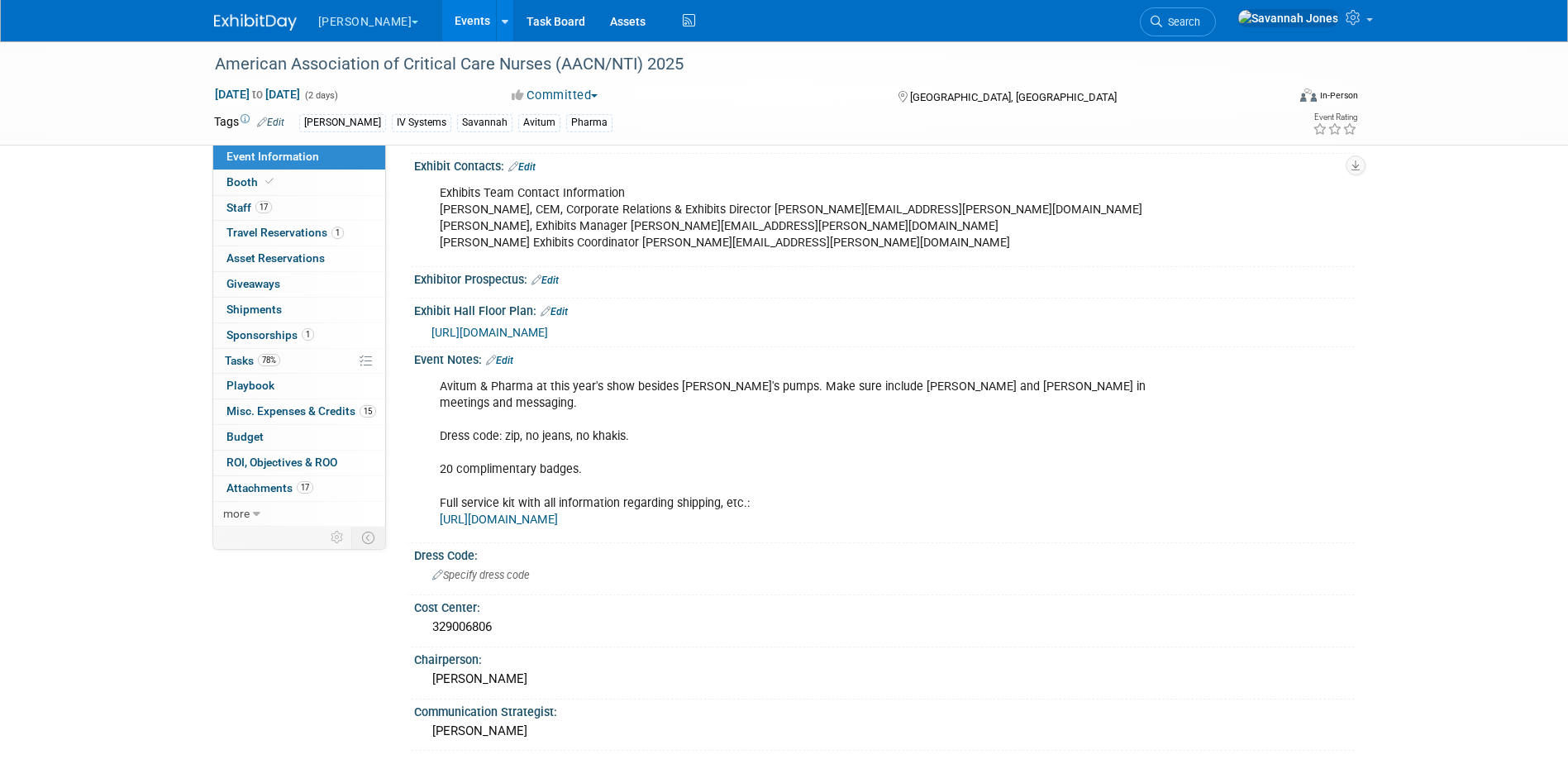
click at [548, 326] on span "https://s36.a2zinc.net/clients/aaccn2/nti2025/Public/EventMap.aspx?shMode=E&ID=…" at bounding box center [489, 332] width 116 height 13
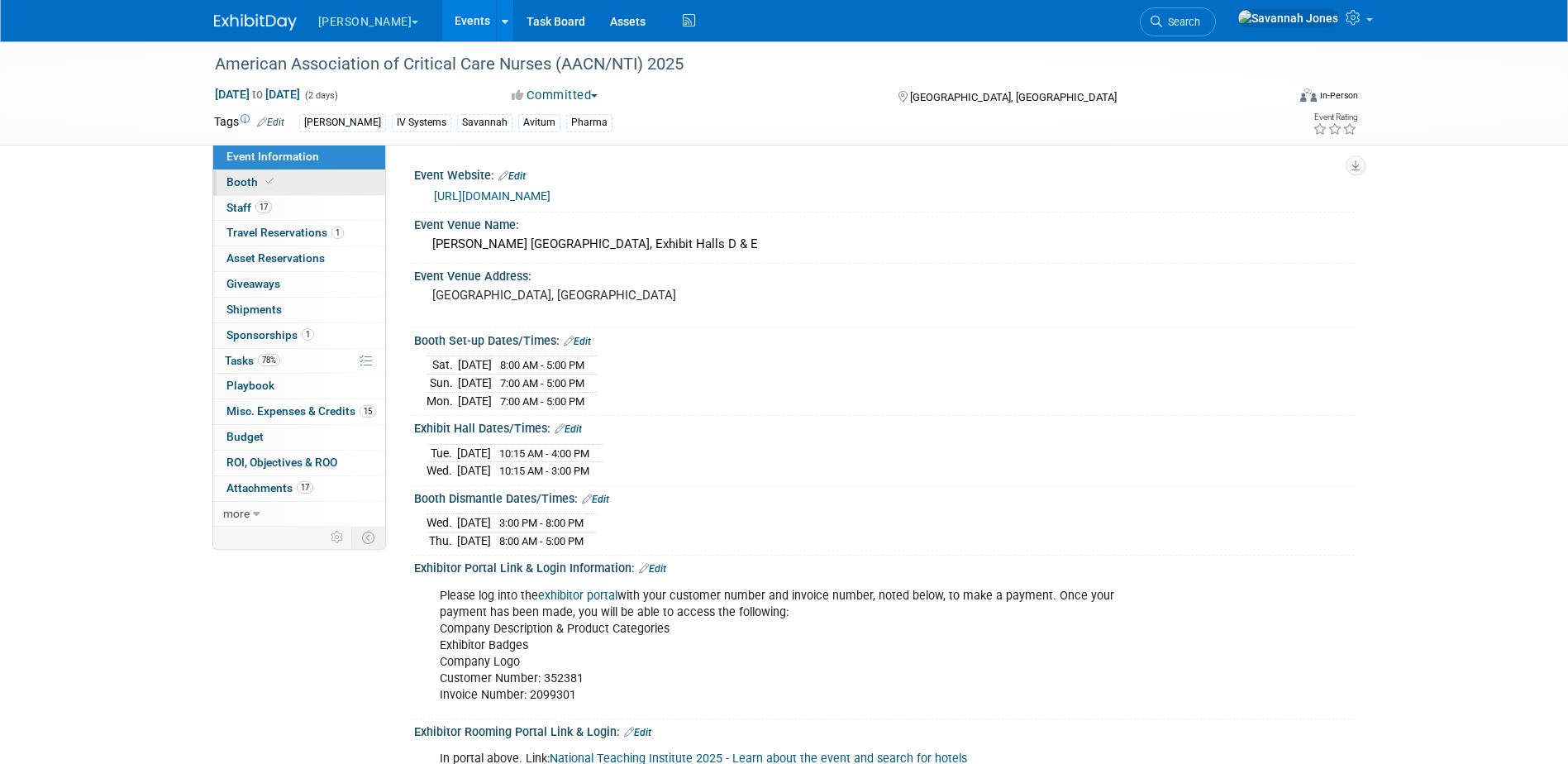
click at [285, 187] on link "Booth" at bounding box center [299, 183] width 172 height 25
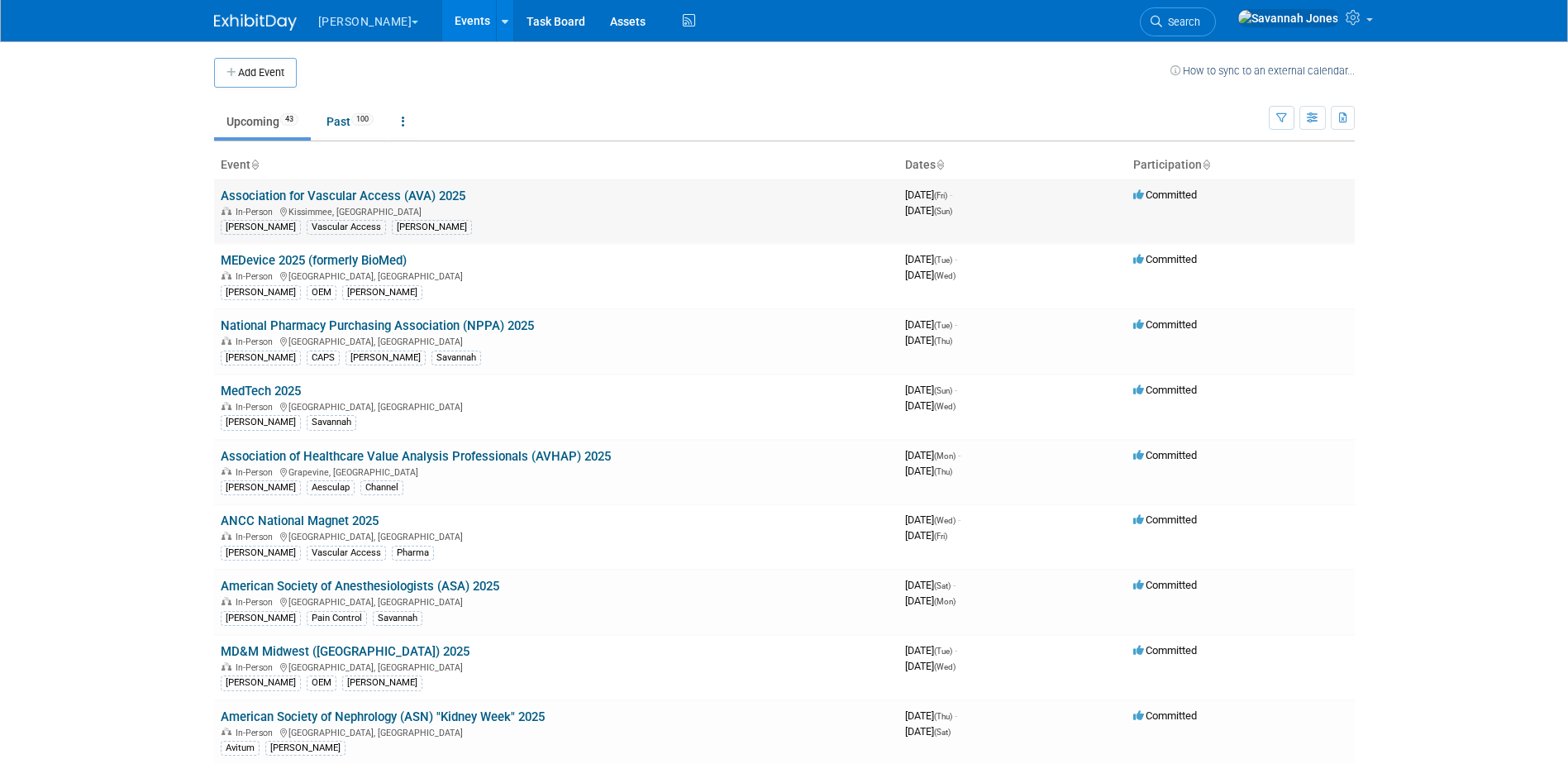
scroll to position [1424, 0]
